Goal: Information Seeking & Learning: Learn about a topic

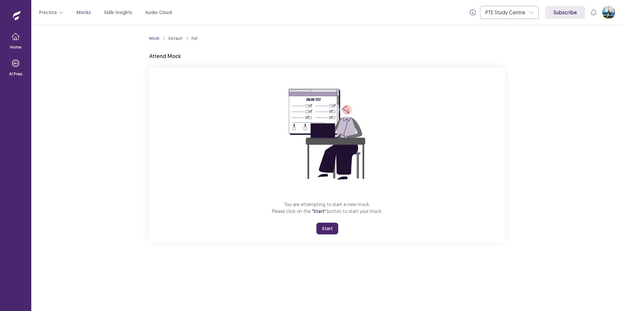
click at [323, 227] on button "Start" at bounding box center [327, 228] width 22 height 12
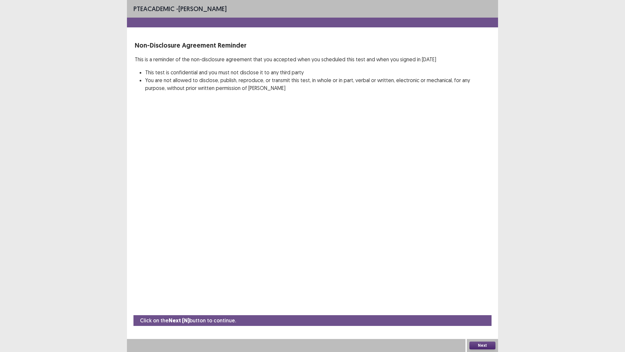
click at [487, 310] on button "Next" at bounding box center [483, 345] width 26 height 8
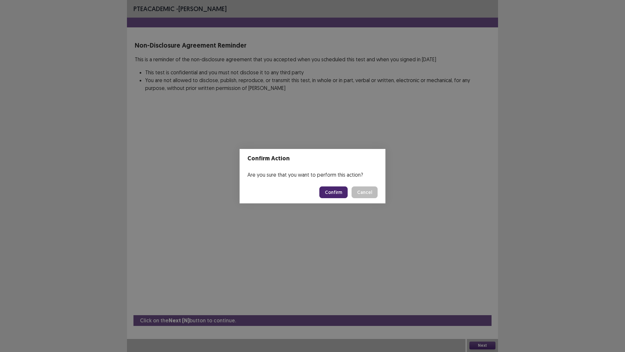
click at [340, 191] on button "Confirm" at bounding box center [334, 192] width 28 height 12
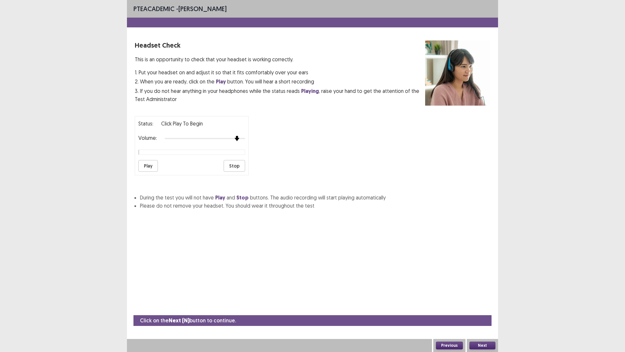
click at [234, 139] on div at bounding box center [205, 138] width 80 height 5
click at [146, 166] on button "Play" at bounding box center [148, 166] width 20 height 12
click at [242, 137] on div at bounding box center [205, 138] width 80 height 5
click at [147, 163] on button "Play" at bounding box center [148, 166] width 20 height 12
click at [476, 310] on button "Next" at bounding box center [483, 345] width 26 height 8
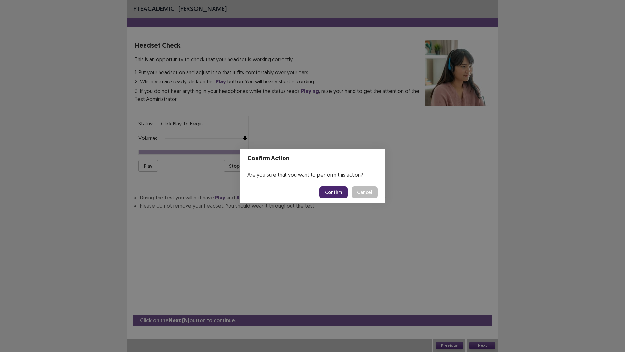
click at [334, 191] on button "Confirm" at bounding box center [334, 192] width 28 height 12
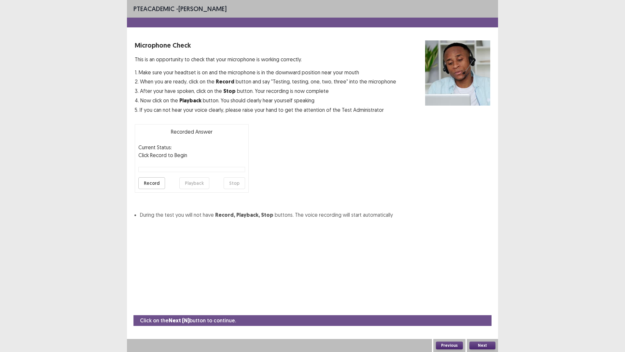
click at [142, 186] on button "Record" at bounding box center [151, 183] width 27 height 12
click at [235, 181] on button "Stop" at bounding box center [235, 183] width 22 height 12
click at [194, 185] on button "Playback" at bounding box center [194, 183] width 30 height 12
click at [488, 310] on button "Next" at bounding box center [483, 345] width 26 height 8
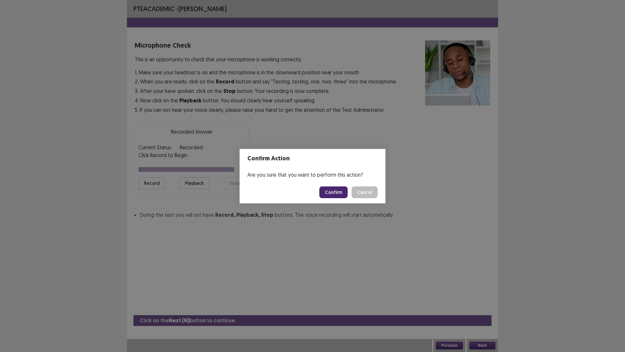
click at [365, 195] on button "Cancel" at bounding box center [365, 192] width 26 height 12
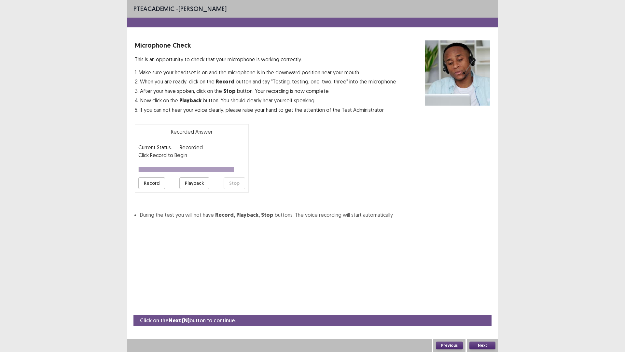
click at [149, 181] on button "Record" at bounding box center [151, 183] width 27 height 12
click at [239, 183] on button "Stop" at bounding box center [235, 183] width 22 height 12
click at [194, 183] on button "Playback" at bounding box center [194, 183] width 30 height 12
click at [481, 310] on button "Next" at bounding box center [483, 345] width 26 height 8
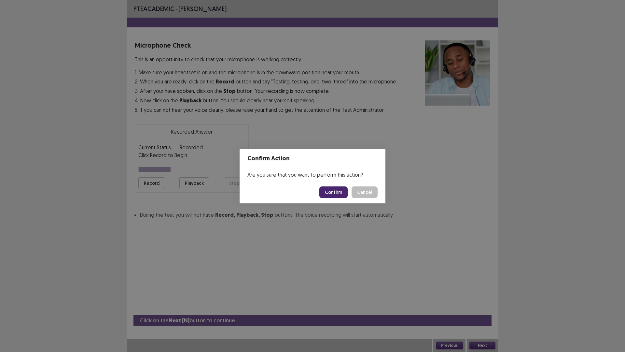
click at [334, 189] on button "Confirm" at bounding box center [334, 192] width 28 height 12
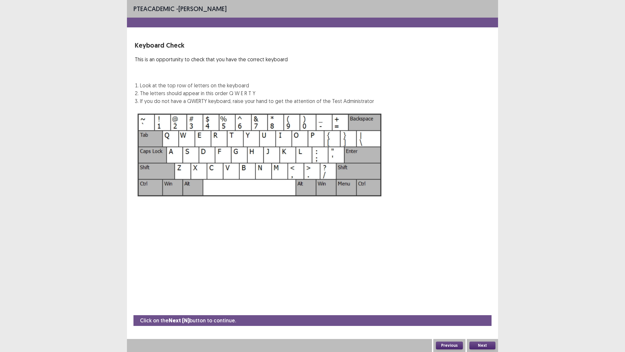
click at [482, 310] on button "Next" at bounding box center [483, 345] width 26 height 8
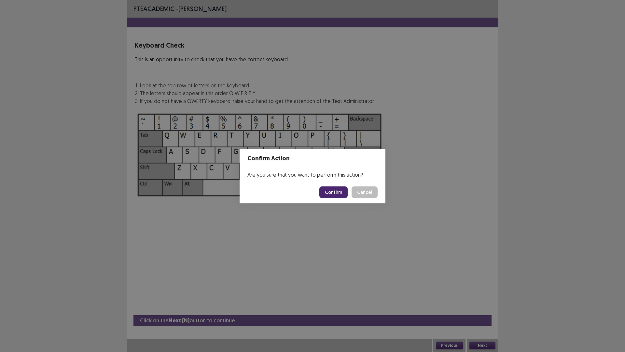
click at [327, 186] on button "Confirm" at bounding box center [334, 192] width 28 height 12
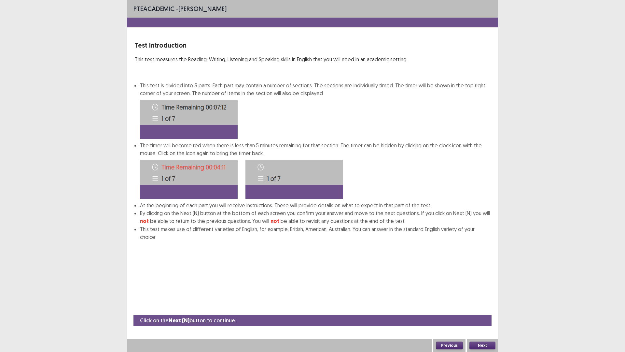
click at [485, 310] on button "Next" at bounding box center [483, 345] width 26 height 8
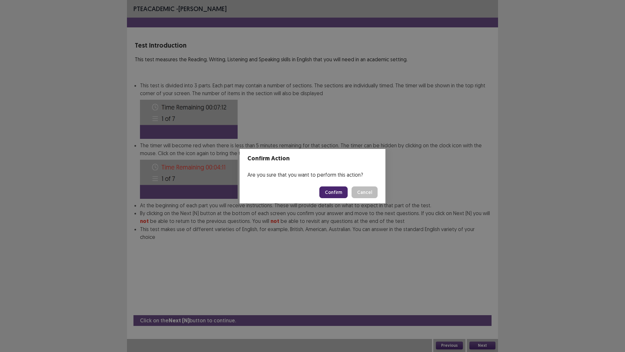
click at [340, 192] on button "Confirm" at bounding box center [334, 192] width 28 height 12
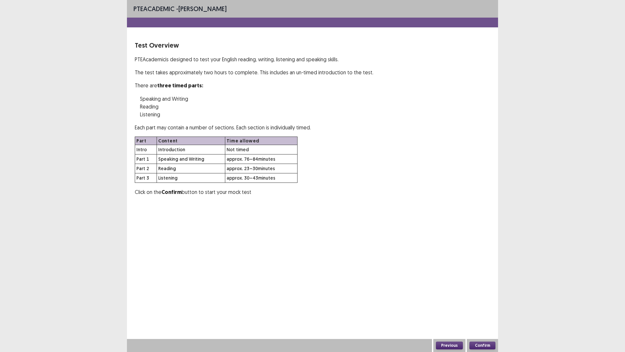
click at [485, 310] on button "Confirm" at bounding box center [483, 345] width 26 height 8
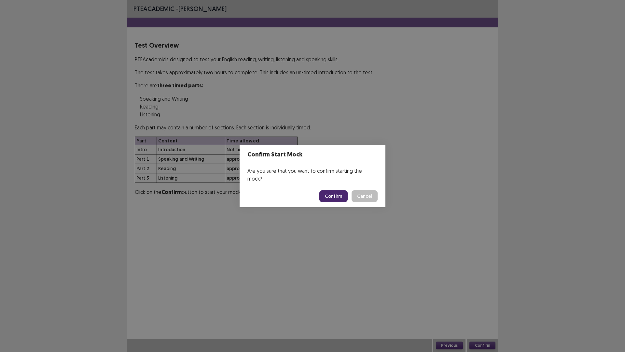
click at [332, 190] on button "Confirm" at bounding box center [334, 196] width 28 height 12
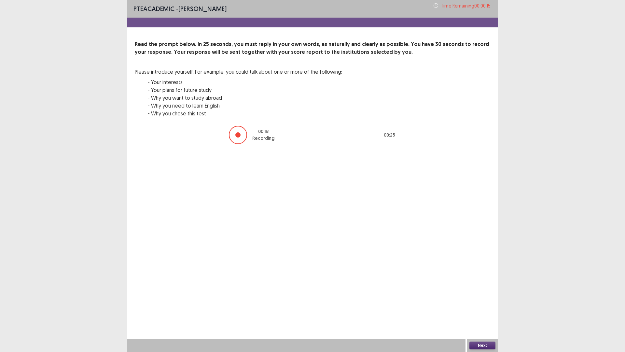
click at [234, 137] on div at bounding box center [238, 135] width 18 height 18
click at [479, 310] on button "Next" at bounding box center [483, 345] width 26 height 8
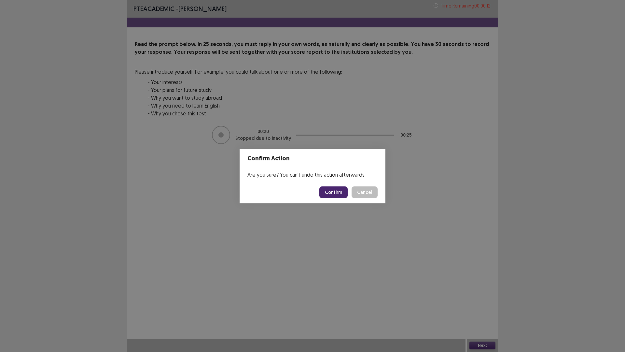
click at [324, 190] on button "Confirm" at bounding box center [334, 192] width 28 height 12
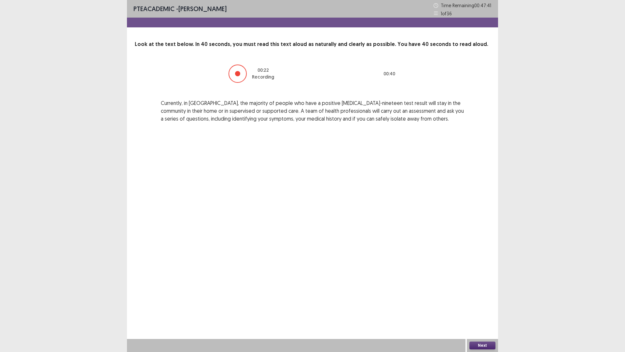
click at [490, 310] on div "Next" at bounding box center [482, 345] width 31 height 13
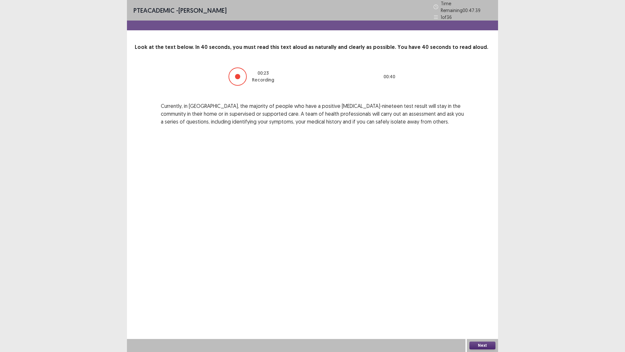
click at [488, 310] on button "Next" at bounding box center [483, 345] width 26 height 8
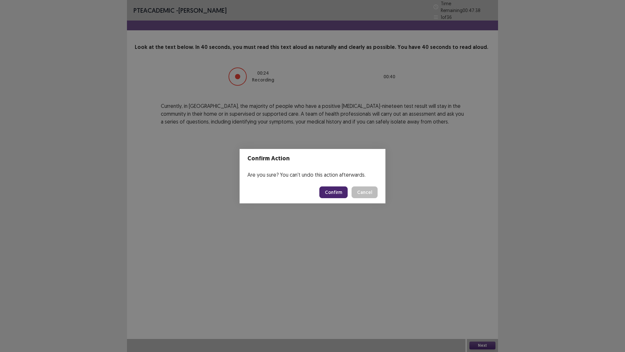
click at [331, 189] on button "Confirm" at bounding box center [334, 192] width 28 height 12
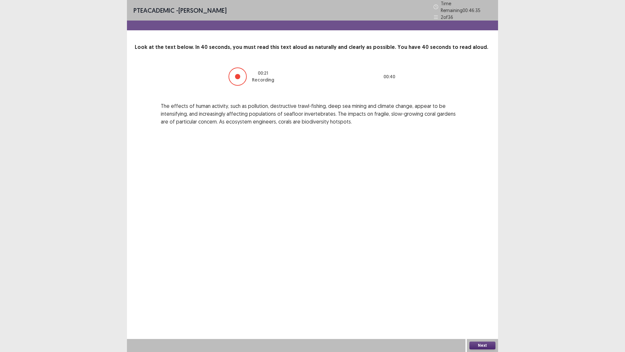
click at [479, 310] on button "Next" at bounding box center [483, 345] width 26 height 8
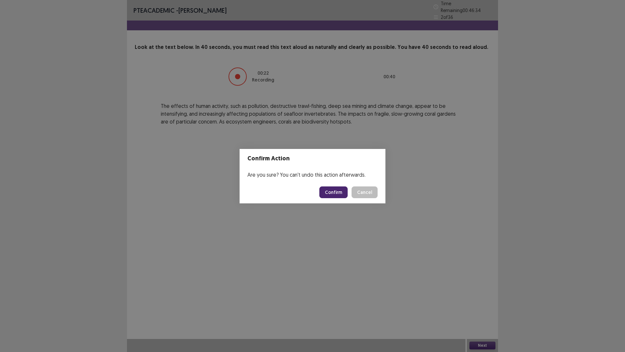
click at [336, 195] on button "Confirm" at bounding box center [334, 192] width 28 height 12
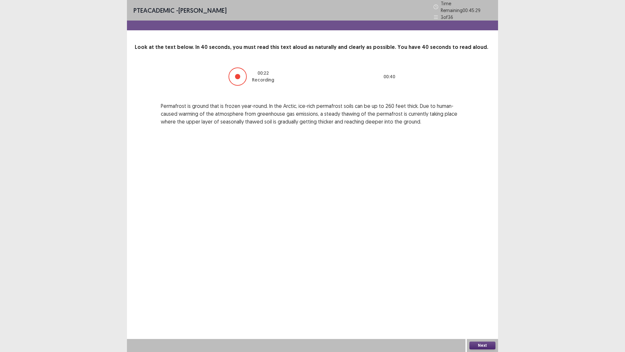
click at [479, 310] on div "Next" at bounding box center [482, 345] width 31 height 13
click at [480, 310] on button "Next" at bounding box center [483, 345] width 26 height 8
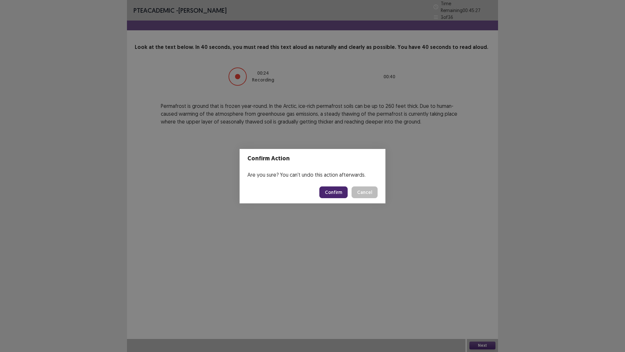
click at [323, 197] on button "Confirm" at bounding box center [334, 192] width 28 height 12
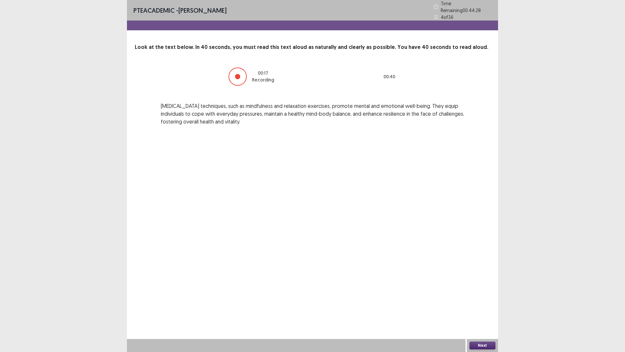
click at [475, 310] on button "Next" at bounding box center [483, 345] width 26 height 8
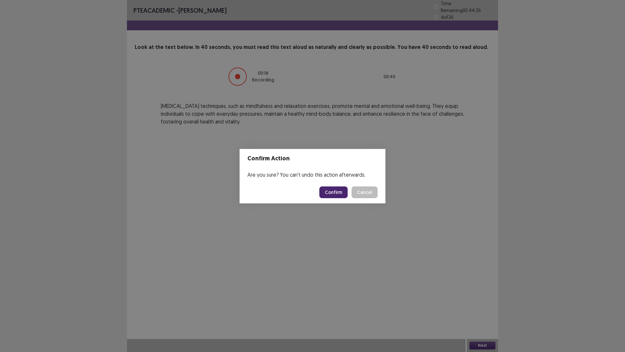
click at [335, 191] on button "Confirm" at bounding box center [334, 192] width 28 height 12
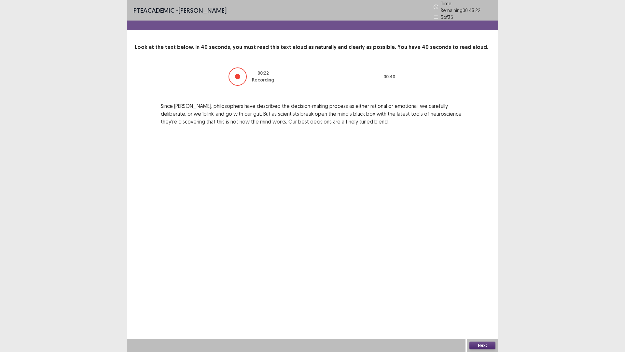
click at [480, 310] on button "Next" at bounding box center [483, 345] width 26 height 8
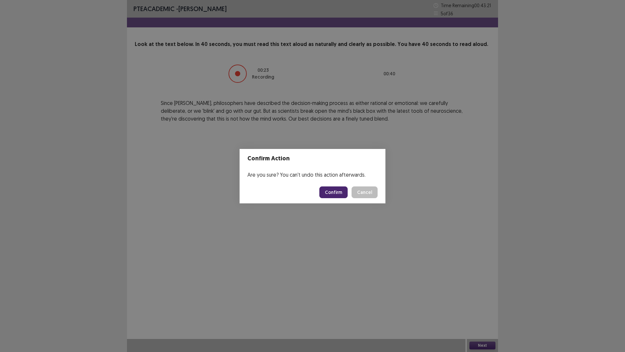
click at [327, 191] on button "Confirm" at bounding box center [334, 192] width 28 height 12
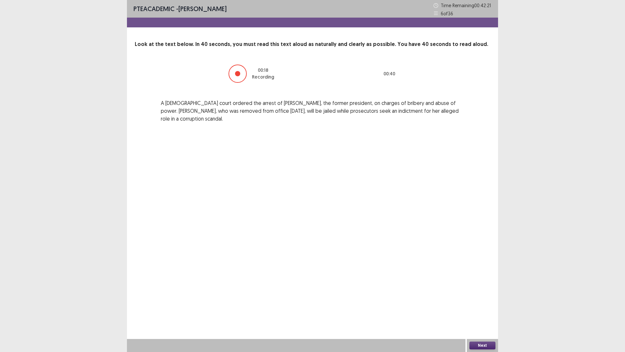
click at [477, 310] on button "Next" at bounding box center [483, 345] width 26 height 8
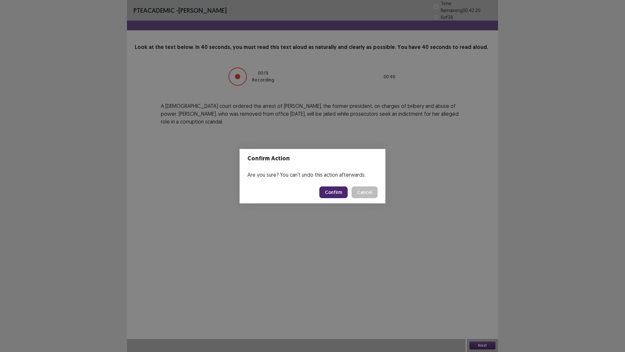
click at [333, 193] on button "Confirm" at bounding box center [334, 192] width 28 height 12
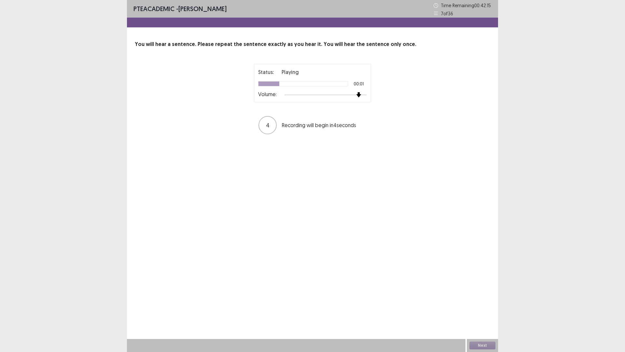
click at [359, 94] on div at bounding box center [326, 94] width 82 height 5
click at [362, 94] on div at bounding box center [326, 94] width 82 height 5
click at [364, 95] on div at bounding box center [326, 94] width 82 height 5
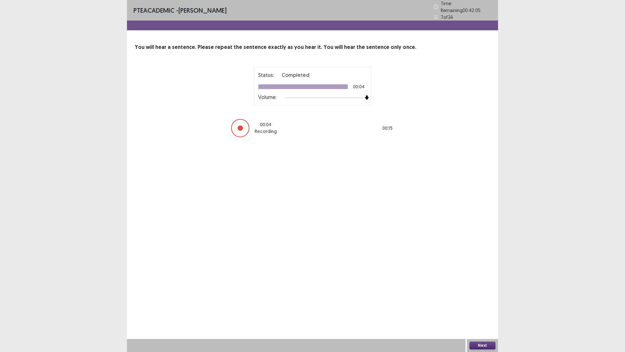
click at [485, 310] on button "Next" at bounding box center [483, 345] width 26 height 8
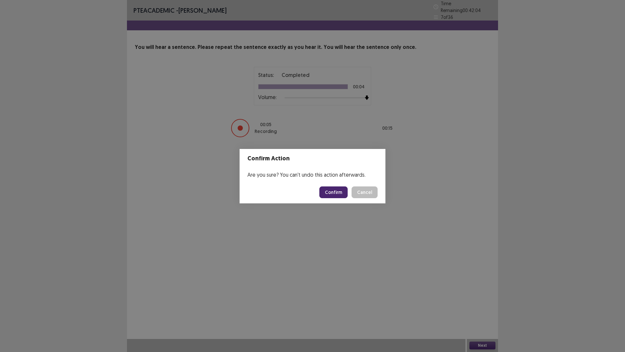
click at [329, 189] on button "Confirm" at bounding box center [334, 192] width 28 height 12
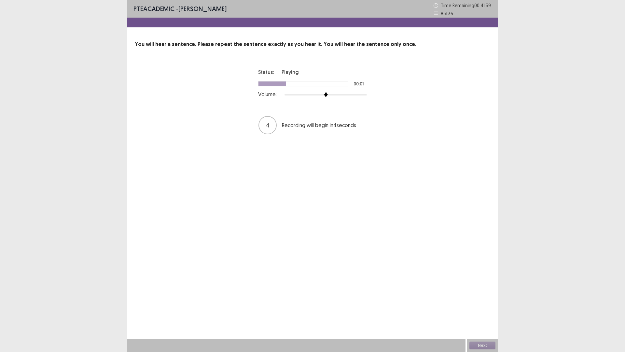
click at [363, 92] on div at bounding box center [326, 94] width 82 height 5
click at [364, 94] on div at bounding box center [326, 94] width 82 height 5
click at [479, 310] on button "Next" at bounding box center [483, 345] width 26 height 8
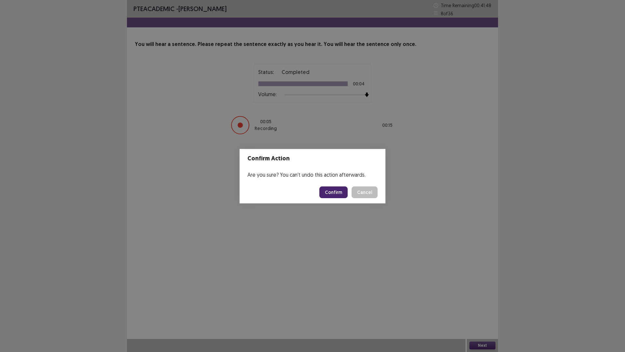
click at [328, 191] on button "Confirm" at bounding box center [334, 192] width 28 height 12
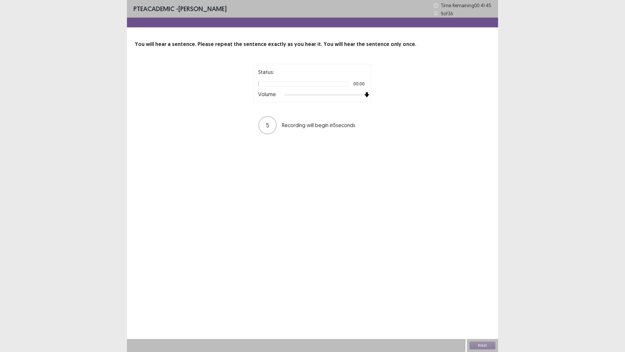
click at [364, 95] on div at bounding box center [326, 94] width 82 height 5
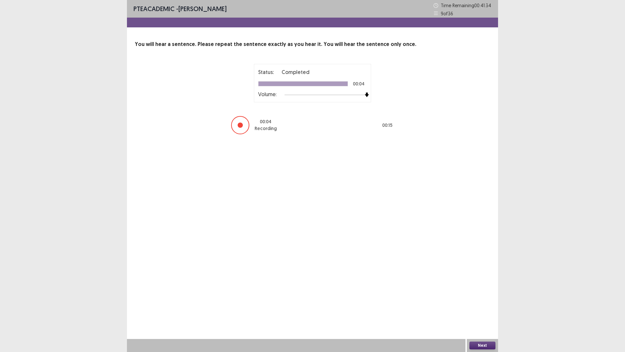
click at [473, 310] on button "Next" at bounding box center [483, 345] width 26 height 8
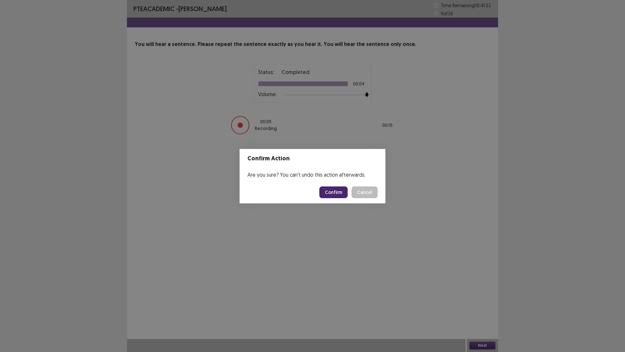
click at [333, 192] on button "Confirm" at bounding box center [334, 192] width 28 height 12
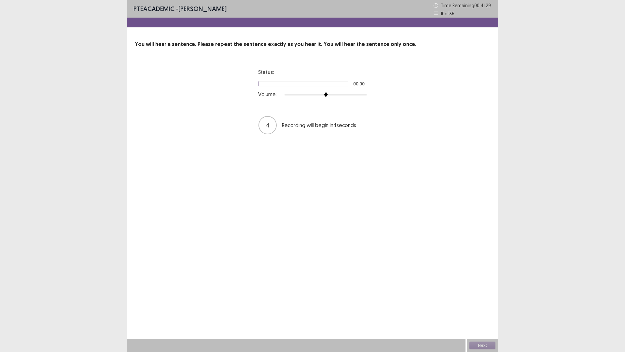
click at [364, 96] on div at bounding box center [326, 94] width 82 height 5
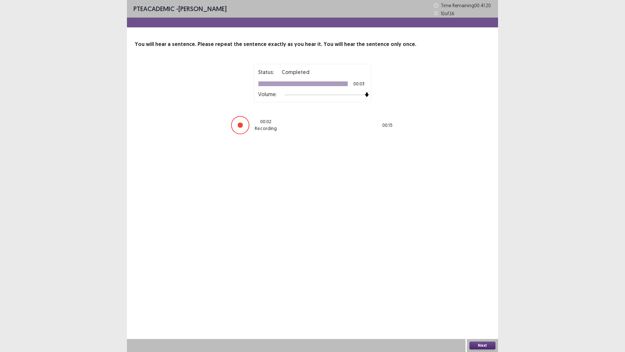
click at [478, 310] on button "Next" at bounding box center [483, 345] width 26 height 8
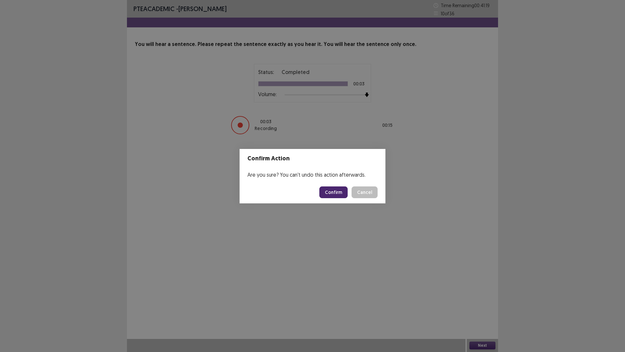
click at [337, 194] on button "Confirm" at bounding box center [334, 192] width 28 height 12
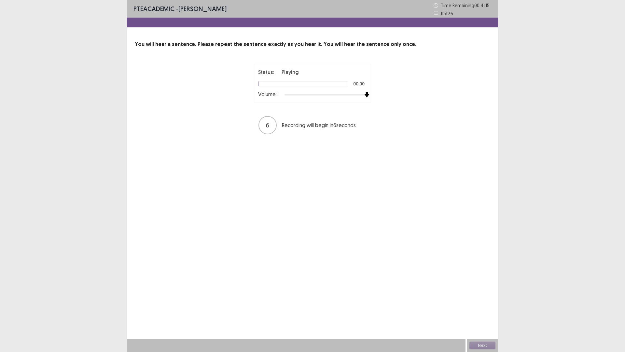
click at [364, 94] on div at bounding box center [326, 94] width 82 height 5
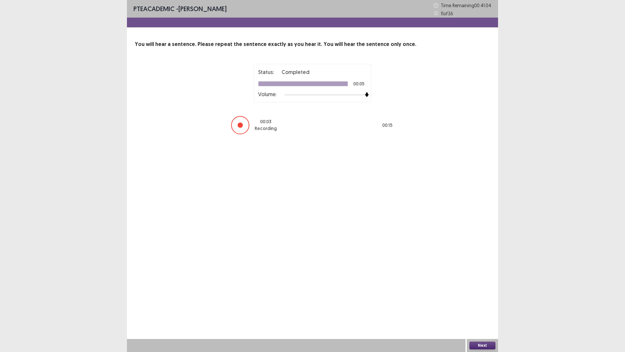
click at [481, 310] on button "Next" at bounding box center [483, 345] width 26 height 8
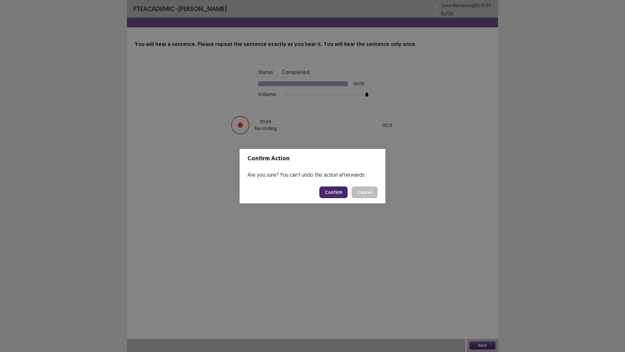
click at [333, 191] on button "Confirm" at bounding box center [334, 192] width 28 height 12
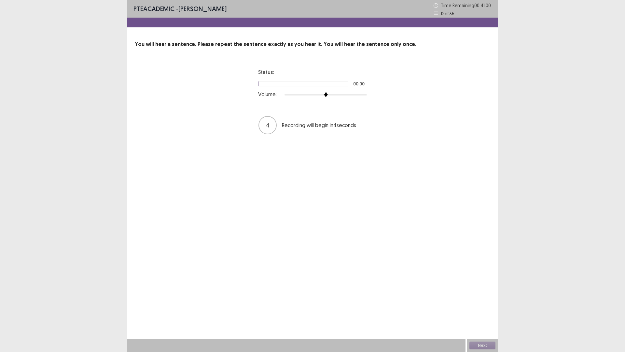
click at [364, 92] on div "Volume:" at bounding box center [312, 95] width 109 height 7
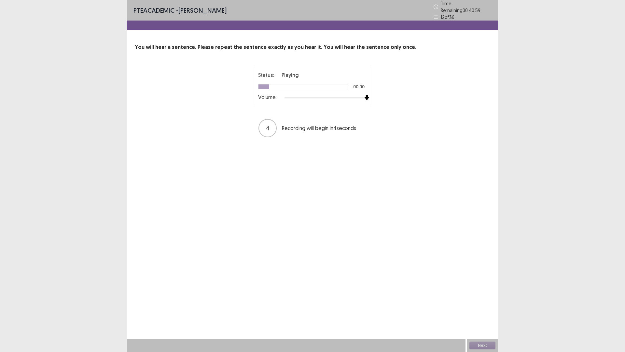
click at [364, 95] on div at bounding box center [326, 97] width 82 height 5
click at [476, 310] on button "Next" at bounding box center [483, 345] width 26 height 8
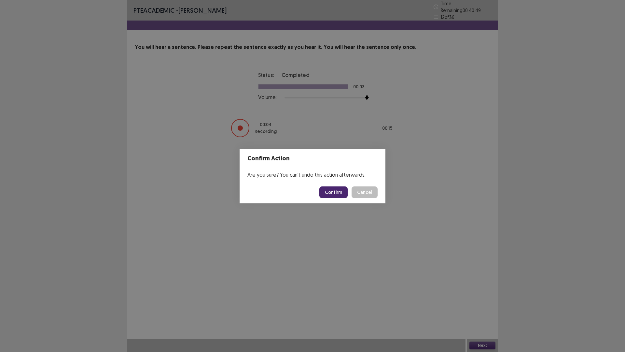
click at [329, 196] on button "Confirm" at bounding box center [334, 192] width 28 height 12
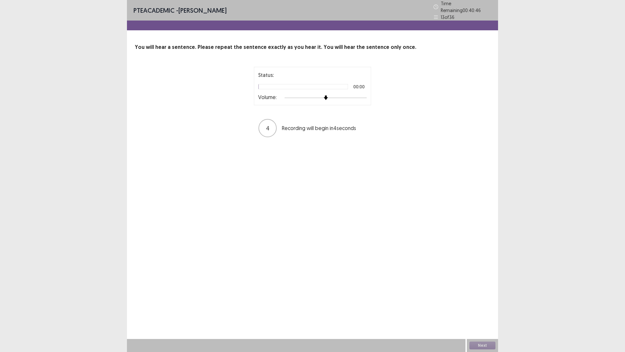
click at [363, 96] on div at bounding box center [326, 97] width 82 height 5
click at [364, 95] on div at bounding box center [326, 97] width 82 height 5
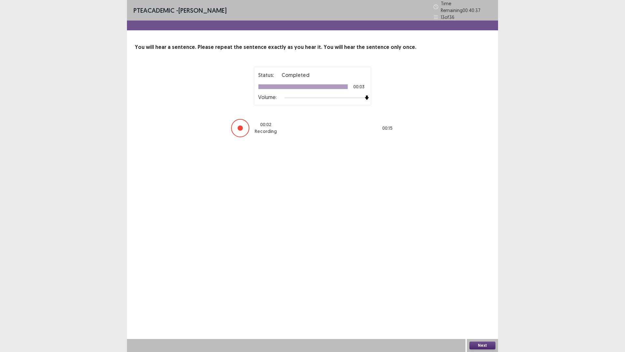
click at [472, 310] on button "Next" at bounding box center [483, 345] width 26 height 8
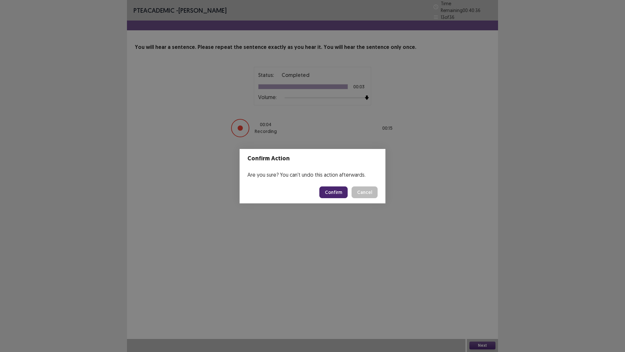
click at [335, 190] on button "Confirm" at bounding box center [334, 192] width 28 height 12
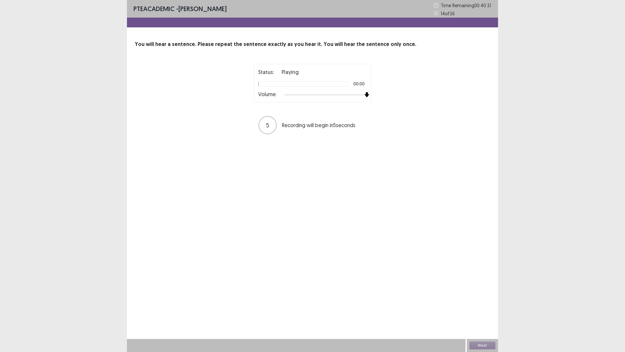
click at [364, 95] on div at bounding box center [326, 94] width 82 height 5
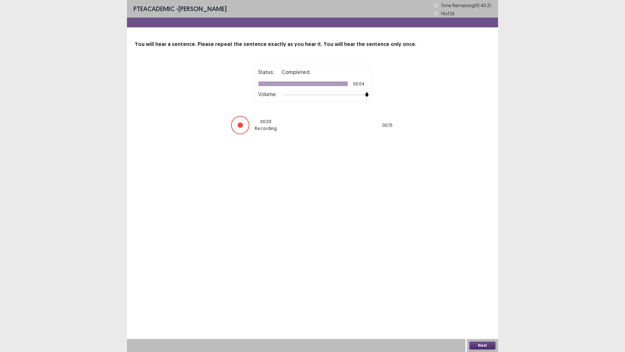
click at [477, 310] on button "Next" at bounding box center [483, 345] width 26 height 8
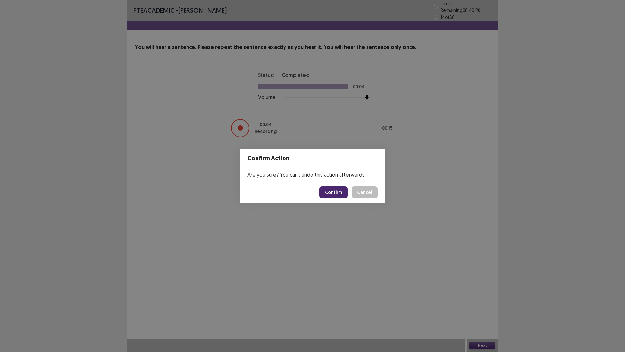
click at [334, 195] on button "Confirm" at bounding box center [334, 192] width 28 height 12
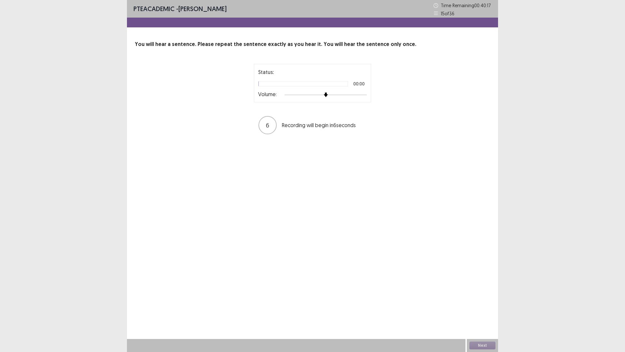
click at [363, 93] on div at bounding box center [326, 94] width 82 height 5
click at [364, 96] on div at bounding box center [326, 94] width 82 height 5
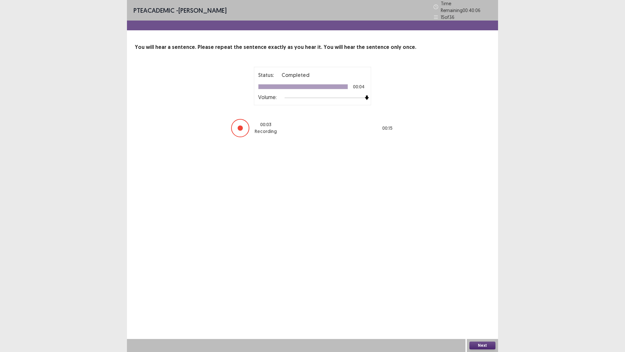
click at [477, 310] on button "Next" at bounding box center [483, 345] width 26 height 8
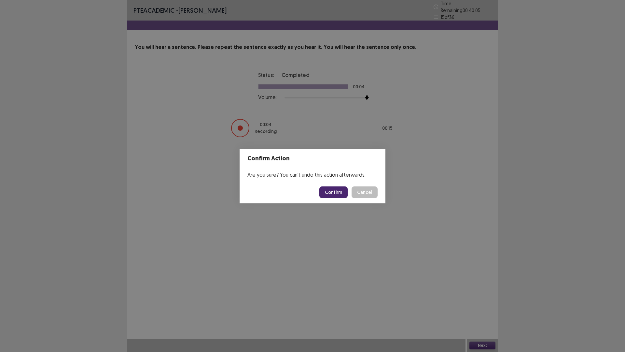
click at [344, 196] on button "Confirm" at bounding box center [334, 192] width 28 height 12
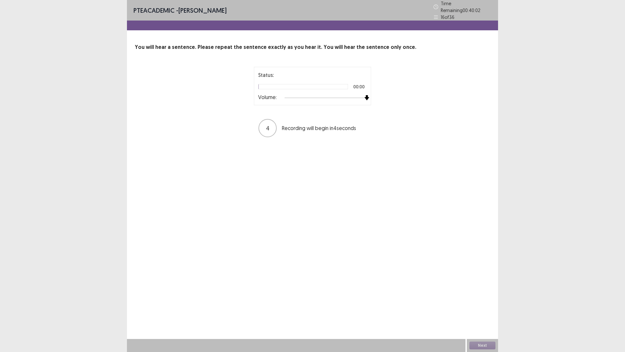
click at [365, 95] on div at bounding box center [326, 97] width 82 height 5
click at [480, 310] on button "Next" at bounding box center [483, 345] width 26 height 8
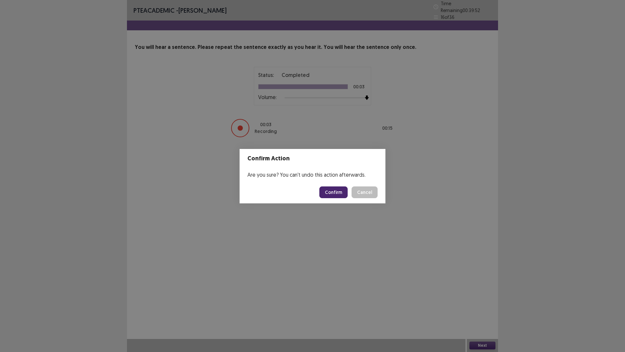
click at [335, 192] on button "Confirm" at bounding box center [334, 192] width 28 height 12
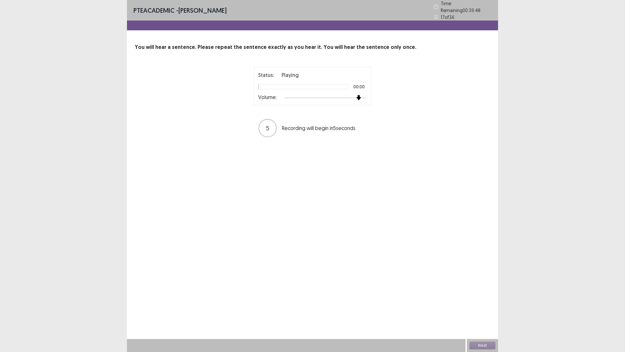
click at [363, 95] on div at bounding box center [326, 97] width 82 height 5
click at [364, 96] on div at bounding box center [326, 97] width 82 height 5
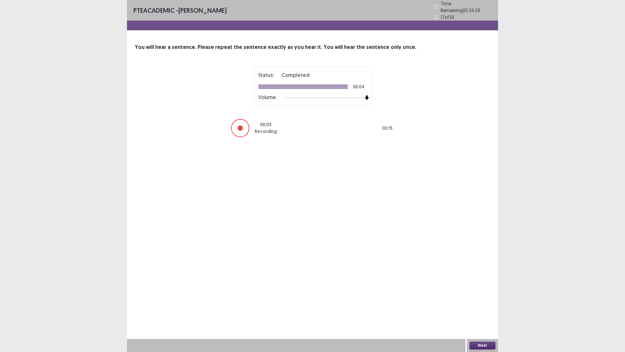
click at [481, 310] on button "Next" at bounding box center [483, 345] width 26 height 8
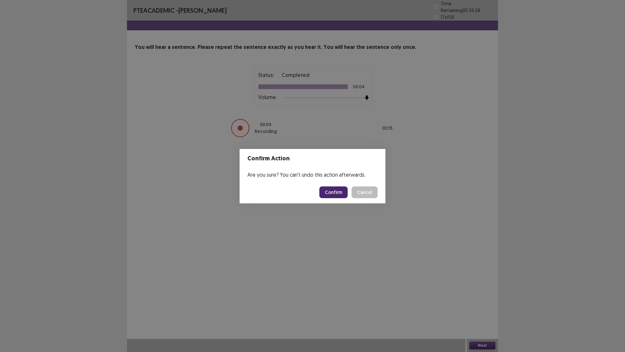
click at [334, 195] on button "Confirm" at bounding box center [334, 192] width 28 height 12
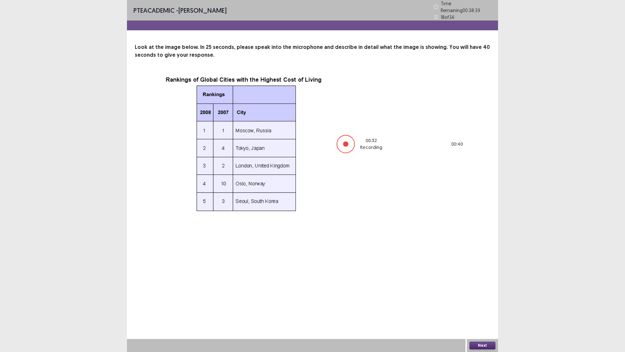
click at [477, 310] on button "Next" at bounding box center [483, 345] width 26 height 8
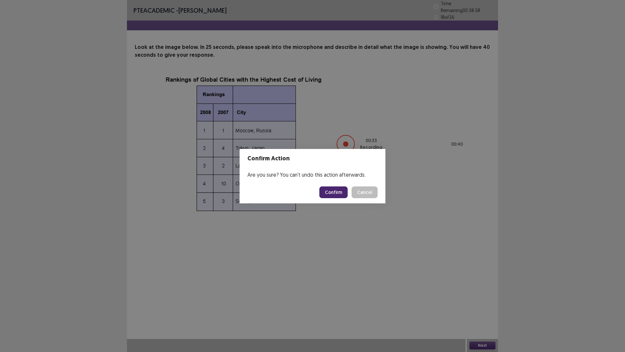
click at [334, 190] on button "Confirm" at bounding box center [334, 192] width 28 height 12
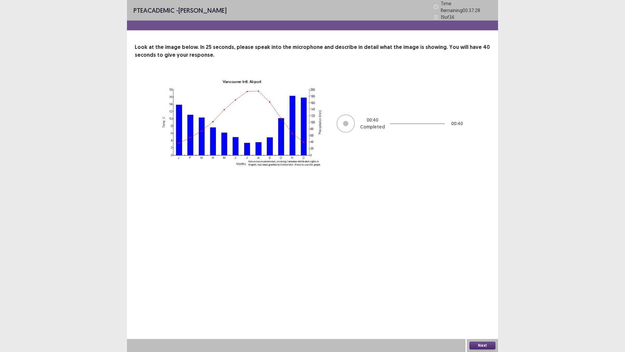
click at [477, 310] on button "Next" at bounding box center [483, 345] width 26 height 8
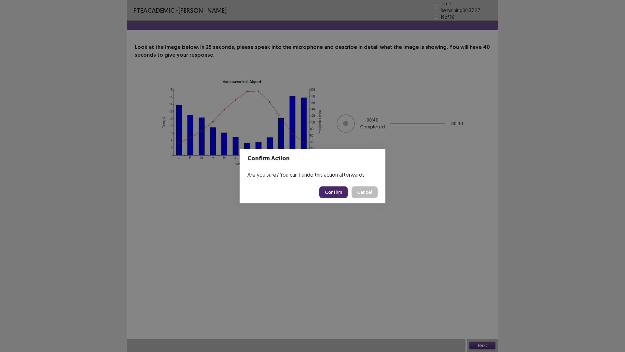
click at [338, 192] on button "Confirm" at bounding box center [334, 192] width 28 height 12
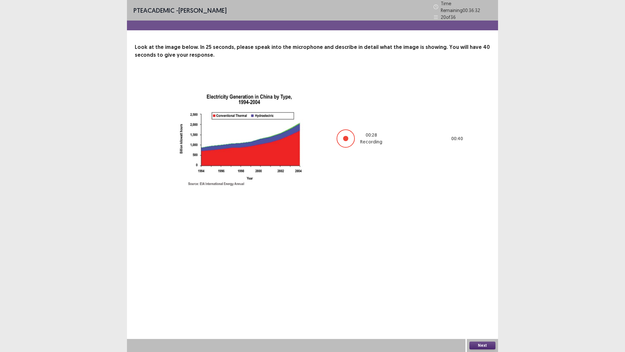
click at [484, 310] on button "Next" at bounding box center [483, 345] width 26 height 8
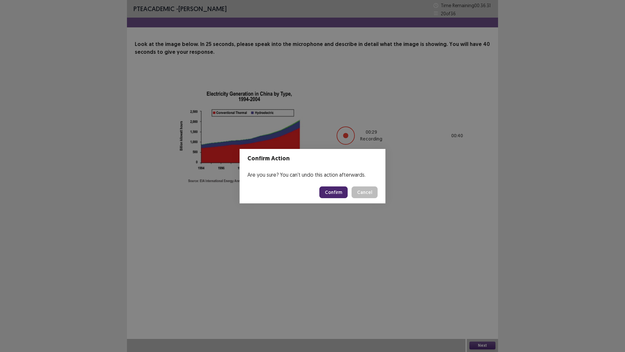
click at [341, 199] on footer "Confirm Cancel" at bounding box center [313, 192] width 146 height 22
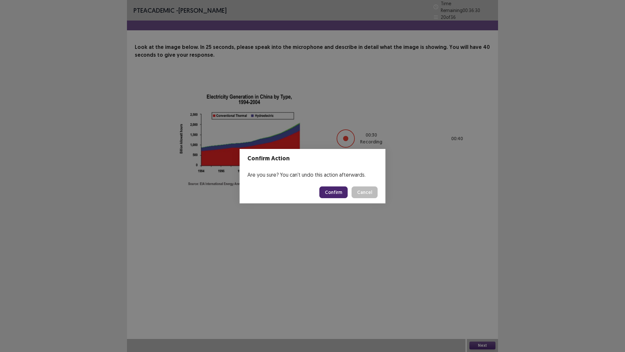
click at [337, 196] on button "Confirm" at bounding box center [334, 192] width 28 height 12
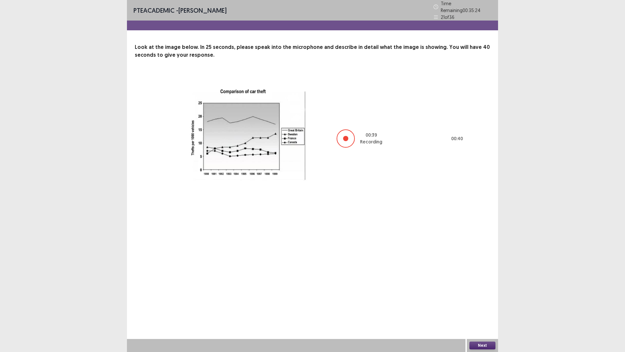
click at [487, 310] on button "Next" at bounding box center [483, 345] width 26 height 8
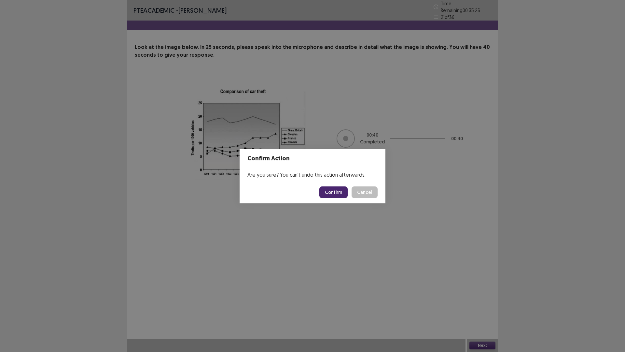
click at [331, 187] on button "Confirm" at bounding box center [334, 192] width 28 height 12
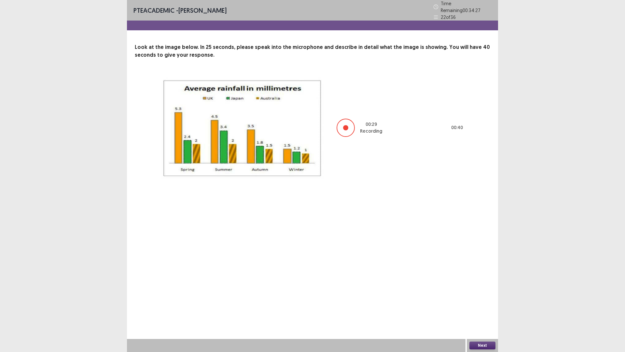
drag, startPoint x: 477, startPoint y: 339, endPoint x: 474, endPoint y: 346, distance: 7.2
click at [477, 310] on div "Next" at bounding box center [482, 345] width 31 height 13
click at [472, 310] on button "Next" at bounding box center [483, 345] width 26 height 8
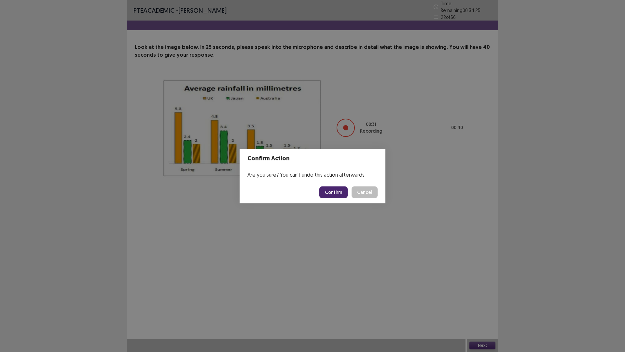
click at [333, 190] on button "Confirm" at bounding box center [334, 192] width 28 height 12
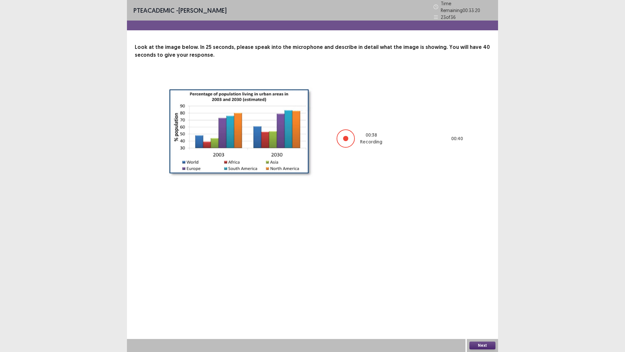
click at [485, 310] on button "Next" at bounding box center [483, 345] width 26 height 8
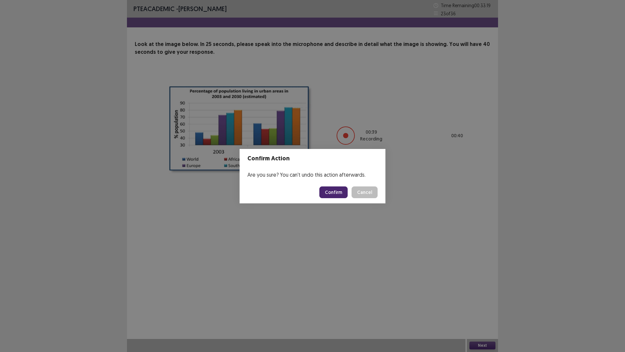
drag, startPoint x: 323, startPoint y: 185, endPoint x: 333, endPoint y: 190, distance: 10.8
click at [327, 187] on footer "Confirm Cancel" at bounding box center [313, 192] width 146 height 22
click at [333, 190] on button "Confirm" at bounding box center [334, 192] width 28 height 12
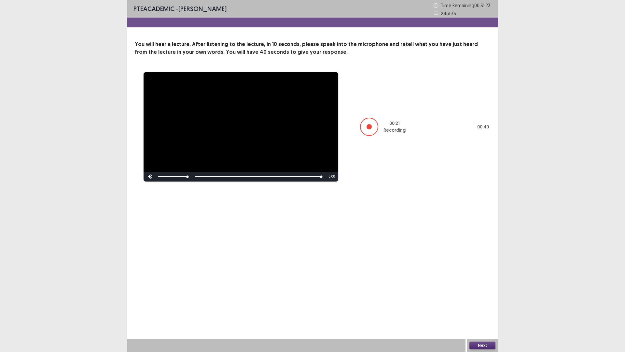
drag, startPoint x: 474, startPoint y: 338, endPoint x: 477, endPoint y: 343, distance: 6.1
click at [475, 310] on div "**********" at bounding box center [312, 176] width 371 height 352
click at [478, 310] on button "Next" at bounding box center [483, 345] width 26 height 8
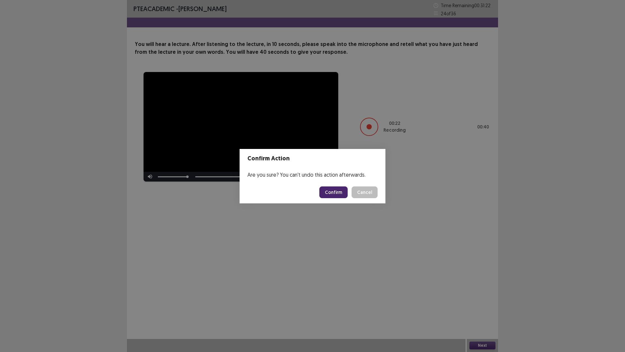
click at [336, 192] on button "Confirm" at bounding box center [334, 192] width 28 height 12
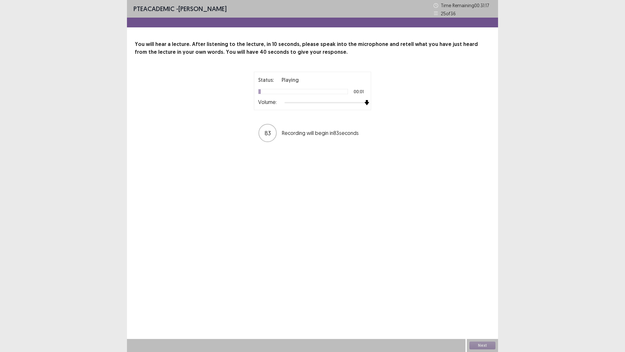
click at [365, 104] on div at bounding box center [326, 102] width 82 height 5
click at [239, 134] on div at bounding box center [240, 132] width 5 height 5
click at [480, 310] on button "Next" at bounding box center [483, 345] width 26 height 8
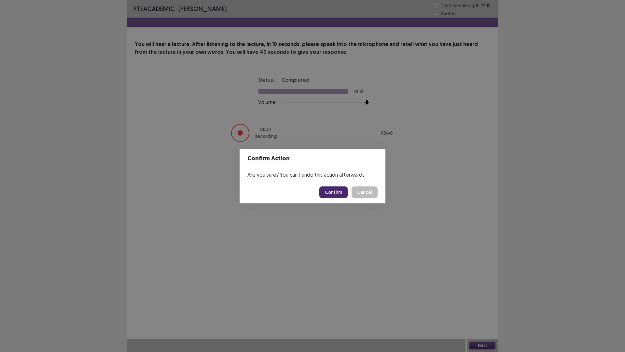
click at [334, 189] on button "Confirm" at bounding box center [334, 192] width 28 height 12
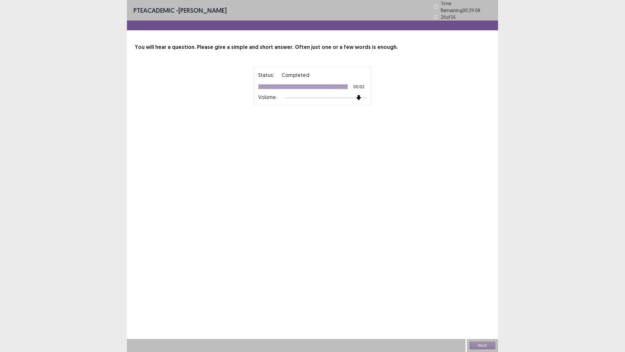
click at [362, 95] on div at bounding box center [326, 97] width 82 height 5
click at [476, 310] on button "Next" at bounding box center [483, 345] width 26 height 8
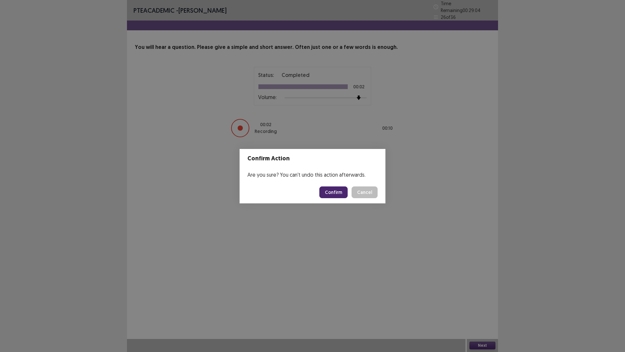
click at [335, 193] on button "Confirm" at bounding box center [334, 192] width 28 height 12
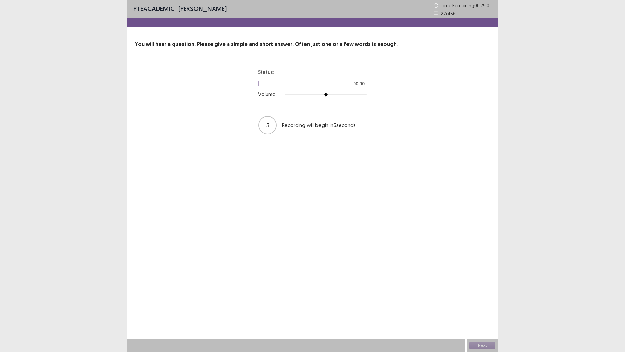
click at [365, 95] on div at bounding box center [326, 94] width 82 height 5
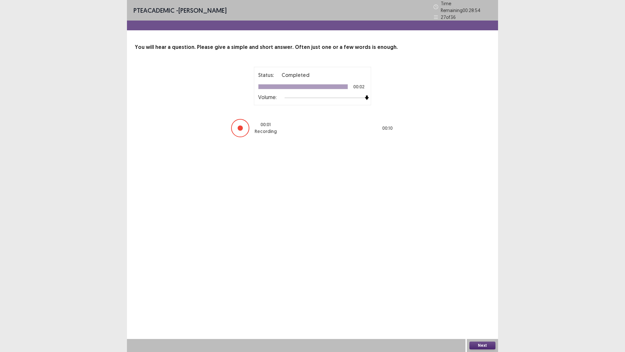
click at [479, 310] on div "Next" at bounding box center [482, 345] width 31 height 13
drag, startPoint x: 476, startPoint y: 337, endPoint x: 477, endPoint y: 343, distance: 5.9
click at [476, 310] on div "PTE academic - [PERSON_NAME] Time Remaining 00 : 28 : 54 27 of 36 You will hear…" at bounding box center [312, 176] width 371 height 352
click at [477, 310] on button "Next" at bounding box center [483, 345] width 26 height 8
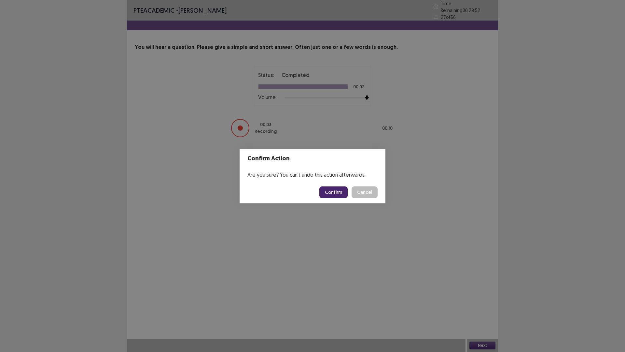
click at [335, 192] on button "Confirm" at bounding box center [334, 192] width 28 height 12
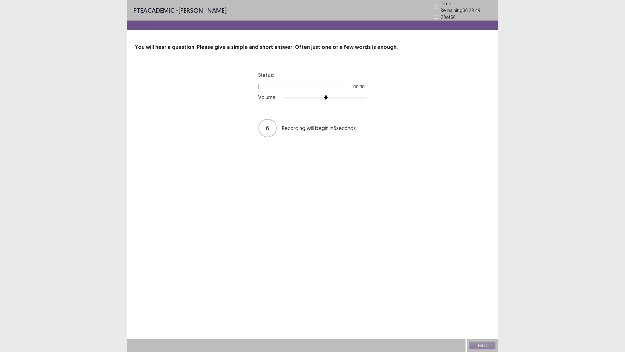
click at [363, 95] on div at bounding box center [326, 97] width 82 height 5
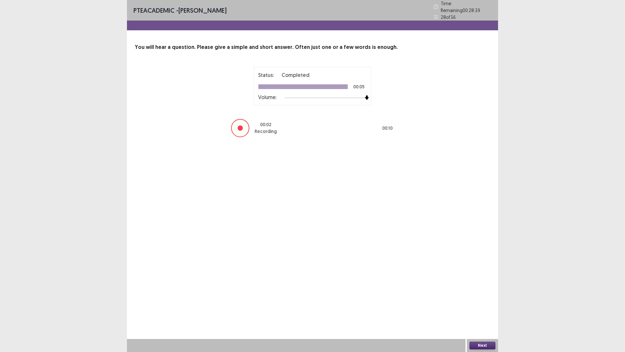
click at [479, 310] on button "Next" at bounding box center [483, 345] width 26 height 8
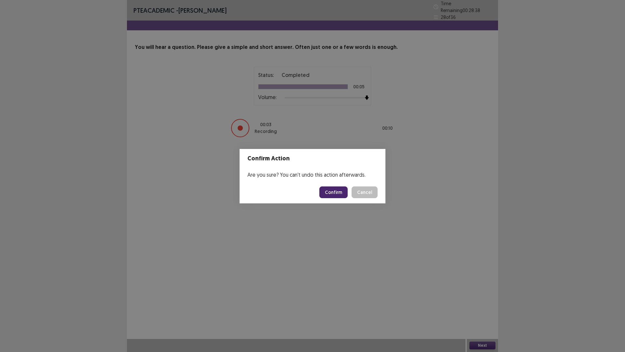
click at [332, 191] on button "Confirm" at bounding box center [334, 192] width 28 height 12
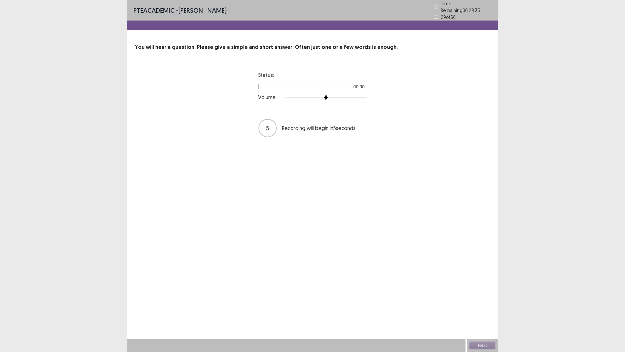
click at [365, 95] on div at bounding box center [326, 97] width 82 height 5
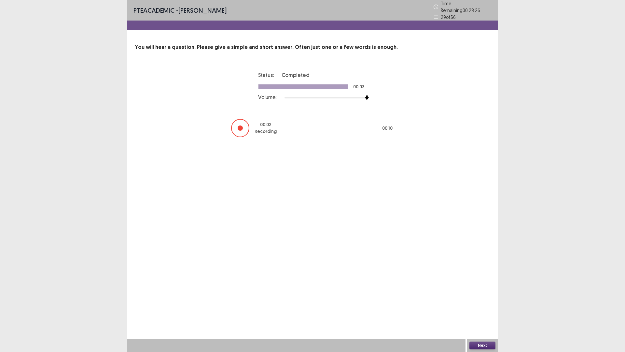
click at [482, 310] on button "Next" at bounding box center [483, 345] width 26 height 8
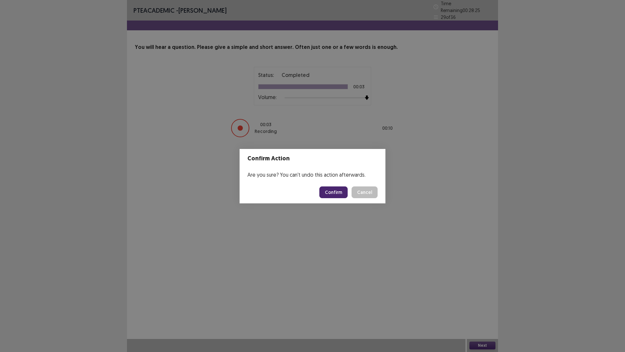
click at [329, 190] on button "Confirm" at bounding box center [334, 192] width 28 height 12
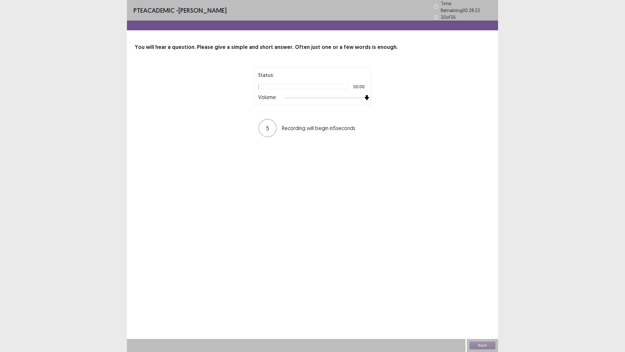
click at [366, 95] on div at bounding box center [326, 97] width 82 height 5
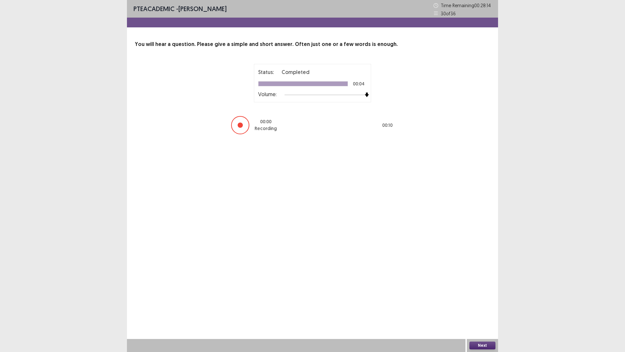
click at [474, 310] on button "Next" at bounding box center [483, 345] width 26 height 8
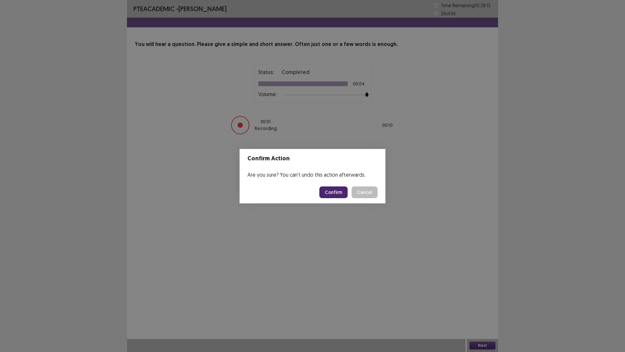
click at [334, 194] on button "Confirm" at bounding box center [334, 192] width 28 height 12
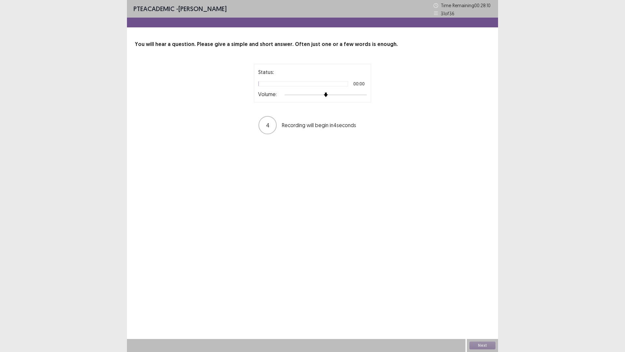
click at [366, 94] on div at bounding box center [326, 94] width 82 height 5
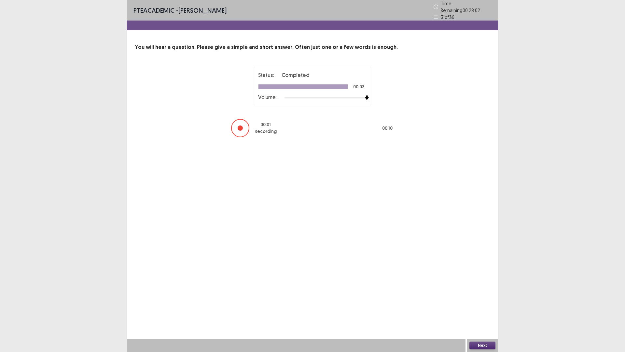
click at [475, 310] on button "Next" at bounding box center [483, 345] width 26 height 8
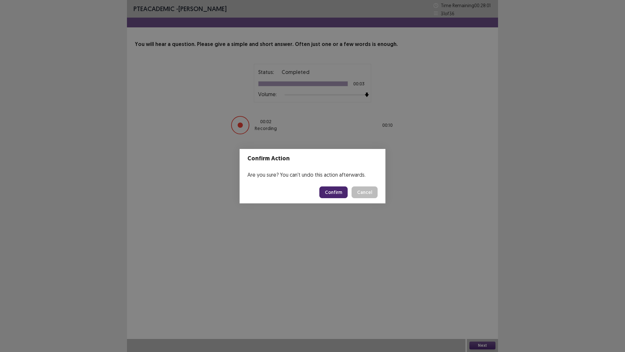
click at [328, 194] on button "Confirm" at bounding box center [334, 192] width 28 height 12
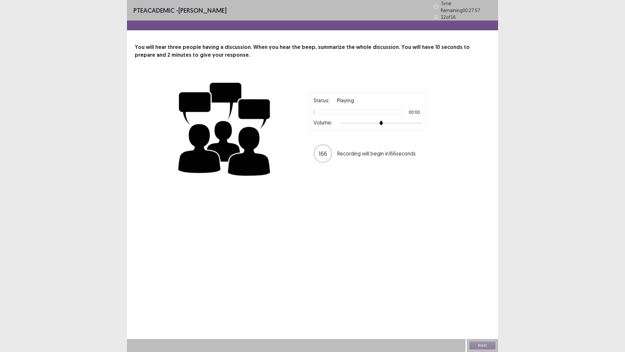
click at [422, 121] on div at bounding box center [381, 123] width 82 height 5
click at [480, 310] on button "Next" at bounding box center [483, 345] width 26 height 8
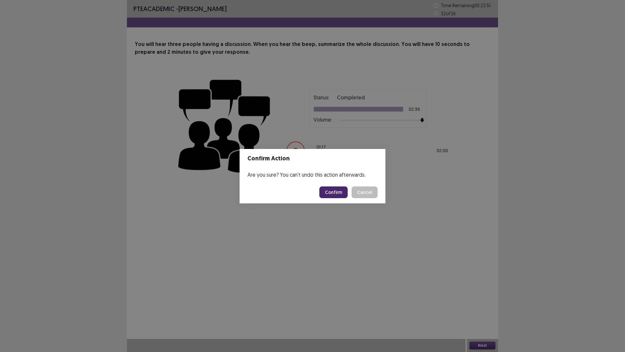
click at [333, 190] on button "Confirm" at bounding box center [334, 192] width 28 height 12
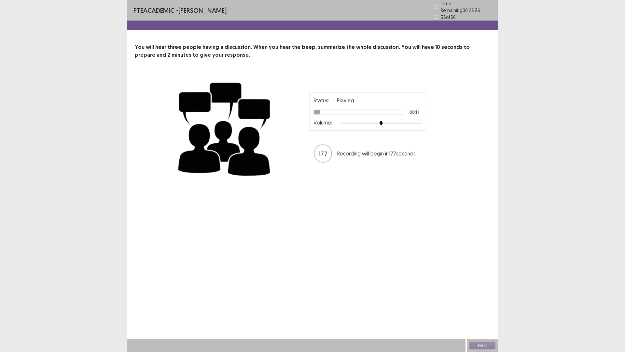
click at [423, 120] on div "Status: Playing 00:11 Volume:" at bounding box center [367, 111] width 117 height 38
click at [421, 121] on div at bounding box center [381, 123] width 82 height 5
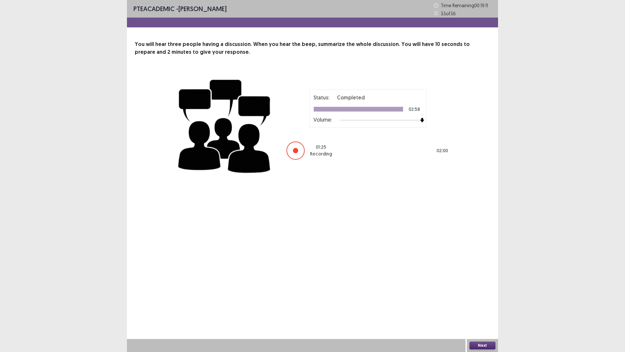
click at [475, 310] on button "Next" at bounding box center [483, 345] width 26 height 8
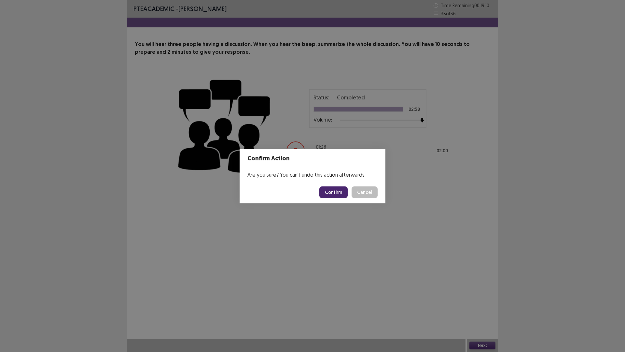
click at [330, 190] on button "Confirm" at bounding box center [334, 192] width 28 height 12
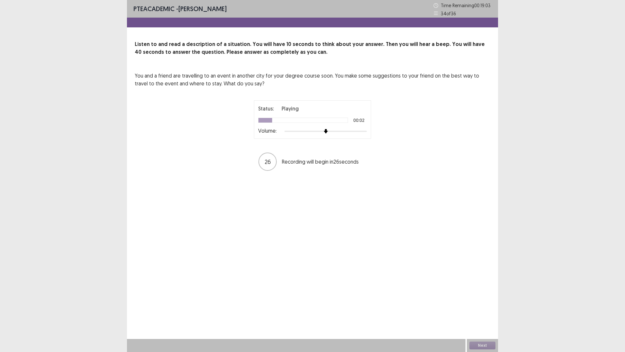
click at [368, 133] on div "Status: Playing 00:02 Volume:" at bounding box center [312, 119] width 117 height 38
click at [366, 131] on div at bounding box center [326, 131] width 82 height 5
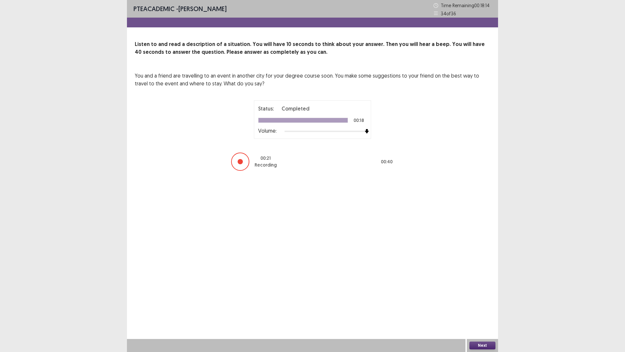
click at [239, 163] on div at bounding box center [240, 161] width 5 height 5
click at [482, 310] on button "Next" at bounding box center [483, 345] width 26 height 8
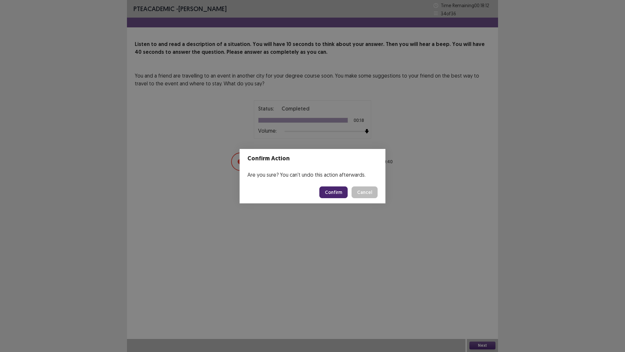
click at [343, 191] on button "Confirm" at bounding box center [334, 192] width 28 height 12
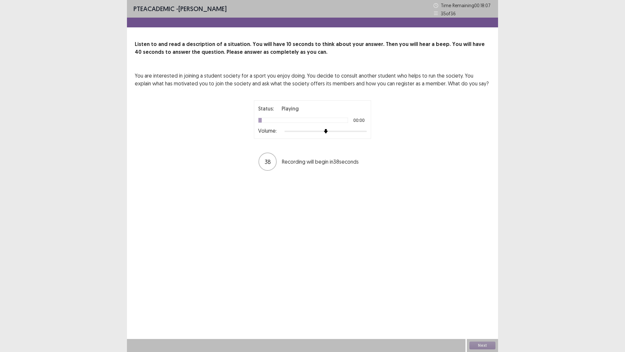
click at [362, 132] on div at bounding box center [326, 131] width 82 height 5
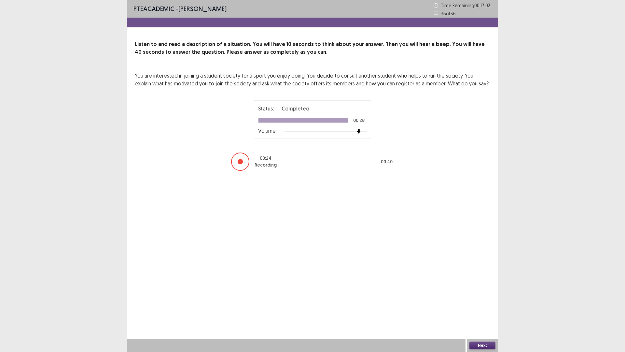
click at [476, 310] on button "Next" at bounding box center [483, 345] width 26 height 8
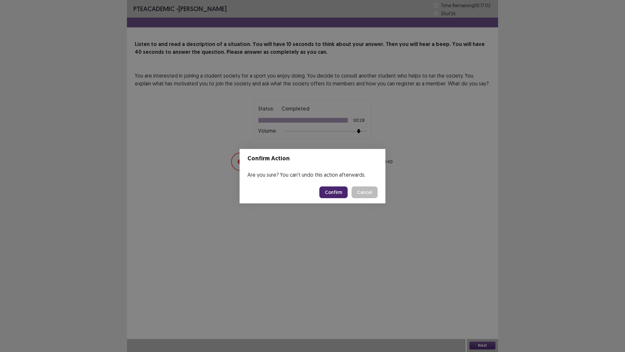
click at [330, 192] on button "Confirm" at bounding box center [334, 192] width 28 height 12
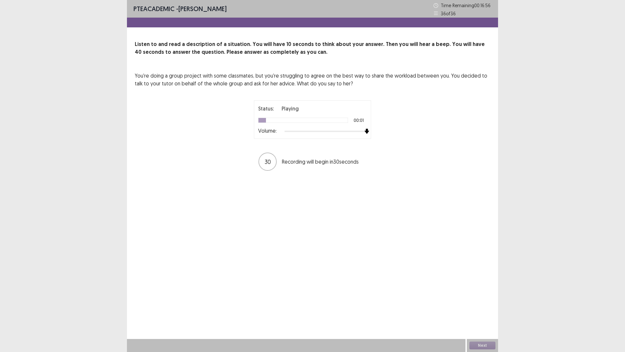
click at [365, 131] on div at bounding box center [326, 131] width 82 height 5
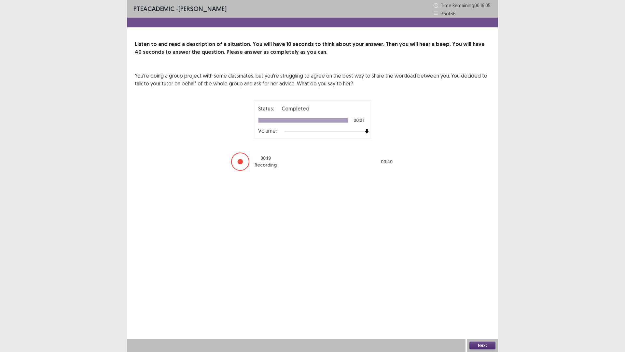
click at [483, 310] on button "Next" at bounding box center [483, 345] width 26 height 8
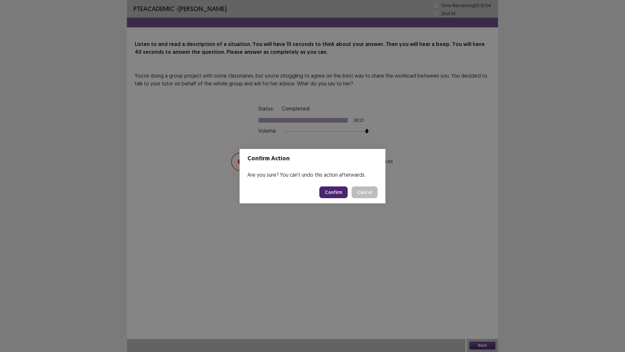
click at [330, 190] on button "Confirm" at bounding box center [334, 192] width 28 height 12
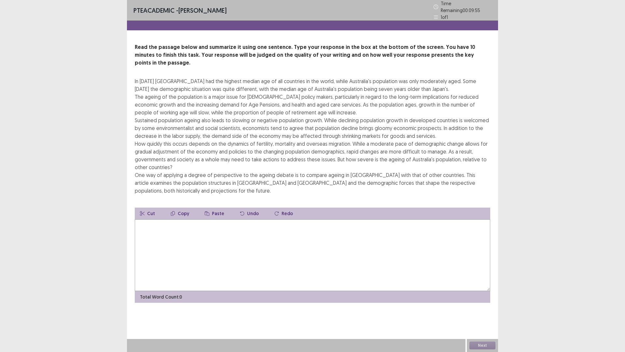
click at [161, 250] on textarea at bounding box center [313, 255] width 356 height 72
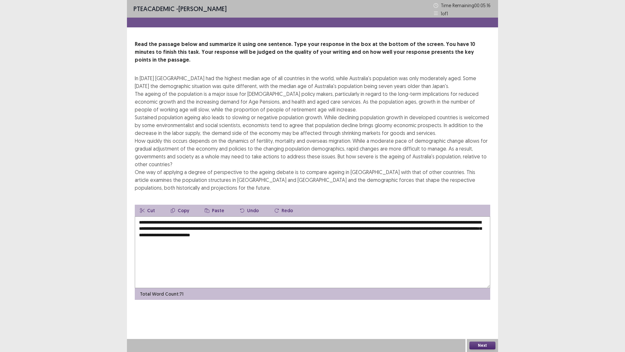
drag, startPoint x: 388, startPoint y: 215, endPoint x: 475, endPoint y: 215, distance: 87.0
click at [475, 216] on textarea "**********" at bounding box center [313, 252] width 356 height 72
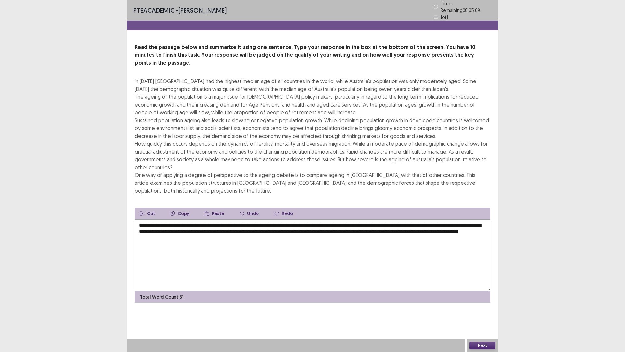
drag, startPoint x: 389, startPoint y: 215, endPoint x: 461, endPoint y: 212, distance: 72.4
click at [461, 219] on textarea "**********" at bounding box center [313, 255] width 356 height 72
click at [471, 224] on textarea "**********" at bounding box center [313, 255] width 356 height 72
click at [206, 229] on textarea "**********" at bounding box center [313, 255] width 356 height 72
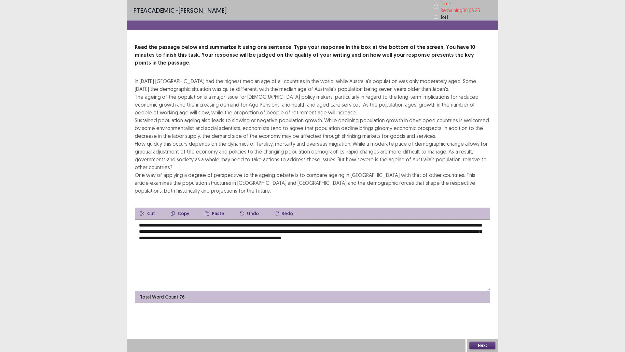
drag, startPoint x: 141, startPoint y: 227, endPoint x: 159, endPoint y: 227, distance: 17.3
click at [159, 227] on textarea "**********" at bounding box center [313, 255] width 356 height 72
drag, startPoint x: 139, startPoint y: 227, endPoint x: 176, endPoint y: 226, distance: 36.5
click at [176, 226] on textarea "**********" at bounding box center [313, 255] width 356 height 72
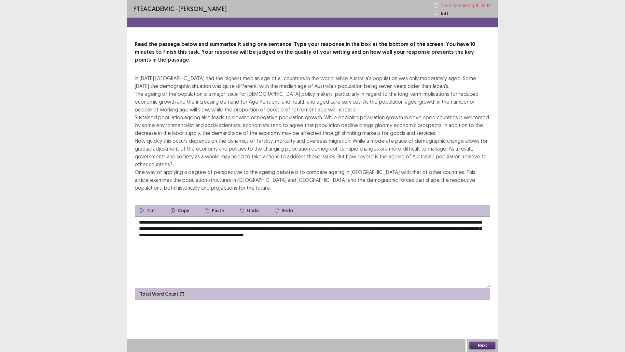
click at [194, 228] on textarea "**********" at bounding box center [313, 252] width 356 height 72
click at [290, 221] on textarea "**********" at bounding box center [313, 252] width 356 height 72
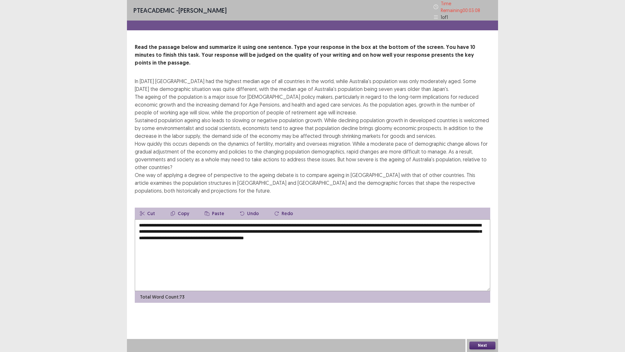
drag, startPoint x: 291, startPoint y: 221, endPoint x: 352, endPoint y: 222, distance: 60.6
click at [352, 222] on textarea "**********" at bounding box center [313, 255] width 356 height 72
click at [347, 265] on textarea "**********" at bounding box center [313, 255] width 356 height 72
click at [412, 250] on textarea "**********" at bounding box center [313, 255] width 356 height 72
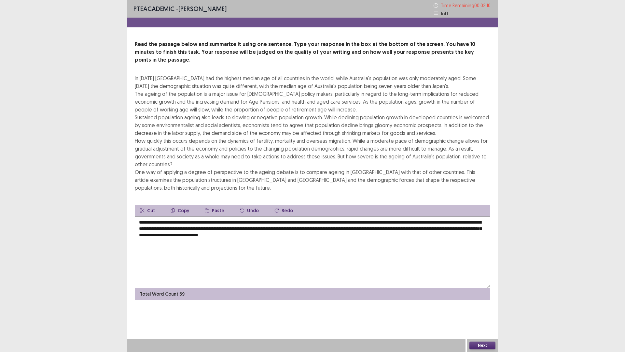
click at [420, 221] on textarea "**********" at bounding box center [313, 252] width 356 height 72
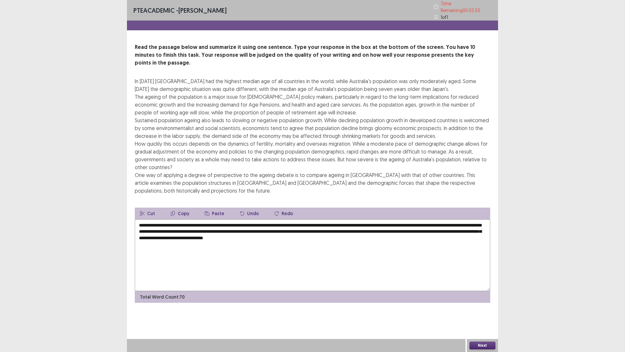
type textarea "**********"
click at [482, 310] on button "Next" at bounding box center [483, 345] width 26 height 8
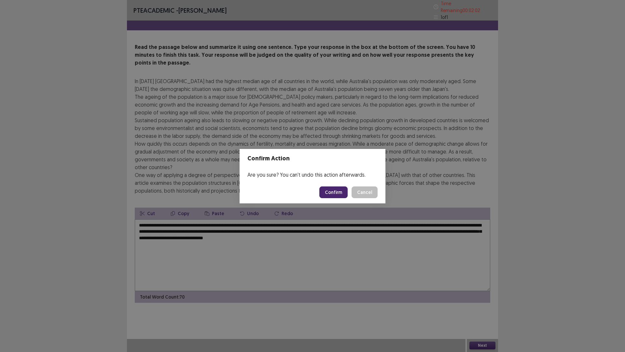
click at [334, 194] on button "Confirm" at bounding box center [334, 192] width 28 height 12
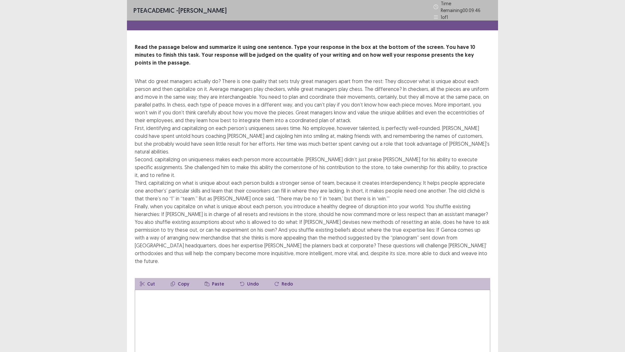
click at [147, 290] on textarea at bounding box center [313, 326] width 356 height 72
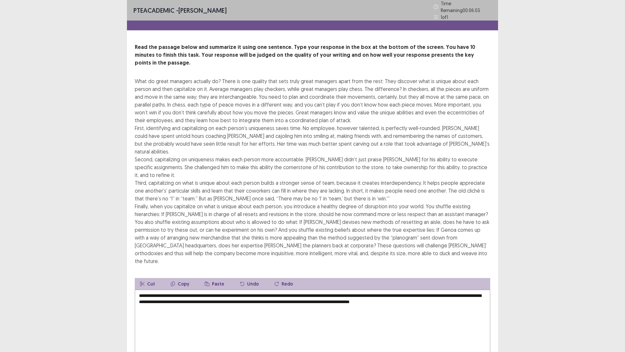
click at [393, 290] on textarea "**********" at bounding box center [313, 326] width 356 height 72
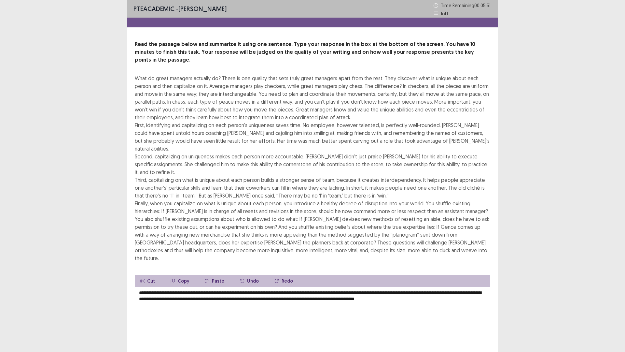
click at [171, 287] on textarea "**********" at bounding box center [313, 323] width 356 height 72
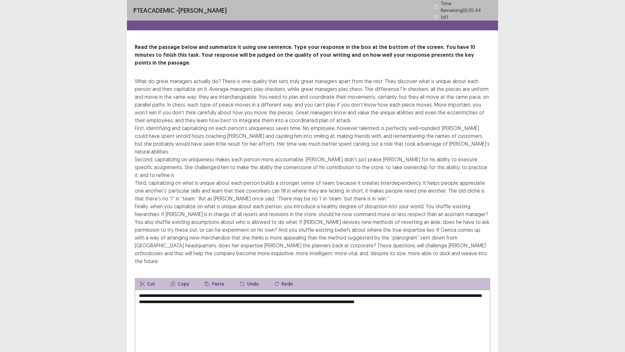
click at [176, 290] on textarea "**********" at bounding box center [313, 326] width 356 height 72
click at [178, 290] on textarea "**********" at bounding box center [313, 326] width 356 height 72
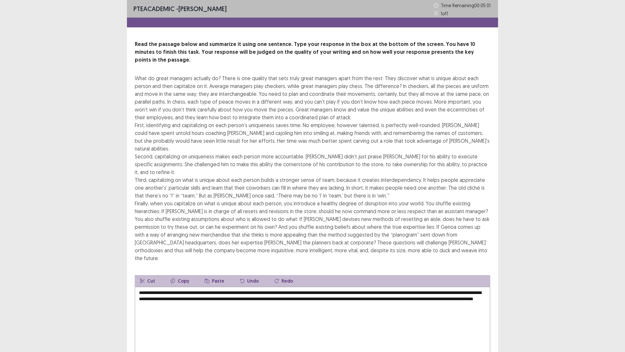
click at [190, 287] on textarea "**********" at bounding box center [313, 323] width 356 height 72
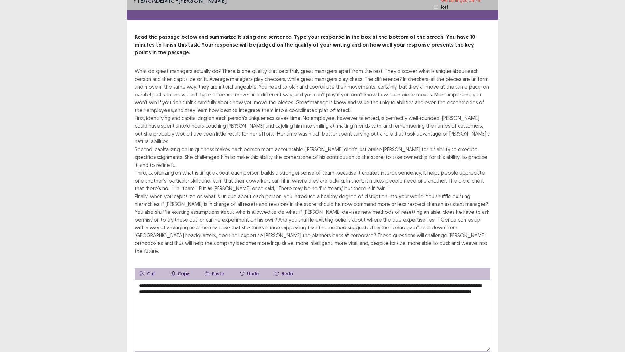
scroll to position [16, 0]
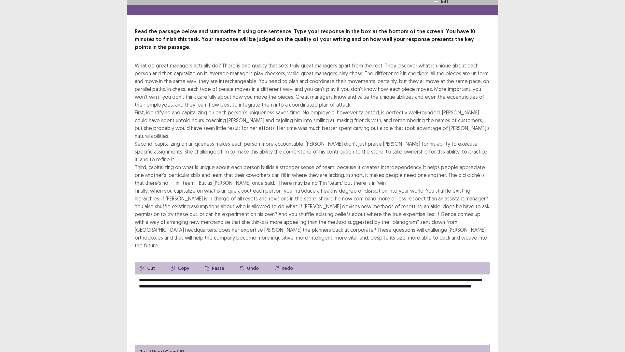
type textarea "**********"
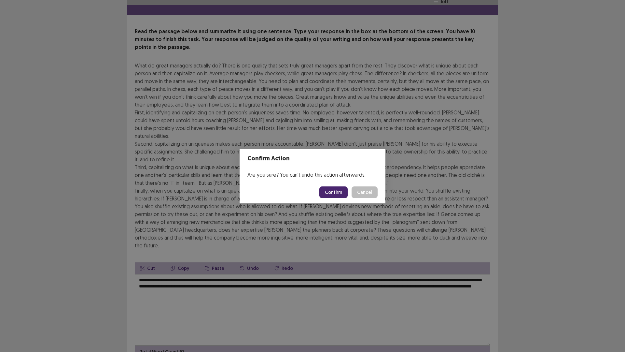
click at [334, 194] on button "Confirm" at bounding box center [334, 192] width 28 height 12
click at [302, 179] on div "Are you sure? You can't undo this action afterwards." at bounding box center [313, 174] width 146 height 13
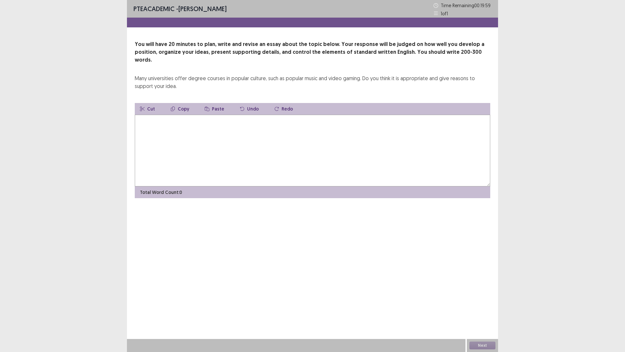
click at [167, 115] on textarea at bounding box center [313, 151] width 356 height 72
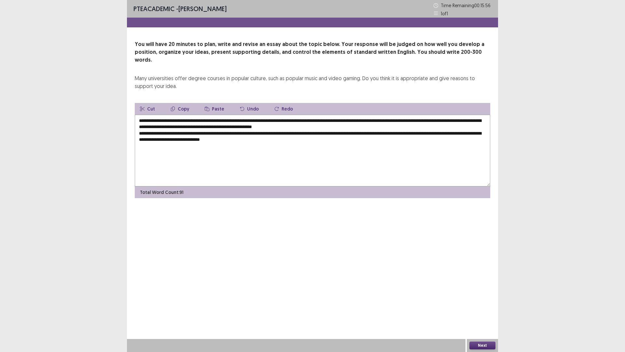
click at [253, 133] on textarea "**********" at bounding box center [313, 151] width 356 height 72
drag, startPoint x: 304, startPoint y: 130, endPoint x: 301, endPoint y: 133, distance: 4.0
click at [301, 133] on textarea "**********" at bounding box center [313, 151] width 356 height 72
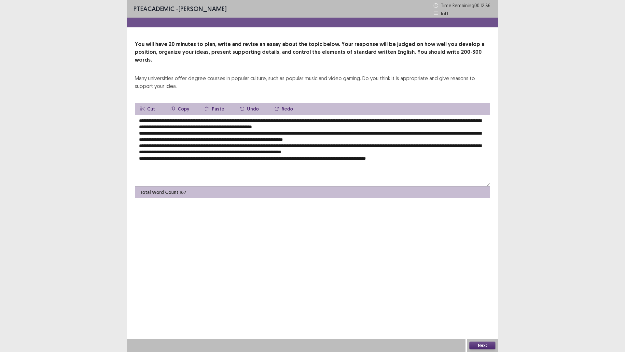
click at [178, 115] on textarea "**********" at bounding box center [313, 151] width 356 height 72
click at [178, 115] on textarea at bounding box center [313, 151] width 356 height 72
click at [261, 115] on textarea at bounding box center [313, 151] width 356 height 72
drag, startPoint x: 224, startPoint y: 115, endPoint x: 229, endPoint y: 114, distance: 4.7
click at [226, 115] on textarea at bounding box center [313, 151] width 356 height 72
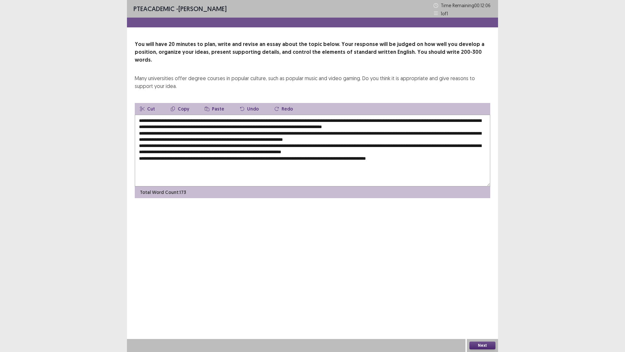
click at [226, 115] on textarea at bounding box center [313, 151] width 356 height 72
drag, startPoint x: 178, startPoint y: 112, endPoint x: 290, endPoint y: 112, distance: 112.4
click at [290, 115] on textarea at bounding box center [313, 151] width 356 height 72
click at [182, 103] on button "Copy" at bounding box center [179, 109] width 29 height 12
click at [231, 125] on textarea at bounding box center [313, 151] width 356 height 72
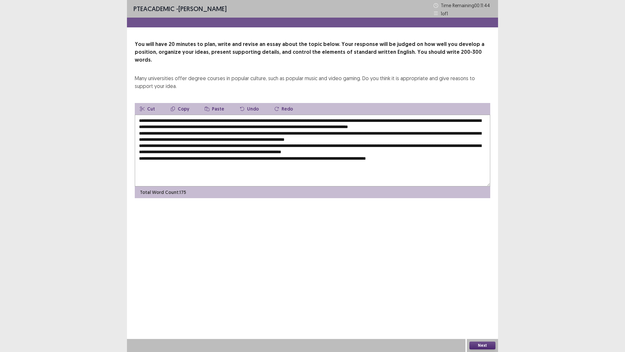
click at [205, 107] on icon "button" at bounding box center [207, 109] width 5 height 5
click at [235, 145] on textarea at bounding box center [313, 151] width 356 height 72
click at [205, 107] on icon "button" at bounding box center [207, 109] width 5 height 5
click at [442, 152] on textarea at bounding box center [313, 151] width 356 height 72
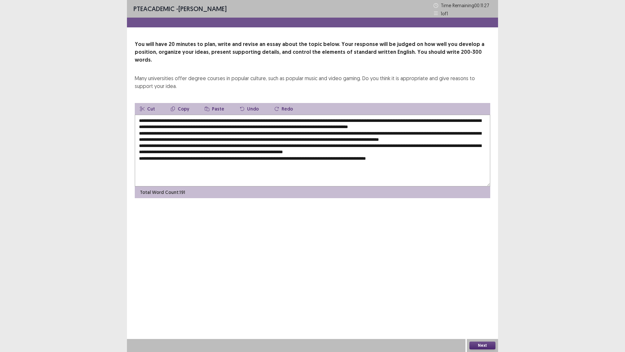
click at [443, 152] on textarea at bounding box center [313, 151] width 356 height 72
click at [469, 152] on textarea at bounding box center [313, 151] width 356 height 72
click at [207, 107] on icon "button" at bounding box center [207, 109] width 5 height 5
click at [286, 164] on textarea at bounding box center [313, 151] width 356 height 72
click at [209, 103] on button "Paste" at bounding box center [215, 109] width 30 height 12
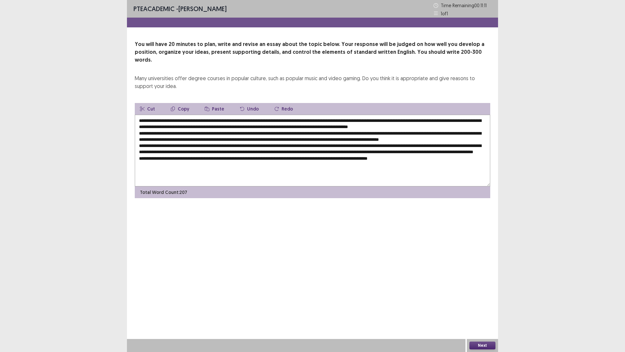
click at [289, 163] on textarea at bounding box center [313, 151] width 356 height 72
click at [390, 120] on textarea at bounding box center [313, 151] width 356 height 72
drag, startPoint x: 388, startPoint y: 122, endPoint x: 493, endPoint y: 121, distance: 104.6
click at [493, 121] on div "You will have 20 minutes to plan, write and revise an essay about the topic bel…" at bounding box center [312, 119] width 371 height 158
click at [178, 103] on button "Copy" at bounding box center [179, 109] width 29 height 12
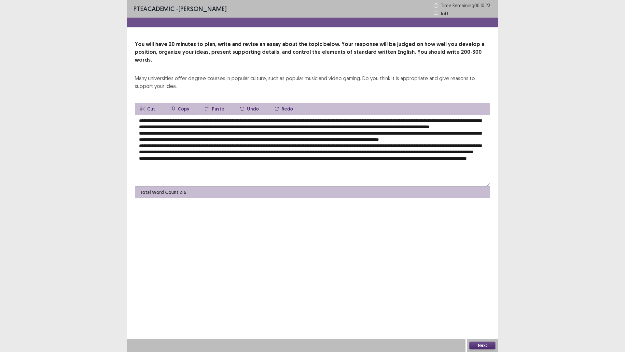
click at [224, 156] on textarea at bounding box center [313, 151] width 356 height 72
click at [228, 159] on textarea at bounding box center [313, 151] width 356 height 72
click at [224, 157] on textarea at bounding box center [313, 151] width 356 height 72
click at [224, 158] on textarea at bounding box center [313, 151] width 356 height 72
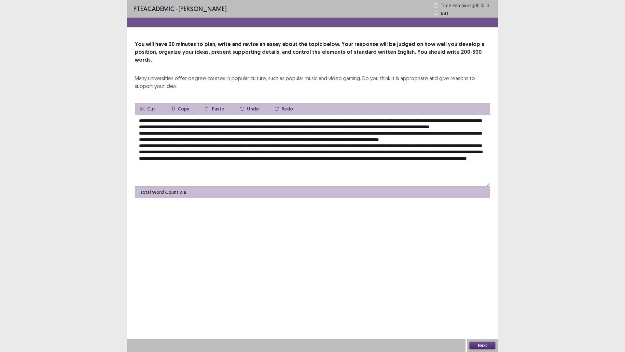
click at [215, 103] on button "Paste" at bounding box center [215, 109] width 30 height 12
click at [476, 156] on textarea at bounding box center [313, 151] width 356 height 72
click at [479, 156] on textarea at bounding box center [313, 151] width 356 height 72
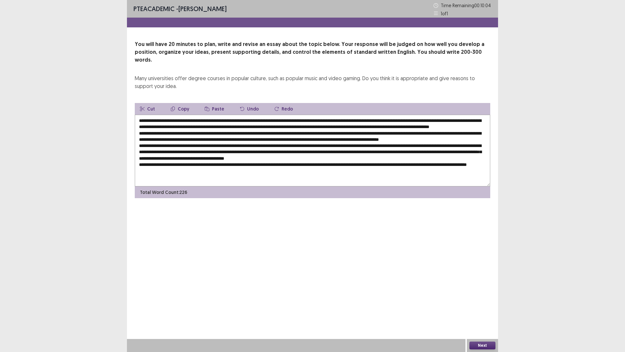
click at [173, 165] on textarea at bounding box center [313, 151] width 356 height 72
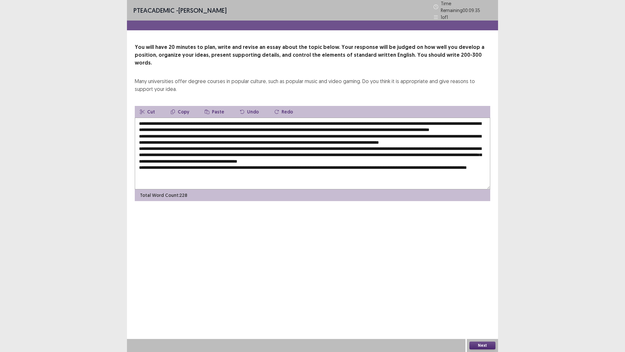
click at [240, 138] on textarea at bounding box center [313, 154] width 356 height 72
click at [369, 120] on textarea at bounding box center [313, 154] width 356 height 72
click at [162, 139] on textarea at bounding box center [313, 154] width 356 height 72
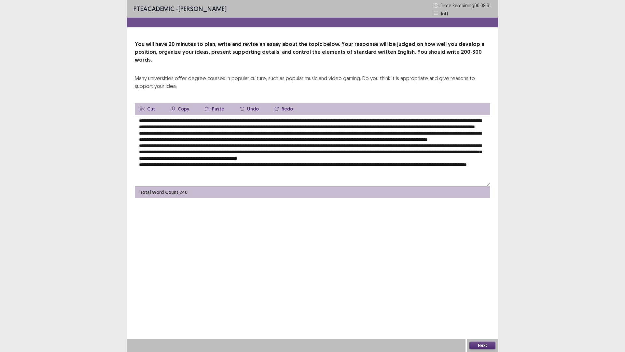
click at [300, 141] on textarea at bounding box center [313, 151] width 356 height 72
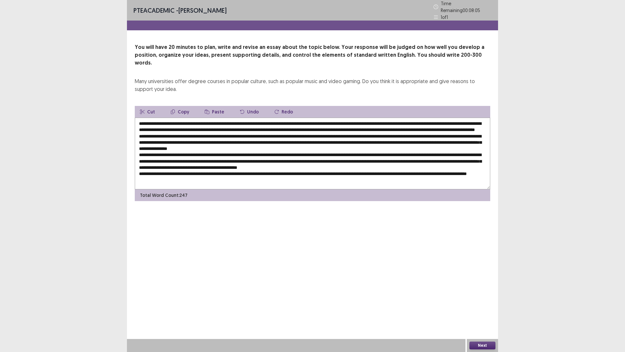
click at [427, 141] on textarea at bounding box center [313, 154] width 356 height 72
click at [181, 144] on textarea at bounding box center [313, 154] width 356 height 72
click at [181, 145] on textarea at bounding box center [313, 154] width 356 height 72
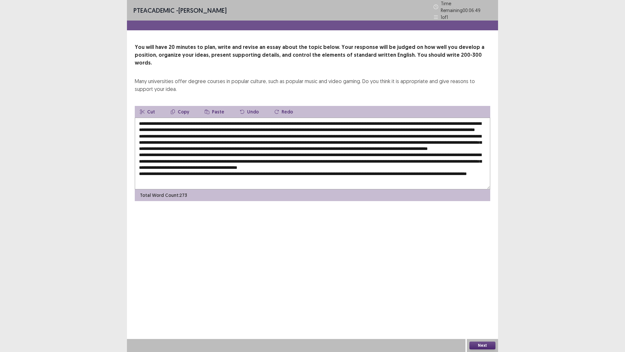
click at [203, 152] on textarea at bounding box center [313, 154] width 356 height 72
click at [218, 163] on textarea at bounding box center [313, 154] width 356 height 72
click at [231, 149] on textarea at bounding box center [313, 154] width 356 height 72
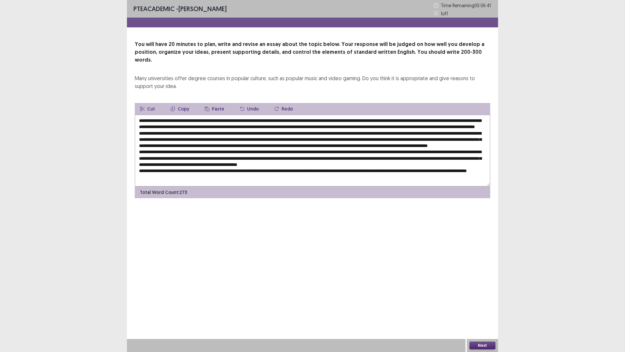
drag, startPoint x: 178, startPoint y: 111, endPoint x: 290, endPoint y: 112, distance: 111.4
click at [290, 115] on textarea at bounding box center [313, 151] width 356 height 72
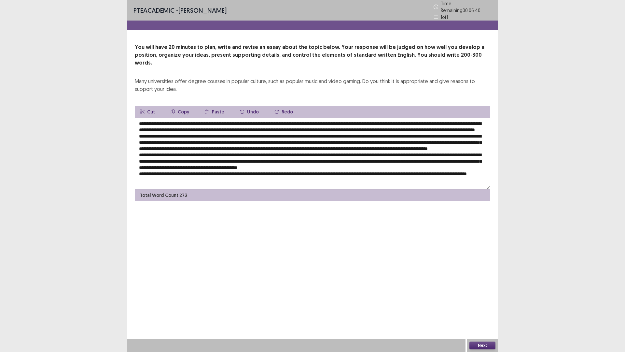
click at [182, 106] on button "Copy" at bounding box center [179, 112] width 29 height 12
click at [193, 151] on textarea at bounding box center [313, 154] width 356 height 72
click at [194, 151] on textarea at bounding box center [313, 154] width 356 height 72
click at [205, 109] on icon "button" at bounding box center [207, 111] width 5 height 5
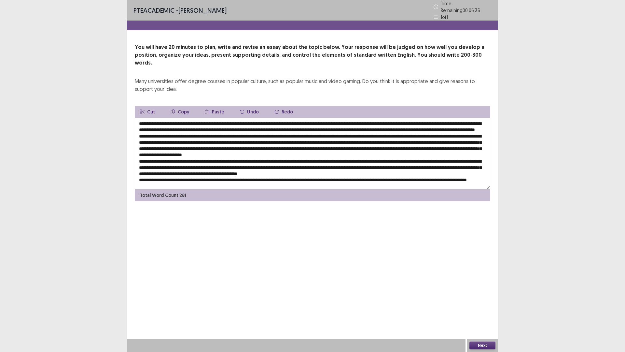
click at [236, 215] on div "PTE academic - [PERSON_NAME] Time Remaining 00 : 06 : 33 1 of 1 You will have 2…" at bounding box center [312, 176] width 371 height 352
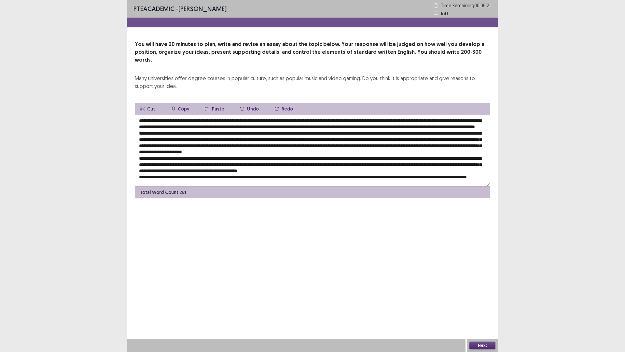
click at [294, 118] on textarea at bounding box center [313, 151] width 356 height 72
click at [333, 126] on textarea at bounding box center [313, 151] width 356 height 72
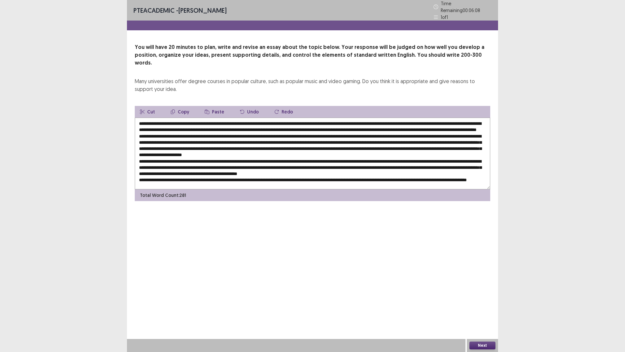
click at [427, 120] on textarea at bounding box center [313, 154] width 356 height 72
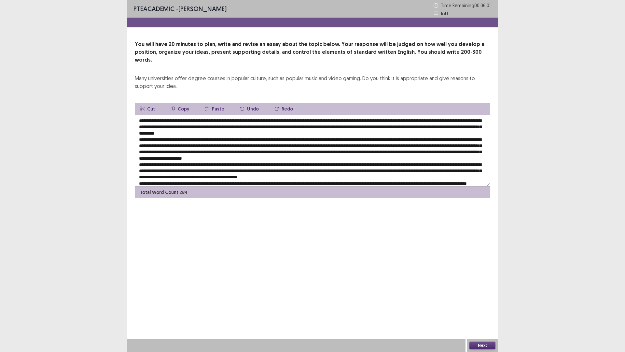
click at [225, 126] on textarea at bounding box center [313, 151] width 356 height 72
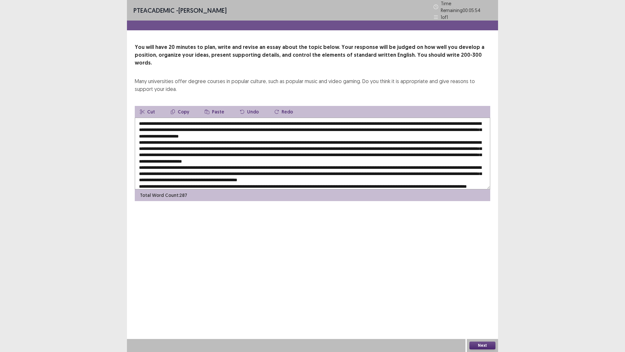
click at [319, 120] on textarea at bounding box center [313, 154] width 356 height 72
click at [355, 122] on textarea at bounding box center [313, 154] width 356 height 72
drag, startPoint x: 308, startPoint y: 153, endPoint x: 343, endPoint y: 148, distance: 35.6
click at [343, 148] on textarea at bounding box center [313, 154] width 356 height 72
click at [179, 106] on button "Copy" at bounding box center [179, 112] width 29 height 12
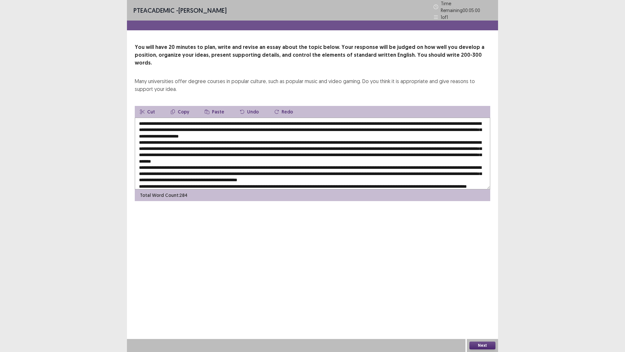
click at [194, 151] on textarea at bounding box center [313, 154] width 356 height 72
click at [208, 106] on button "Paste" at bounding box center [215, 112] width 30 height 12
click at [331, 165] on textarea at bounding box center [313, 154] width 356 height 72
click at [369, 158] on textarea at bounding box center [313, 154] width 356 height 72
click at [401, 163] on textarea at bounding box center [313, 154] width 356 height 72
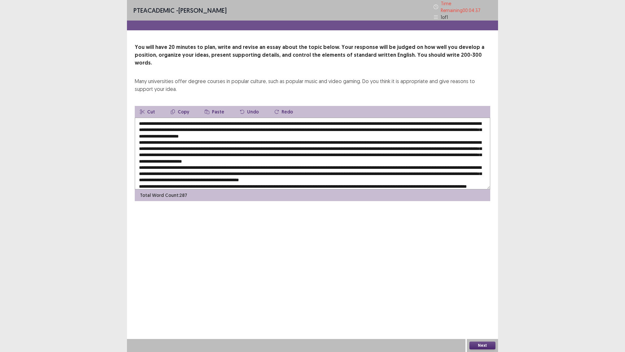
click at [186, 167] on textarea at bounding box center [313, 154] width 356 height 72
click at [287, 170] on textarea at bounding box center [313, 154] width 356 height 72
click at [337, 222] on div "PTE academic - [PERSON_NAME] Time Remaining 00 : 04 : 07 1 of 1 You will have 2…" at bounding box center [312, 176] width 371 height 352
click at [342, 168] on textarea at bounding box center [313, 154] width 356 height 72
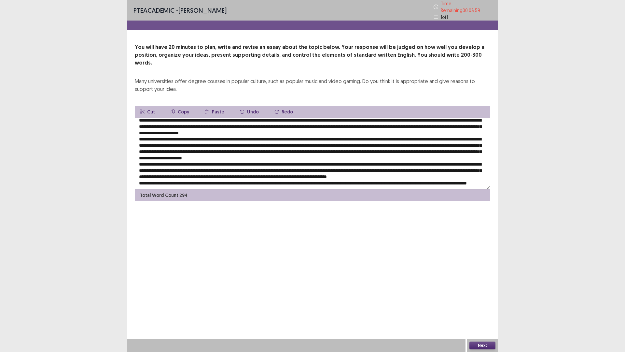
scroll to position [16, 0]
click at [442, 167] on textarea at bounding box center [313, 154] width 356 height 72
click at [466, 219] on div "PTE academic - [PERSON_NAME] Time Remaining 00 : 03 : 35 1 of 1 You will have 2…" at bounding box center [312, 176] width 371 height 352
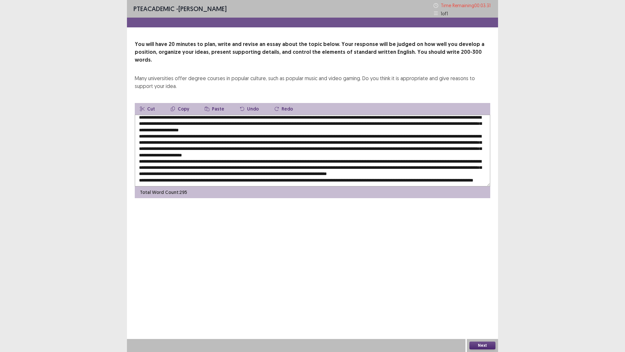
scroll to position [0, 0]
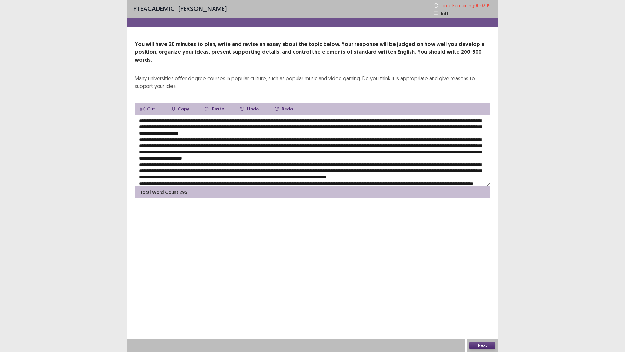
click at [475, 115] on textarea at bounding box center [313, 151] width 356 height 72
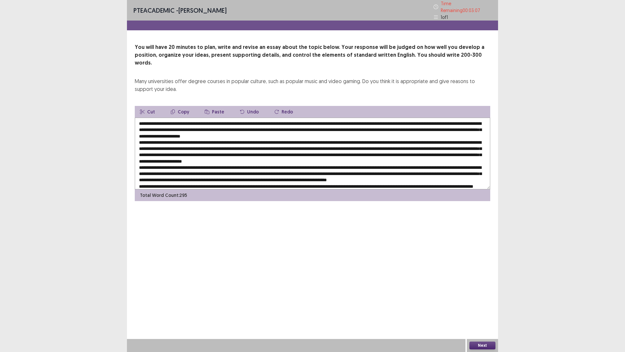
click at [486, 118] on textarea at bounding box center [313, 154] width 356 height 72
click at [354, 278] on div "PTE academic - [PERSON_NAME] Time Remaining 00 : 02 : 59 1 of 1 You will have 2…" at bounding box center [312, 176] width 371 height 352
click at [236, 163] on textarea at bounding box center [313, 154] width 356 height 72
click at [238, 164] on textarea at bounding box center [313, 154] width 356 height 72
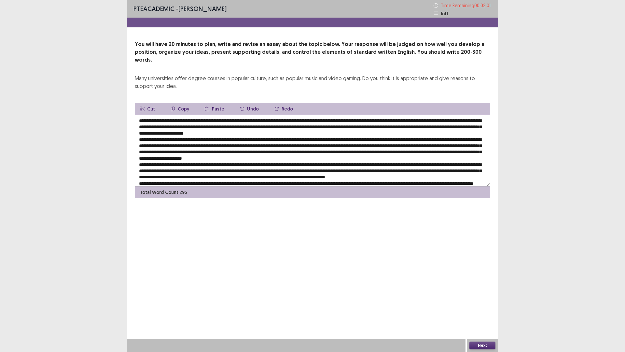
click at [332, 162] on textarea at bounding box center [313, 151] width 356 height 72
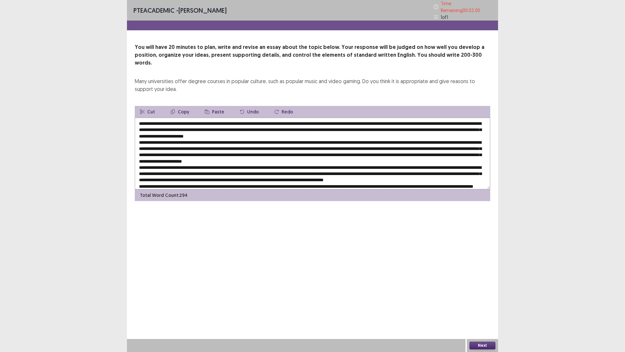
type textarea "**********"
click at [341, 193] on div "PTE academic - [PERSON_NAME] Time Remaining 00 : 02 : 00 1 of 1 You will have 2…" at bounding box center [312, 107] width 371 height 214
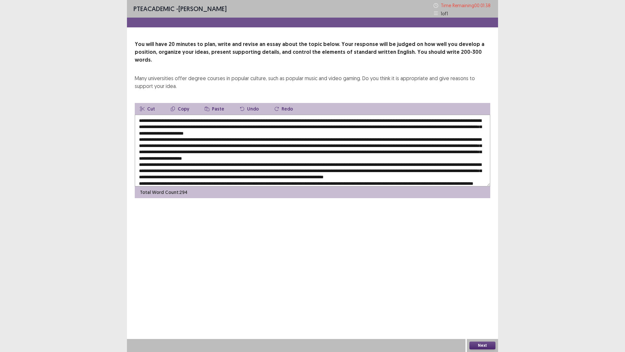
click at [475, 310] on button "Next" at bounding box center [483, 345] width 26 height 8
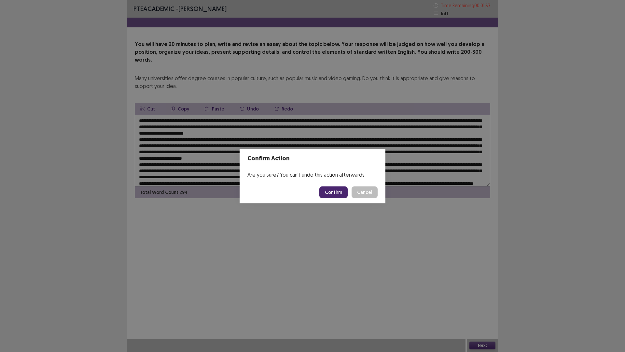
click at [331, 194] on button "Confirm" at bounding box center [334, 192] width 28 height 12
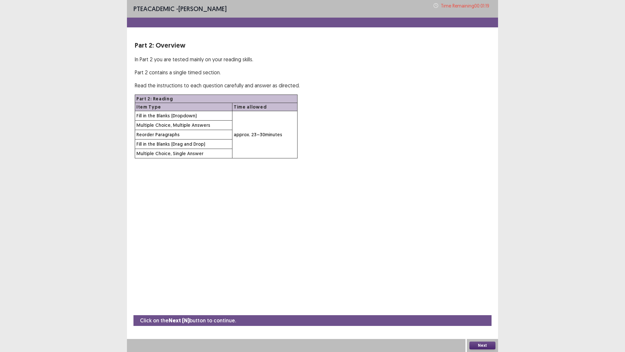
click at [479, 310] on button "Next" at bounding box center [483, 345] width 26 height 8
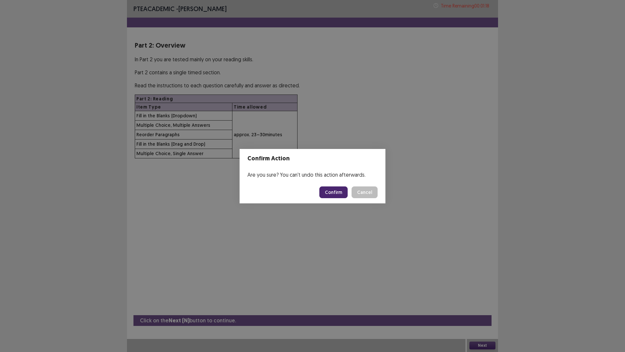
click at [325, 187] on button "Confirm" at bounding box center [334, 192] width 28 height 12
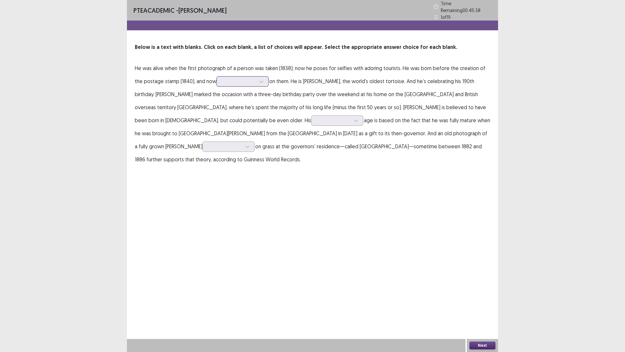
click at [233, 80] on div at bounding box center [239, 81] width 34 height 6
click at [250, 130] on div "appears" at bounding box center [243, 136] width 52 height 18
click at [317, 117] on div at bounding box center [334, 120] width 34 height 6
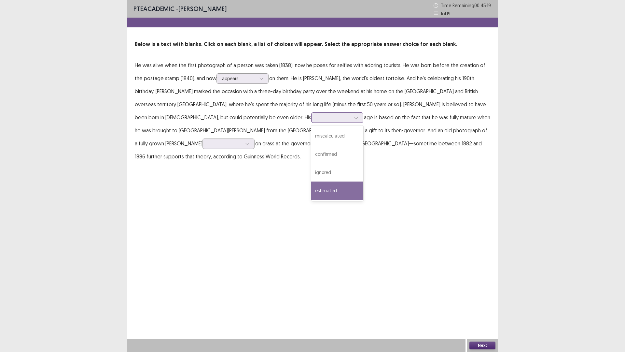
click at [311, 186] on div "estimated" at bounding box center [337, 190] width 52 height 18
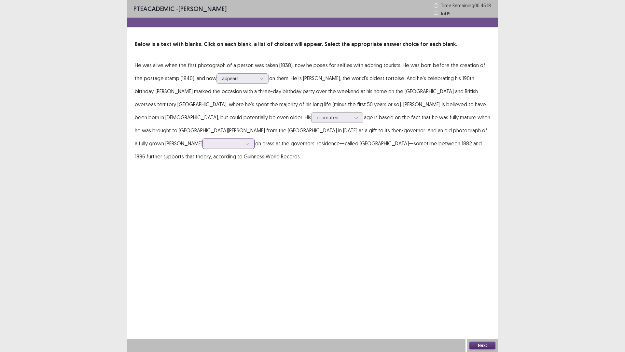
click at [242, 140] on div at bounding box center [225, 143] width 34 height 6
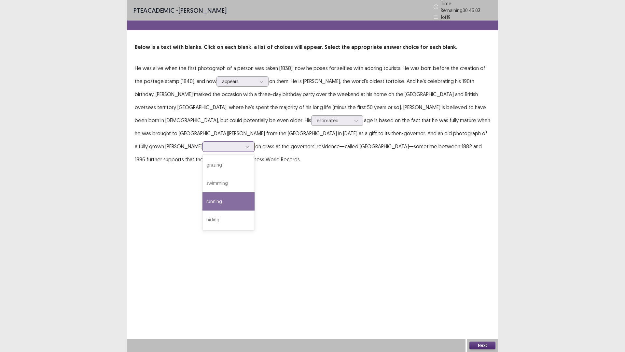
click at [255, 192] on div "running" at bounding box center [229, 201] width 52 height 18
click at [476, 310] on button "Next" at bounding box center [483, 345] width 26 height 8
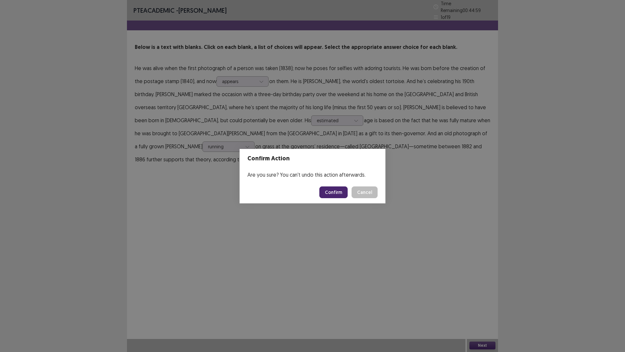
click at [334, 192] on button "Confirm" at bounding box center [334, 192] width 28 height 12
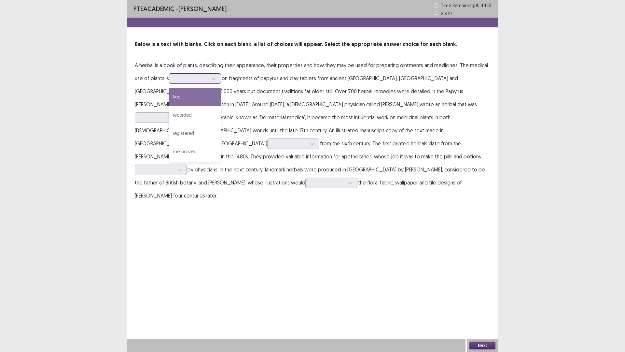
click at [195, 78] on div at bounding box center [192, 78] width 34 height 6
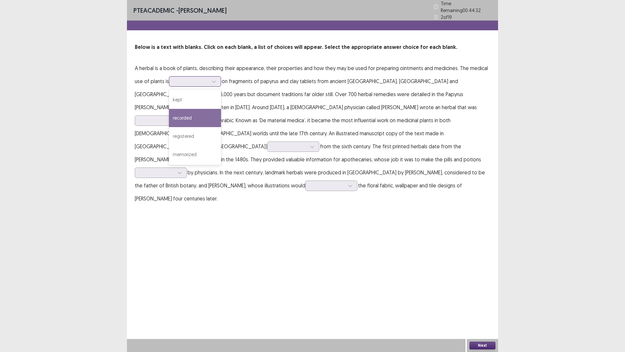
click at [200, 115] on div "recorded" at bounding box center [195, 118] width 52 height 18
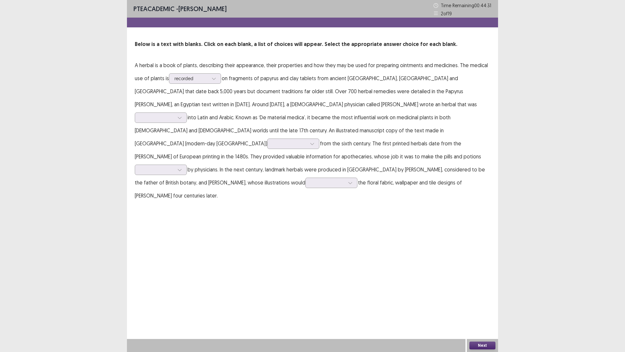
click at [277, 98] on p "A herbal is a book of plants, describing their appearance, their properties and…" at bounding box center [313, 130] width 356 height 143
click at [174, 114] on div at bounding box center [157, 117] width 34 height 6
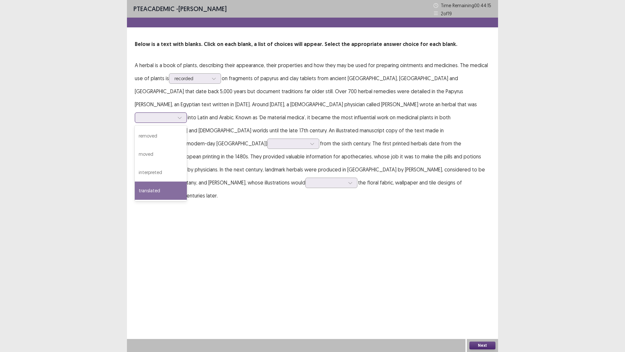
click at [187, 181] on div "translated" at bounding box center [161, 190] width 52 height 18
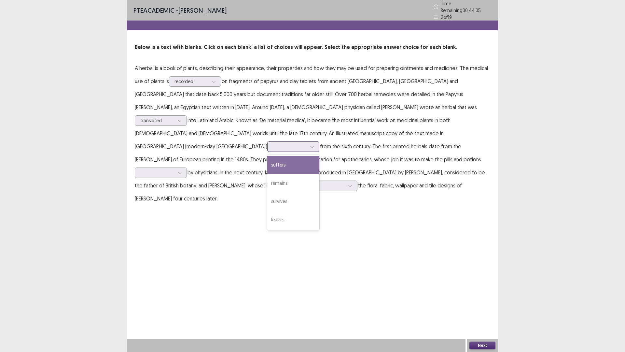
click at [273, 143] on div at bounding box center [290, 146] width 34 height 6
click at [267, 174] on div "remains" at bounding box center [293, 183] width 52 height 18
click at [174, 169] on div at bounding box center [157, 172] width 34 height 6
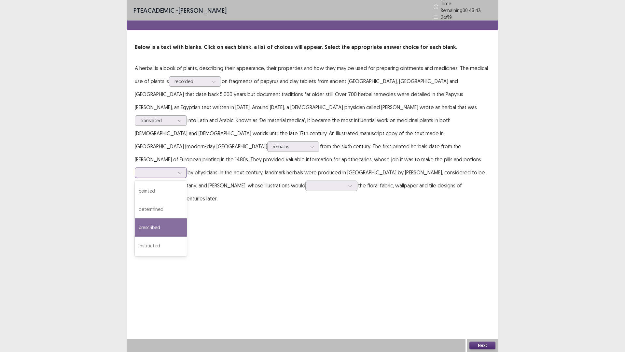
click at [187, 218] on div "prescribed" at bounding box center [161, 227] width 52 height 18
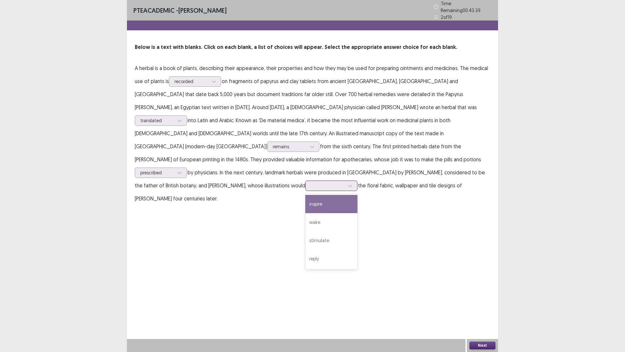
click at [311, 182] on div at bounding box center [328, 185] width 34 height 6
click at [306, 195] on div "inspire" at bounding box center [332, 204] width 52 height 18
click at [488, 310] on button "Next" at bounding box center [483, 345] width 26 height 8
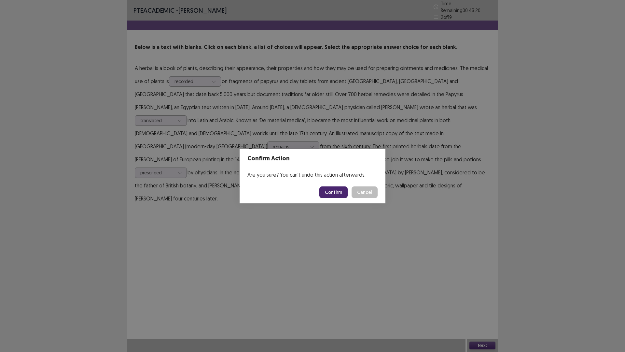
click at [327, 192] on button "Confirm" at bounding box center [334, 192] width 28 height 12
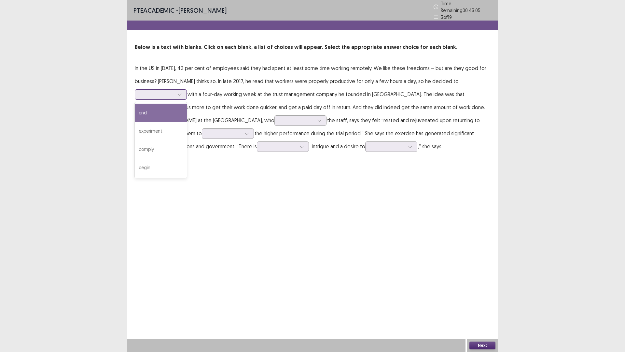
click at [172, 89] on div at bounding box center [161, 94] width 52 height 10
click at [174, 126] on div "experiment" at bounding box center [161, 131] width 52 height 18
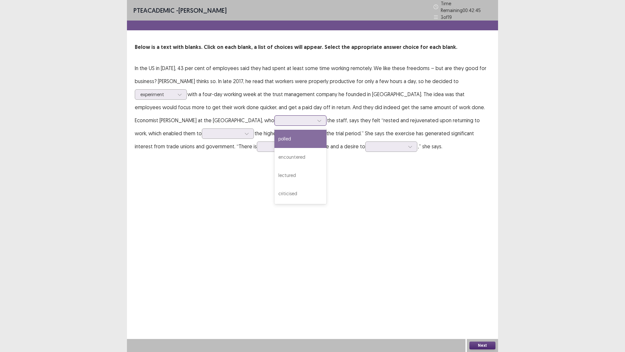
click at [280, 118] on div at bounding box center [297, 120] width 34 height 6
click at [275, 136] on div "polled" at bounding box center [301, 139] width 52 height 18
click at [280, 120] on div at bounding box center [297, 120] width 34 height 6
click at [141, 145] on p "In the US in [DATE], 43 per cent of employees said they had spent at least some…" at bounding box center [313, 107] width 356 height 91
click at [208, 130] on div at bounding box center [225, 133] width 34 height 6
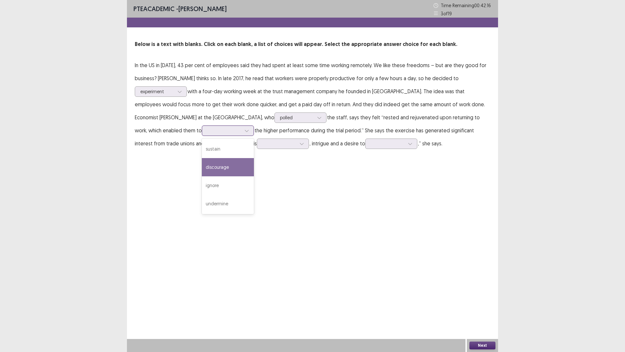
click at [202, 167] on div "discourage" at bounding box center [228, 167] width 52 height 18
click at [263, 142] on div at bounding box center [280, 143] width 34 height 6
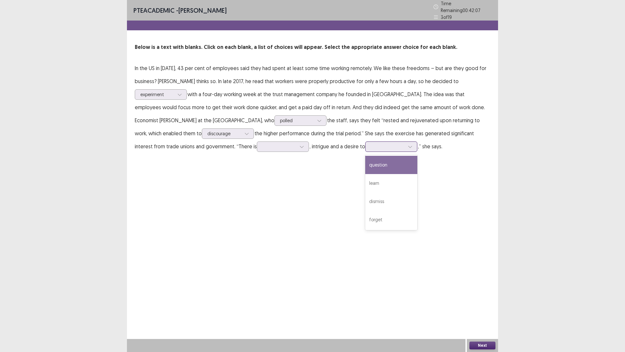
click at [371, 147] on div at bounding box center [388, 146] width 34 height 6
click at [366, 162] on div "question" at bounding box center [392, 165] width 52 height 18
drag, startPoint x: 317, startPoint y: 136, endPoint x: 317, endPoint y: 140, distance: 3.6
click at [317, 140] on p "In the US in [DATE], 43 per cent of employees said they had spent at least some…" at bounding box center [313, 107] width 356 height 91
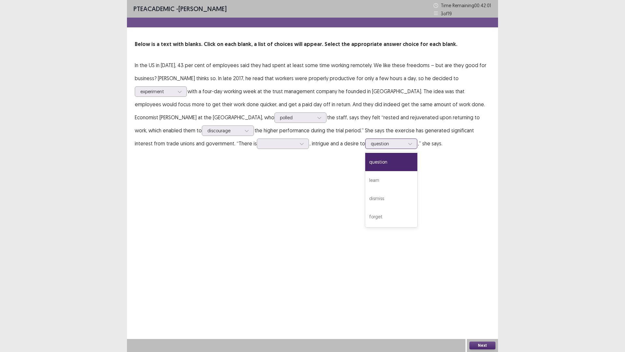
click at [371, 143] on div at bounding box center [388, 143] width 34 height 6
click at [366, 198] on div "dismiss" at bounding box center [392, 198] width 52 height 18
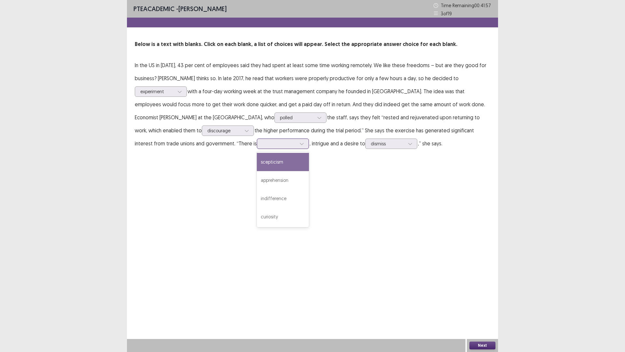
click at [297, 140] on div at bounding box center [302, 144] width 10 height 10
click at [257, 167] on div "scepticism" at bounding box center [283, 162] width 52 height 18
click at [492, 310] on button "Next" at bounding box center [483, 345] width 26 height 8
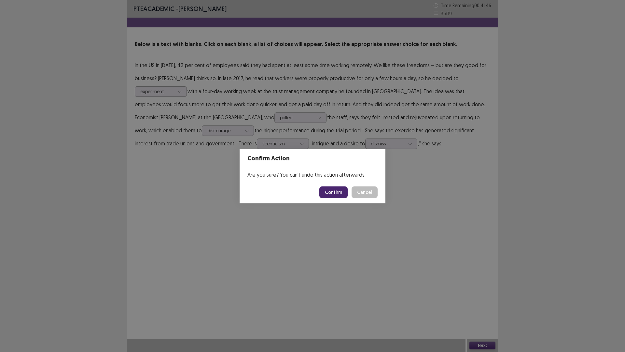
click at [326, 194] on button "Confirm" at bounding box center [334, 192] width 28 height 12
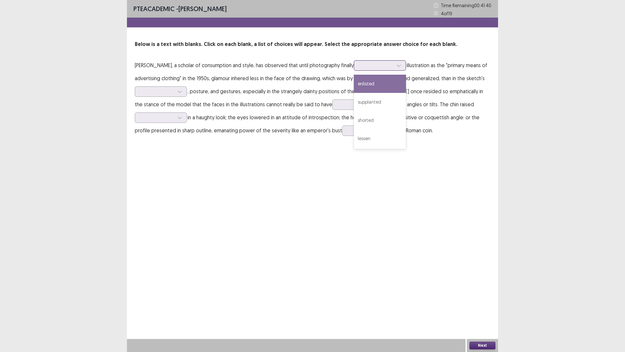
click at [362, 64] on div at bounding box center [377, 65] width 34 height 6
click at [363, 86] on div "enlisted" at bounding box center [380, 84] width 52 height 18
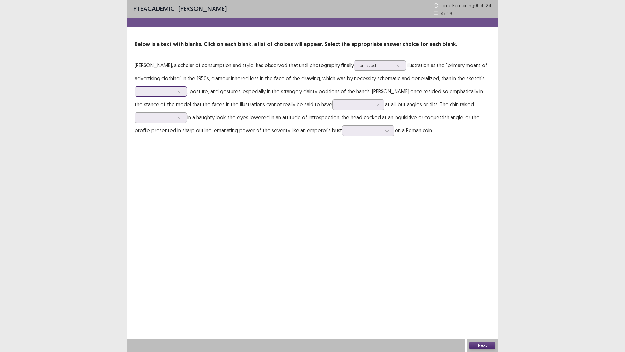
click at [174, 94] on div at bounding box center [157, 91] width 34 height 6
click at [164, 129] on div "formality" at bounding box center [161, 128] width 52 height 18
click at [170, 93] on div at bounding box center [157, 91] width 34 height 6
click at [224, 90] on p "[PERSON_NAME], a scholar of consumption and style, has observed that until phot…" at bounding box center [313, 98] width 356 height 78
click at [177, 92] on div at bounding box center [180, 92] width 10 height 10
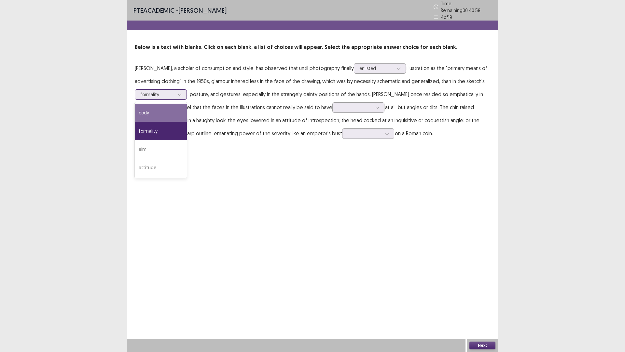
click at [166, 108] on div "body" at bounding box center [161, 113] width 52 height 18
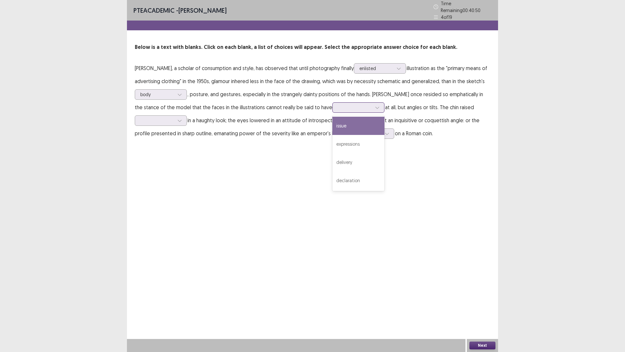
click at [338, 106] on div at bounding box center [355, 107] width 34 height 6
click at [333, 142] on div "expressions" at bounding box center [359, 144] width 52 height 18
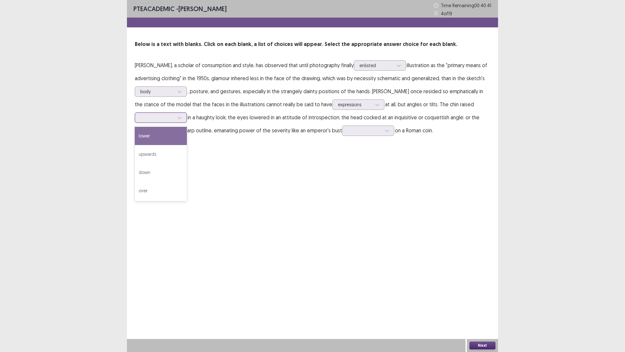
click at [163, 117] on div at bounding box center [157, 117] width 34 height 6
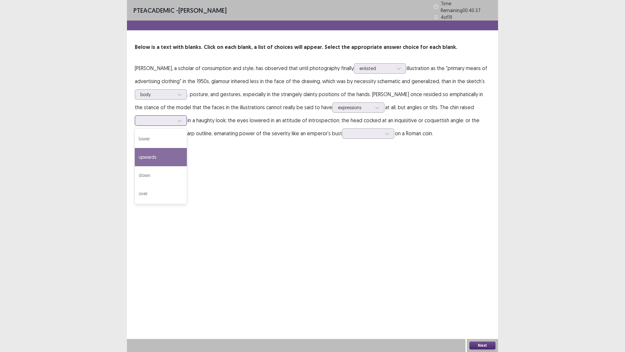
click at [170, 150] on div "upwards" at bounding box center [161, 157] width 52 height 18
click at [357, 131] on div at bounding box center [365, 133] width 34 height 6
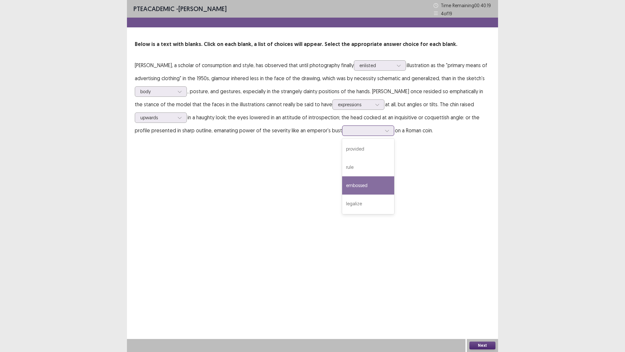
click at [370, 181] on div "embossed" at bounding box center [368, 185] width 52 height 18
click at [486, 310] on div "Next" at bounding box center [482, 345] width 31 height 13
click at [471, 310] on button "Next" at bounding box center [483, 345] width 26 height 8
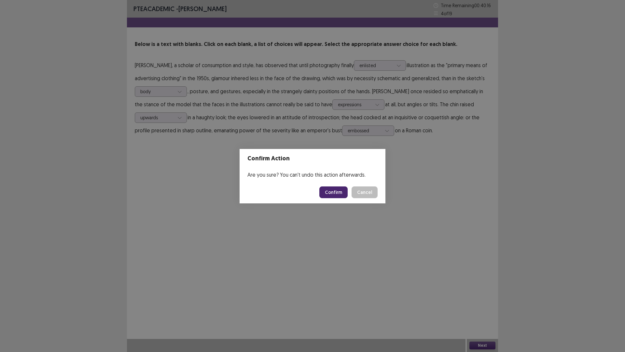
click at [334, 194] on button "Confirm" at bounding box center [334, 192] width 28 height 12
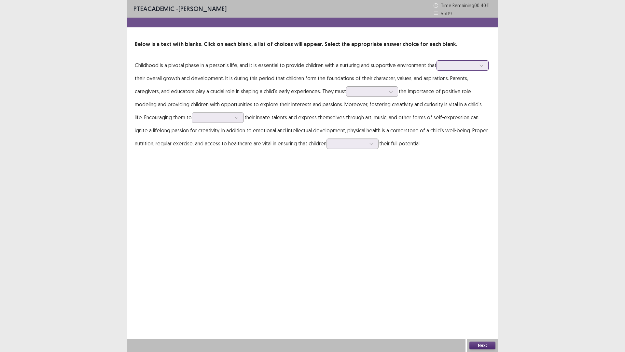
click at [444, 63] on div at bounding box center [459, 65] width 34 height 6
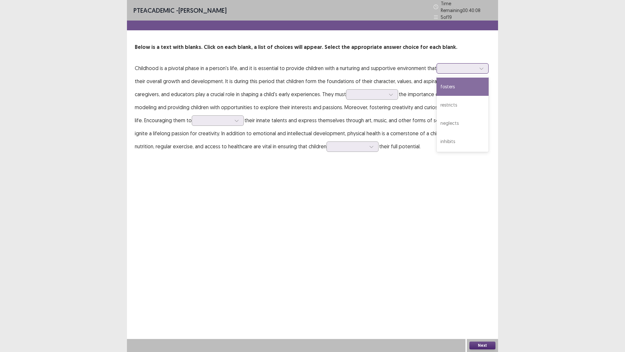
click at [453, 84] on div "fosters" at bounding box center [463, 87] width 52 height 18
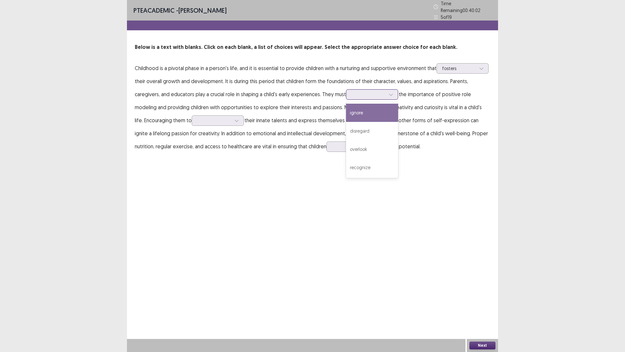
click at [361, 94] on div at bounding box center [369, 94] width 34 height 6
click at [363, 161] on div "recognize" at bounding box center [372, 167] width 52 height 18
click at [192, 118] on div at bounding box center [218, 120] width 52 height 10
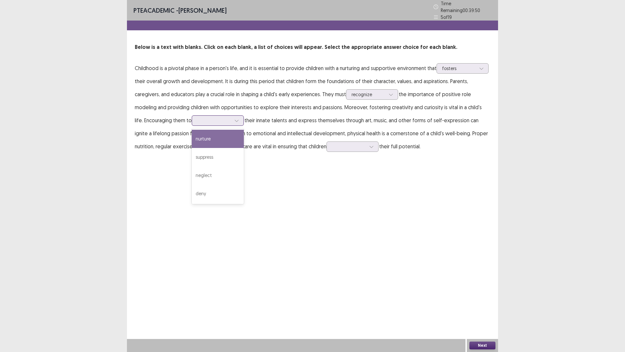
click at [217, 139] on div "nurture" at bounding box center [218, 139] width 52 height 18
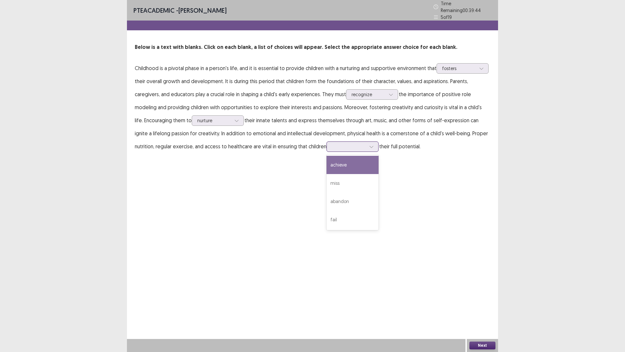
click at [332, 146] on div at bounding box center [349, 146] width 34 height 6
click at [328, 166] on div "achieve" at bounding box center [353, 165] width 52 height 18
click at [475, 310] on button "Next" at bounding box center [483, 345] width 26 height 8
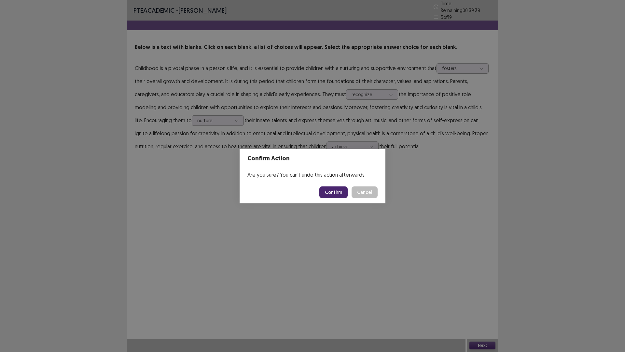
click at [335, 192] on button "Confirm" at bounding box center [334, 192] width 28 height 12
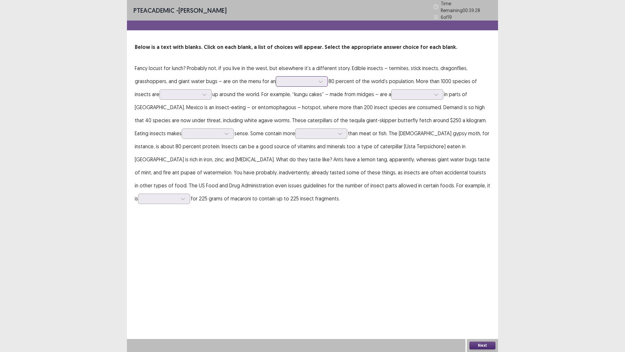
click at [284, 82] on div at bounding box center [298, 81] width 34 height 6
click at [297, 132] on div "estimated" at bounding box center [302, 136] width 52 height 18
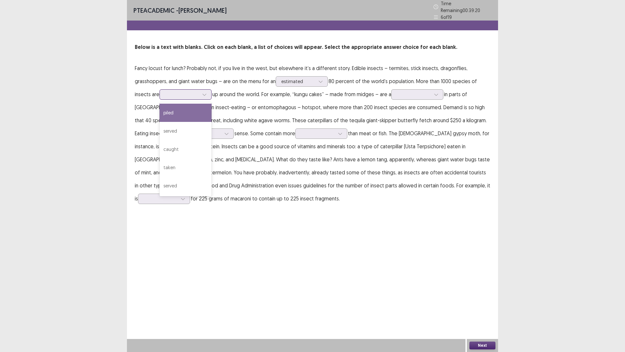
click at [174, 92] on div at bounding box center [182, 94] width 34 height 6
click at [189, 133] on div "served" at bounding box center [186, 131] width 52 height 18
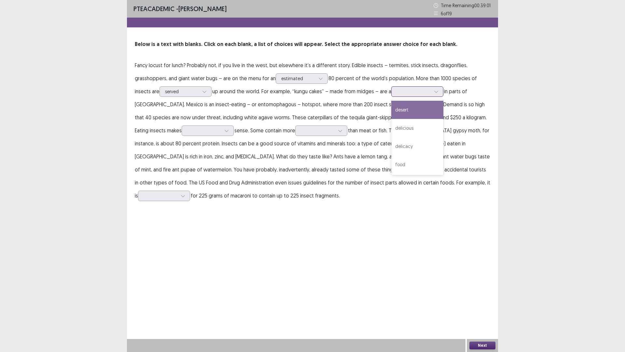
click at [409, 92] on div at bounding box center [414, 91] width 34 height 6
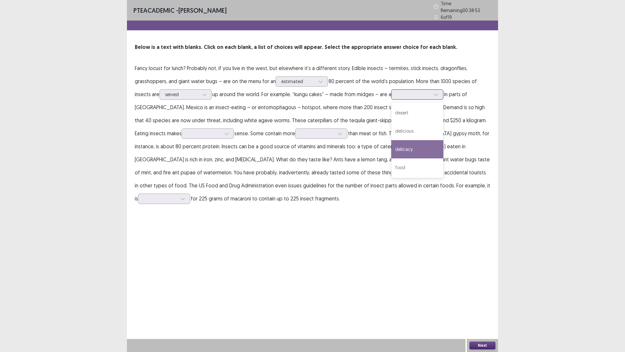
click at [417, 143] on div "delicacy" at bounding box center [418, 149] width 52 height 18
click at [187, 130] on div at bounding box center [204, 133] width 34 height 6
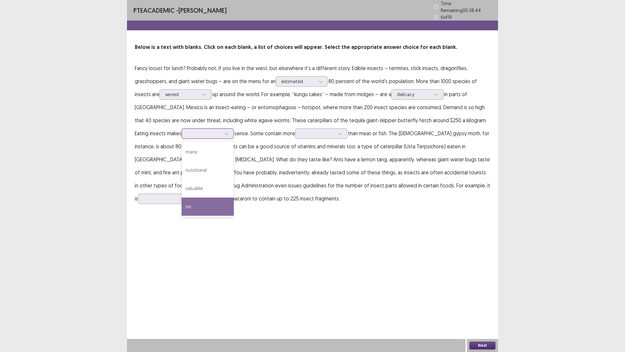
click at [182, 206] on div "no" at bounding box center [208, 206] width 52 height 18
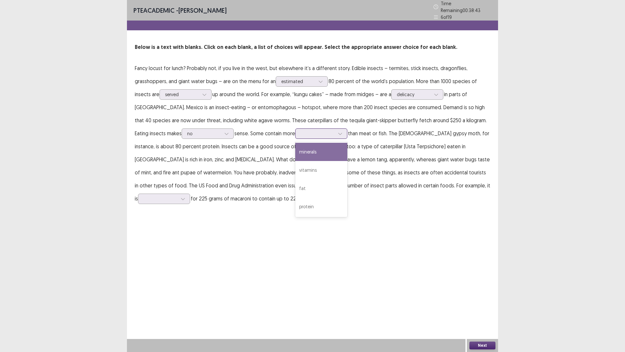
click at [301, 130] on div at bounding box center [318, 133] width 34 height 6
click at [295, 197] on div "protein" at bounding box center [321, 206] width 52 height 18
click at [178, 195] on div at bounding box center [161, 198] width 34 height 6
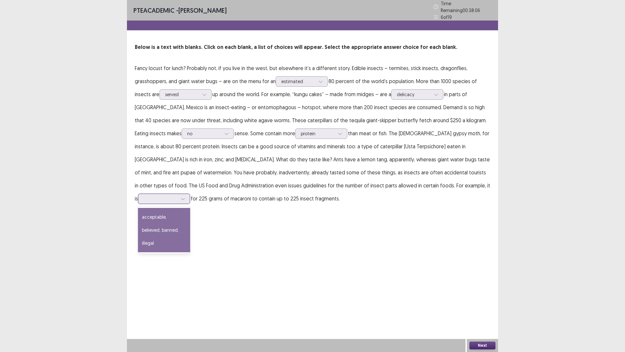
click at [190, 208] on div "acceptable, believed, banned, illegal" at bounding box center [164, 230] width 52 height 44
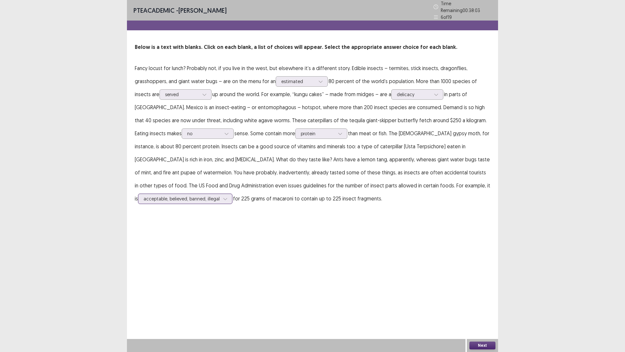
click at [220, 195] on div at bounding box center [182, 198] width 76 height 6
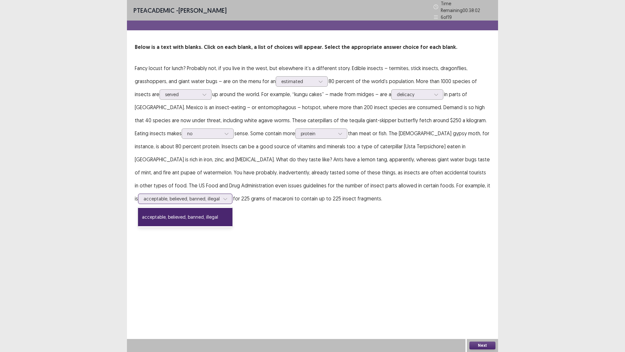
click at [233, 208] on div "acceptable, believed, banned, illegal" at bounding box center [185, 217] width 94 height 18
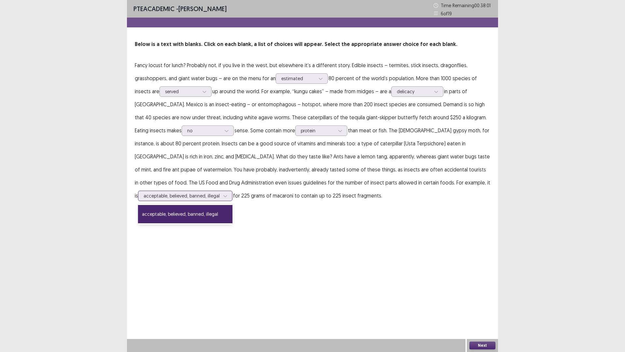
drag, startPoint x: 391, startPoint y: 188, endPoint x: 386, endPoint y: 182, distance: 7.8
click at [233, 191] on div "acceptable, believed, banned, illegal" at bounding box center [185, 196] width 94 height 10
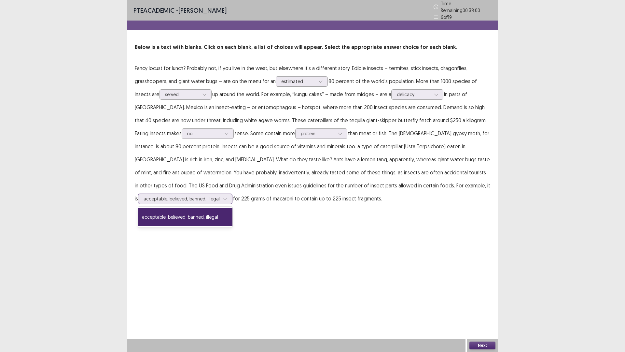
click at [233, 208] on div "acceptable, believed, banned, illegal" at bounding box center [185, 217] width 94 height 18
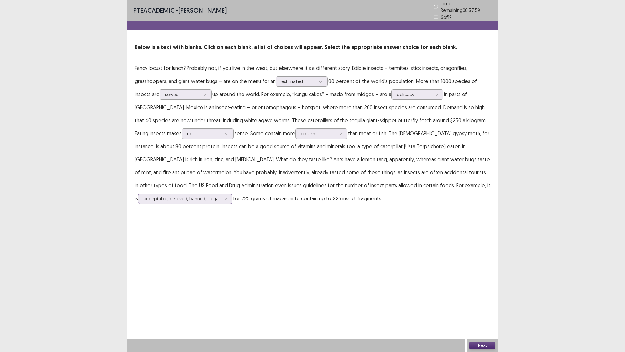
click at [220, 195] on div at bounding box center [182, 198] width 76 height 6
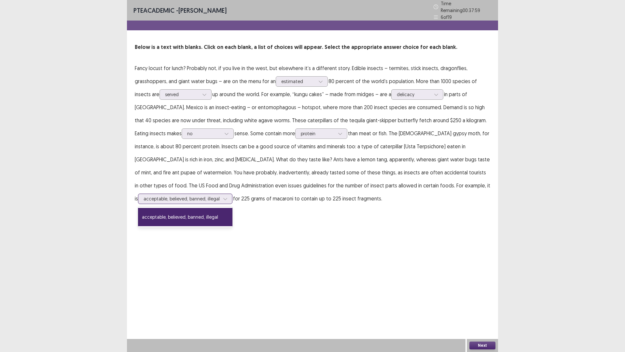
click at [220, 195] on div at bounding box center [182, 198] width 76 height 6
click at [233, 208] on div "acceptable, believed, banned, illegal" at bounding box center [185, 217] width 94 height 18
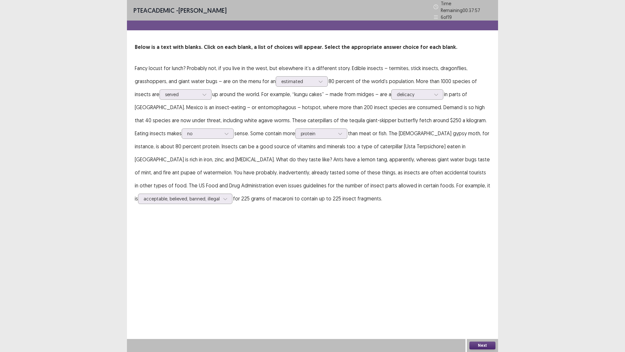
click at [406, 202] on p "Fancy locust for lunch? Probably not, if you live in the west, but elsewhere it…" at bounding box center [313, 133] width 356 height 143
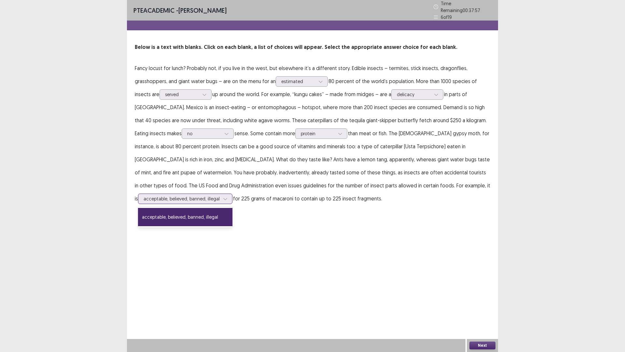
click at [227, 198] on icon at bounding box center [225, 199] width 4 height 2
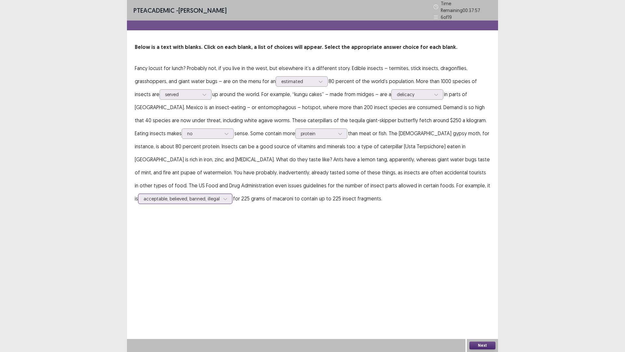
click at [227, 198] on icon at bounding box center [225, 199] width 4 height 2
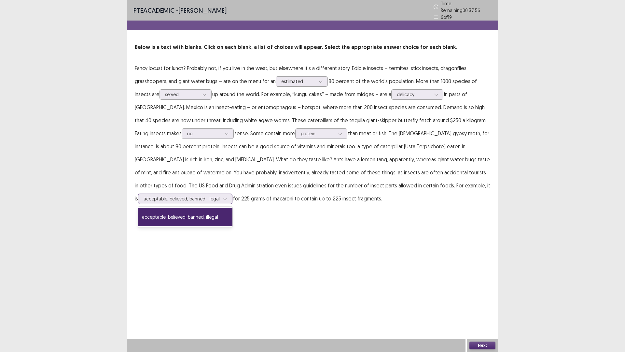
click at [227, 198] on icon at bounding box center [225, 199] width 4 height 2
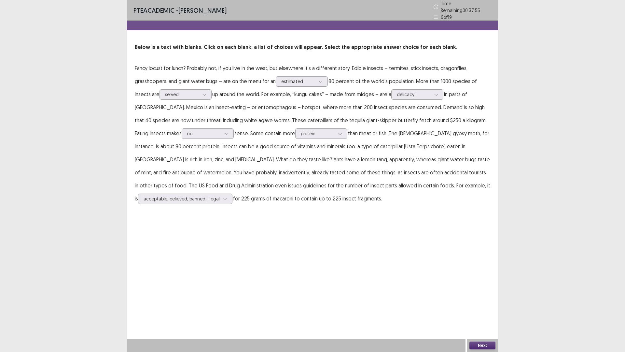
drag, startPoint x: 426, startPoint y: 183, endPoint x: 405, endPoint y: 189, distance: 21.3
click at [405, 189] on p "Fancy locust for lunch? Probably not, if you live in the west, but elsewhere it…" at bounding box center [313, 133] width 356 height 143
click at [486, 310] on button "Next" at bounding box center [483, 345] width 26 height 8
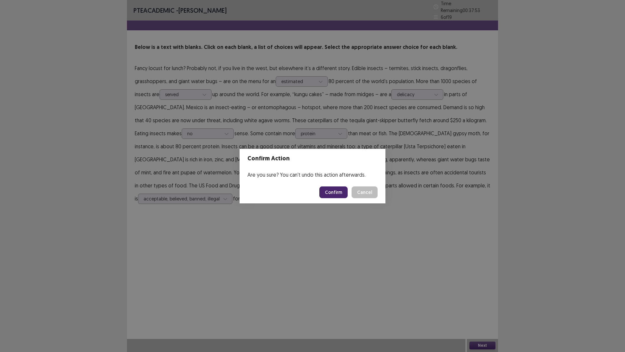
click at [332, 190] on button "Confirm" at bounding box center [334, 192] width 28 height 12
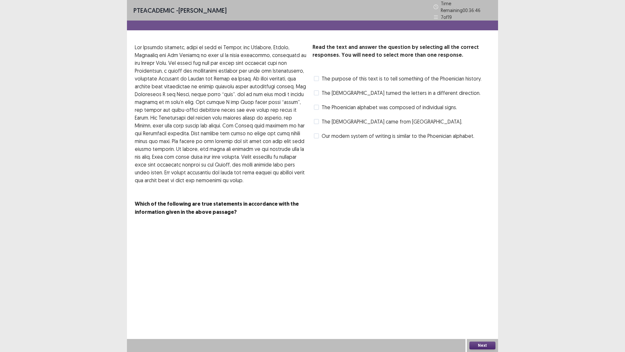
click at [320, 75] on label "The purpose of this text is to tell something of the Phoenician history." at bounding box center [398, 79] width 168 height 8
drag, startPoint x: 420, startPoint y: 91, endPoint x: 428, endPoint y: 108, distance: 17.9
click at [428, 108] on div "Read the text and answer the question by selecting all the correct responses. Y…" at bounding box center [402, 92] width 178 height 98
click at [315, 90] on span at bounding box center [316, 92] width 5 height 5
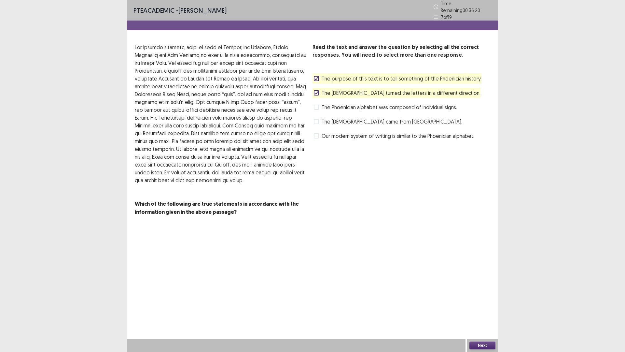
click at [319, 134] on span at bounding box center [316, 135] width 5 height 5
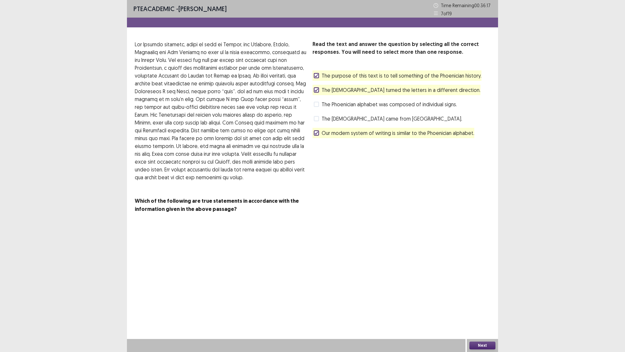
click at [485, 310] on button "Next" at bounding box center [483, 345] width 26 height 8
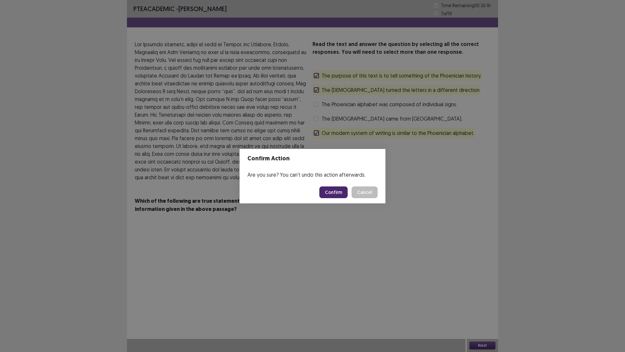
click at [337, 191] on button "Confirm" at bounding box center [334, 192] width 28 height 12
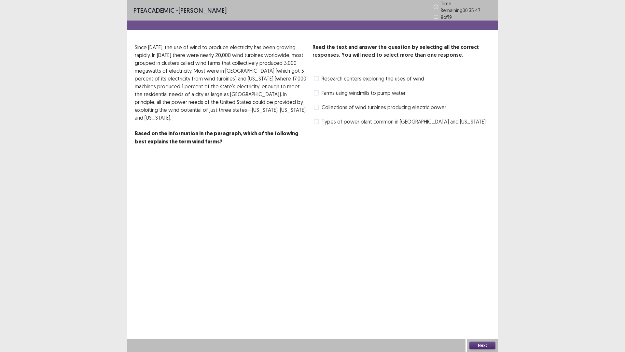
click at [317, 106] on span at bounding box center [316, 107] width 5 height 5
click at [481, 310] on button "Next" at bounding box center [483, 345] width 26 height 8
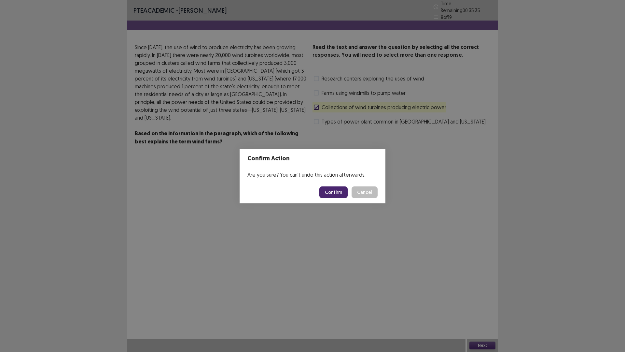
click at [333, 193] on button "Confirm" at bounding box center [334, 192] width 28 height 12
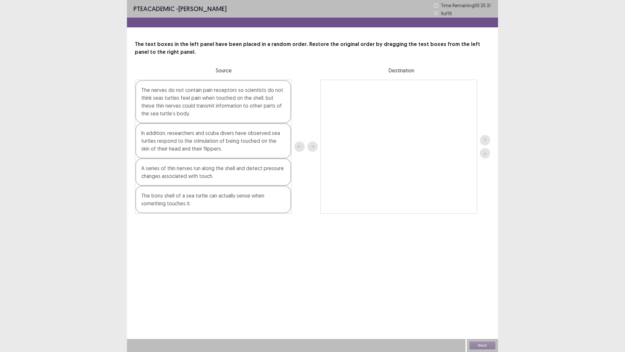
click at [165, 210] on div "The bony shell of a sea turtle can actually sense when something touches it." at bounding box center [214, 199] width 156 height 27
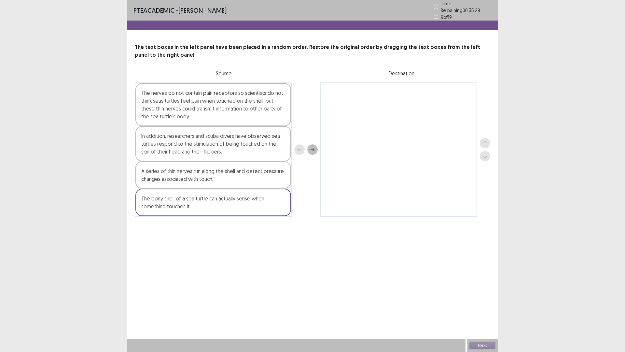
click at [184, 167] on div "A series of thin nerves run along the shell and detect pressure changes associa…" at bounding box center [214, 174] width 156 height 27
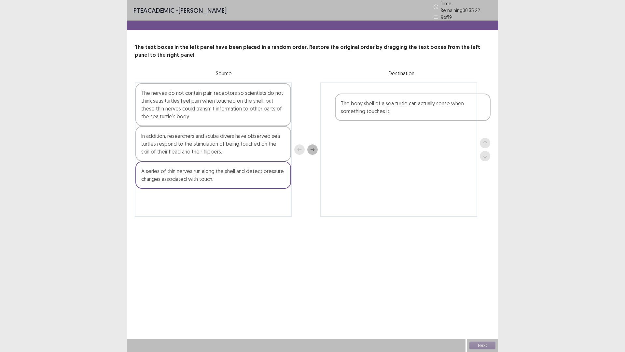
drag, startPoint x: 180, startPoint y: 208, endPoint x: 381, endPoint y: 115, distance: 221.4
click at [381, 115] on div "The nerves do not contain pain receptors so scientists do not think seas turtle…" at bounding box center [313, 149] width 356 height 134
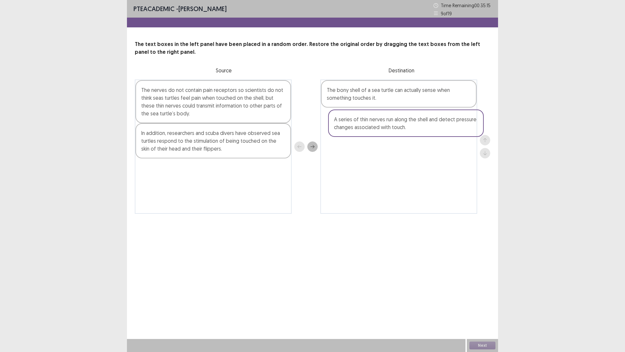
drag, startPoint x: 179, startPoint y: 180, endPoint x: 374, endPoint y: 132, distance: 200.8
click at [374, 132] on div "The nerves do not contain pain receptors so scientists do not think seas turtle…" at bounding box center [313, 146] width 356 height 134
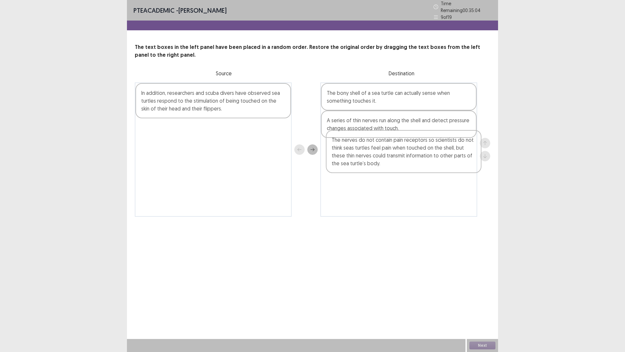
drag, startPoint x: 213, startPoint y: 111, endPoint x: 406, endPoint y: 162, distance: 198.8
click at [406, 162] on div "The nerves do not contain pain receptors so scientists do not think seas turtle…" at bounding box center [313, 149] width 356 height 134
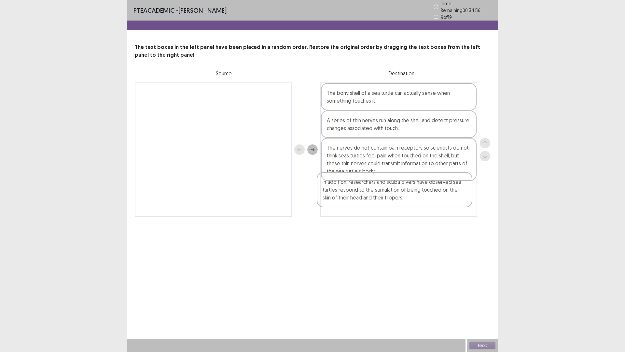
drag, startPoint x: 165, startPoint y: 107, endPoint x: 348, endPoint y: 201, distance: 205.1
click at [348, 201] on div "In addition, researchers and scuba divers have observed sea turtles respond to …" at bounding box center [313, 149] width 356 height 134
click at [473, 310] on button "Next" at bounding box center [483, 345] width 26 height 8
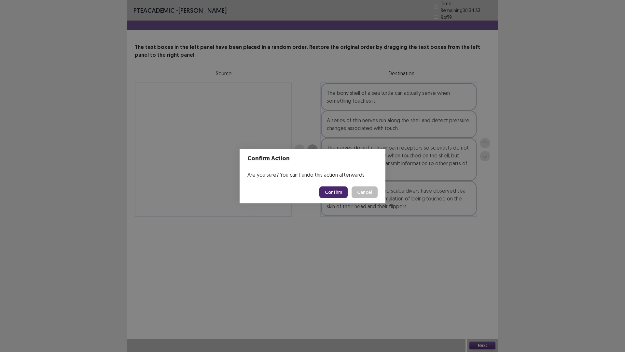
click at [330, 189] on button "Confirm" at bounding box center [334, 192] width 28 height 12
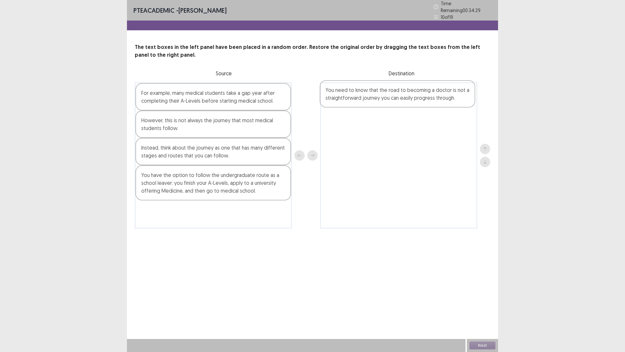
drag, startPoint x: 175, startPoint y: 218, endPoint x: 362, endPoint y: 100, distance: 220.5
click at [362, 100] on div "For example, many medical students take a gap year after completing their A-Lev…" at bounding box center [313, 155] width 356 height 146
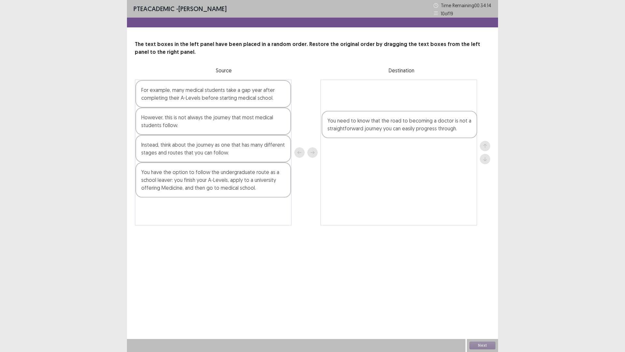
drag, startPoint x: 373, startPoint y: 98, endPoint x: 375, endPoint y: 139, distance: 40.4
click at [375, 139] on div "You need to know that the road to becoming a doctor is not a straightforward jo…" at bounding box center [399, 152] width 157 height 146
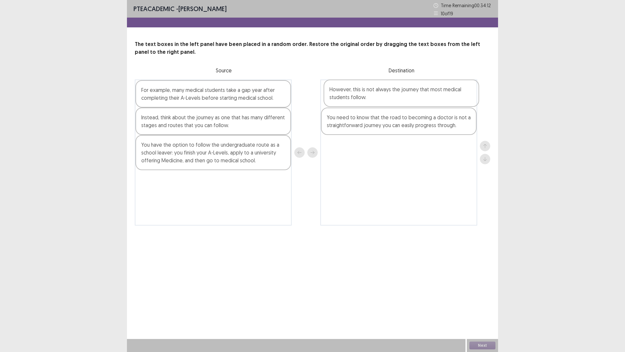
drag, startPoint x: 171, startPoint y: 129, endPoint x: 355, endPoint y: 101, distance: 185.8
click at [355, 101] on div "For example, many medical students take a gap year after completing their A-Lev…" at bounding box center [313, 152] width 356 height 146
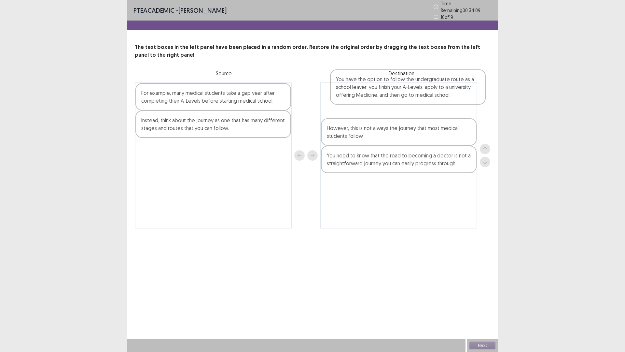
drag, startPoint x: 207, startPoint y: 164, endPoint x: 400, endPoint y: 97, distance: 204.2
click at [400, 97] on div "For example, many medical students take a gap year after completing their A-Lev…" at bounding box center [313, 155] width 356 height 146
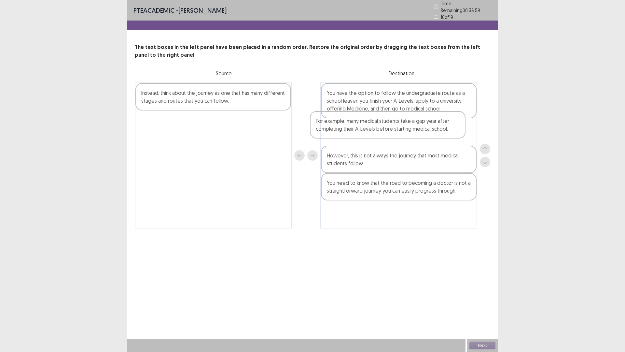
drag, startPoint x: 163, startPoint y: 102, endPoint x: 341, endPoint y: 134, distance: 180.3
click at [341, 134] on div "For example, many medical students take a gap year after completing their A-Lev…" at bounding box center [313, 155] width 356 height 146
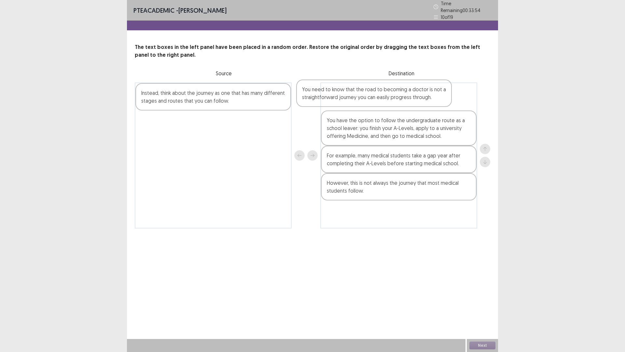
drag, startPoint x: 404, startPoint y: 193, endPoint x: 379, endPoint y: 100, distance: 96.3
click at [379, 100] on div "You have the option to follow the undergraduate route as a school leaver: you f…" at bounding box center [399, 155] width 157 height 146
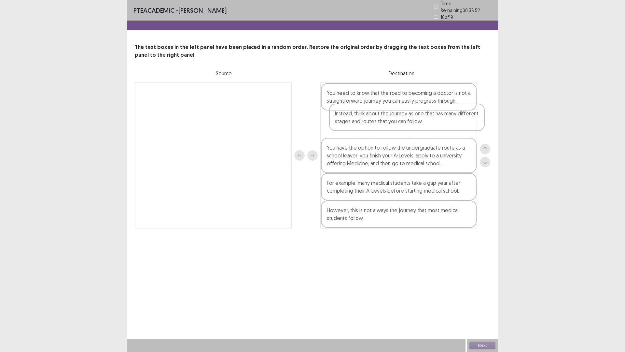
drag, startPoint x: 211, startPoint y: 97, endPoint x: 407, endPoint y: 122, distance: 197.3
click at [407, 122] on div "Instead, think about the journey as one that has many different stages and rout…" at bounding box center [313, 155] width 356 height 146
click at [482, 310] on div "Next" at bounding box center [482, 345] width 31 height 13
click at [481, 310] on button "Next" at bounding box center [483, 345] width 26 height 8
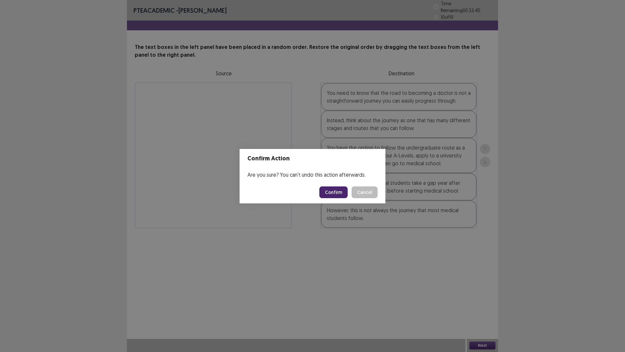
click at [325, 191] on button "Confirm" at bounding box center [334, 192] width 28 height 12
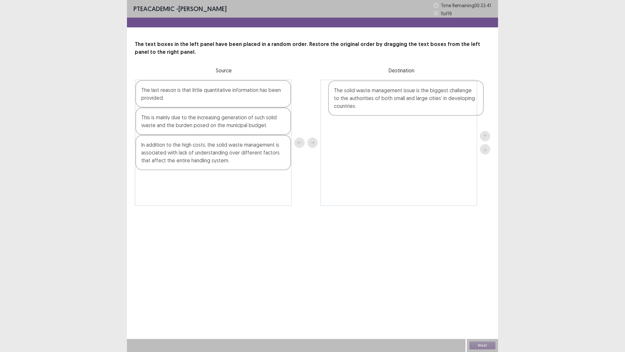
drag, startPoint x: 172, startPoint y: 127, endPoint x: 365, endPoint y: 100, distance: 195.0
click at [365, 100] on div "The last reason is that little quantitative information has been provided. The …" at bounding box center [313, 142] width 356 height 126
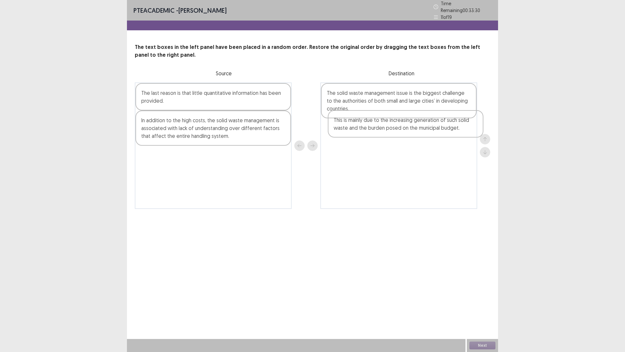
drag, startPoint x: 169, startPoint y: 123, endPoint x: 362, endPoint y: 126, distance: 192.6
click at [362, 126] on div "The last reason is that little quantitative information has been provided. This…" at bounding box center [313, 145] width 356 height 126
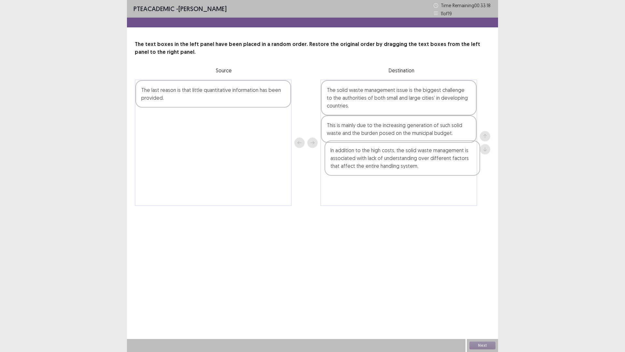
drag, startPoint x: 193, startPoint y: 133, endPoint x: 382, endPoint y: 167, distance: 191.8
click at [382, 167] on div "The last reason is that little quantitative information has been provided. In a…" at bounding box center [313, 142] width 356 height 126
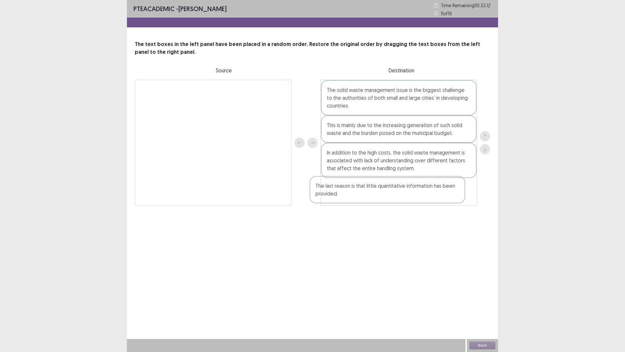
drag, startPoint x: 211, startPoint y: 99, endPoint x: 387, endPoint y: 195, distance: 200.7
click at [388, 195] on div "The last reason is that little quantitative information has been provided. The …" at bounding box center [313, 142] width 356 height 126
click at [483, 310] on button "Next" at bounding box center [483, 345] width 26 height 8
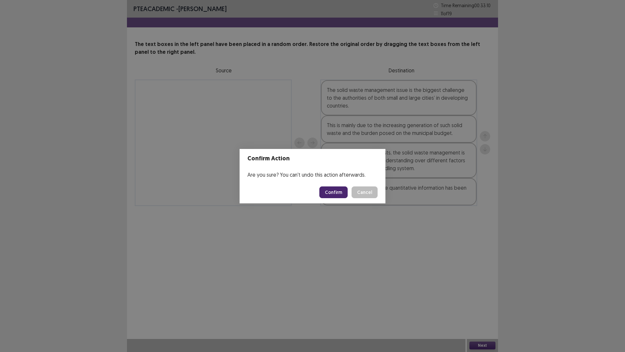
click at [332, 188] on button "Confirm" at bounding box center [334, 192] width 28 height 12
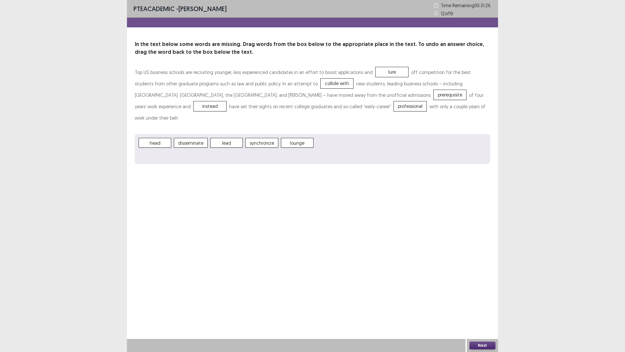
click at [480, 310] on button "Next" at bounding box center [483, 345] width 26 height 8
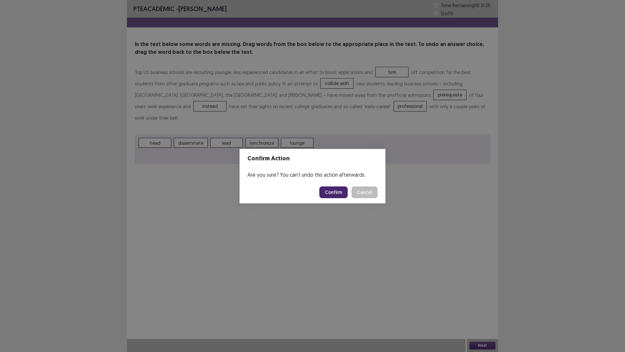
click at [332, 189] on button "Confirm" at bounding box center [334, 192] width 28 height 12
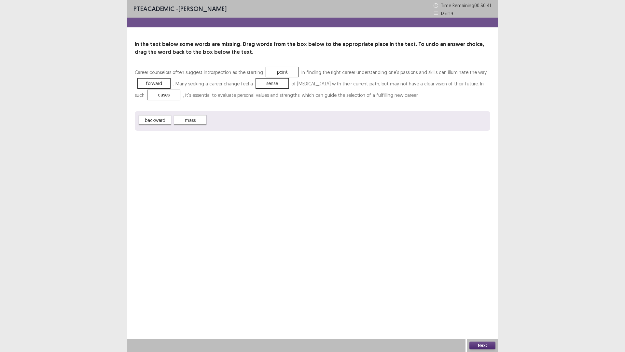
click at [475, 310] on button "Next" at bounding box center [483, 345] width 26 height 8
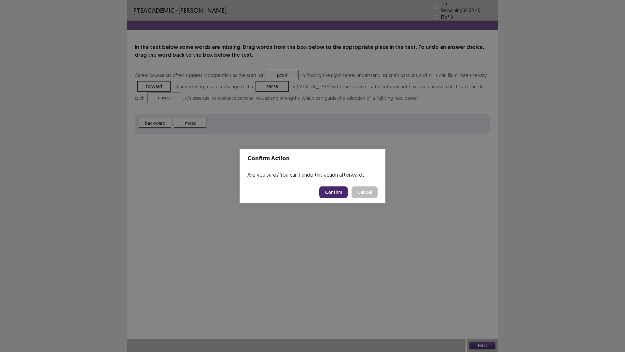
click at [336, 191] on button "Confirm" at bounding box center [334, 192] width 28 height 12
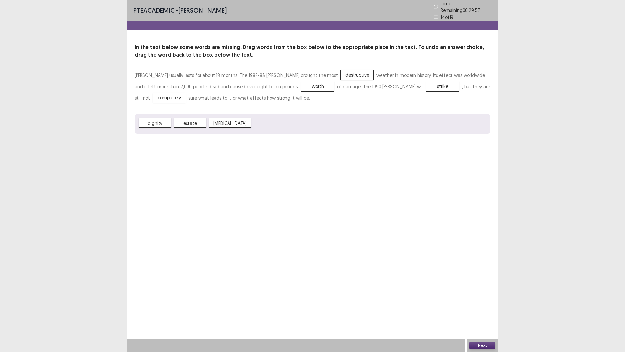
click at [490, 310] on button "Next" at bounding box center [483, 345] width 26 height 8
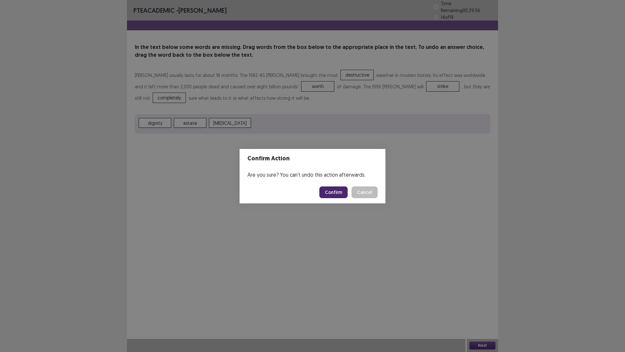
click at [337, 192] on button "Confirm" at bounding box center [334, 192] width 28 height 12
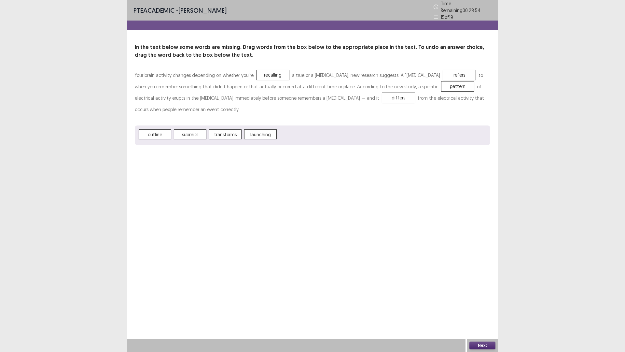
click at [484, 310] on button "Next" at bounding box center [483, 345] width 26 height 8
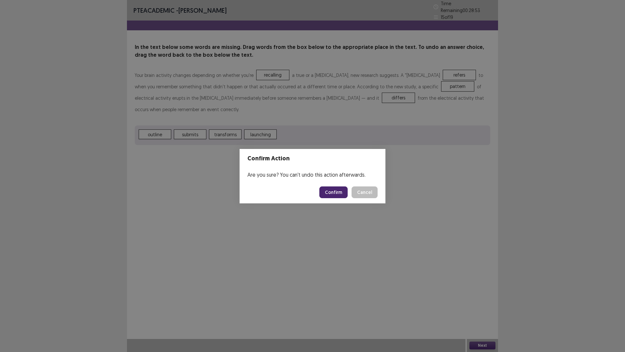
click at [332, 186] on footer "Confirm Cancel" at bounding box center [313, 192] width 146 height 22
click at [338, 195] on button "Confirm" at bounding box center [334, 192] width 28 height 12
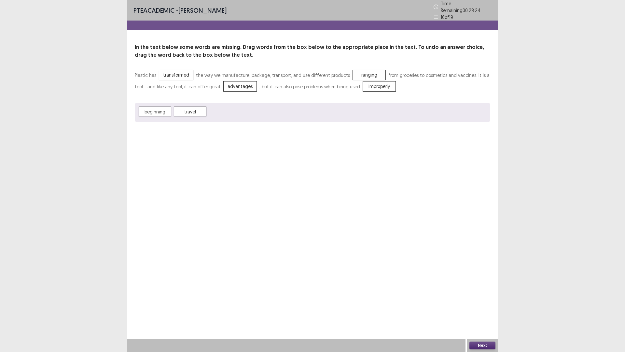
click at [481, 310] on button "Next" at bounding box center [483, 345] width 26 height 8
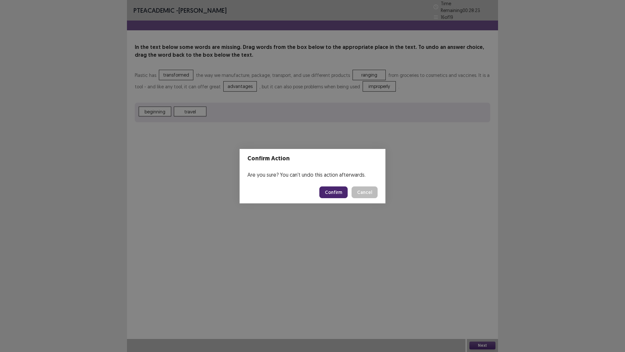
click at [334, 198] on footer "Confirm Cancel" at bounding box center [313, 192] width 146 height 22
click at [333, 195] on button "Confirm" at bounding box center [334, 192] width 28 height 12
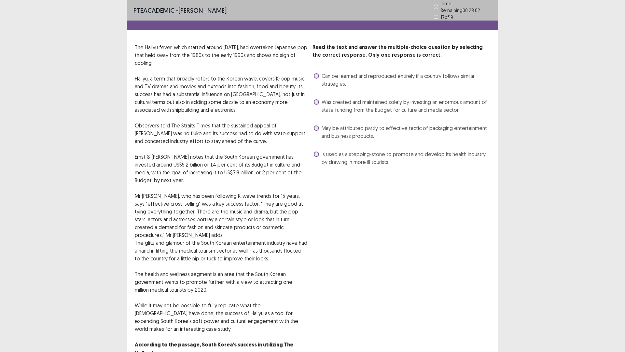
click at [322, 72] on label "Can be learned and reproduced entirely if a country follows similar strategies." at bounding box center [402, 80] width 177 height 16
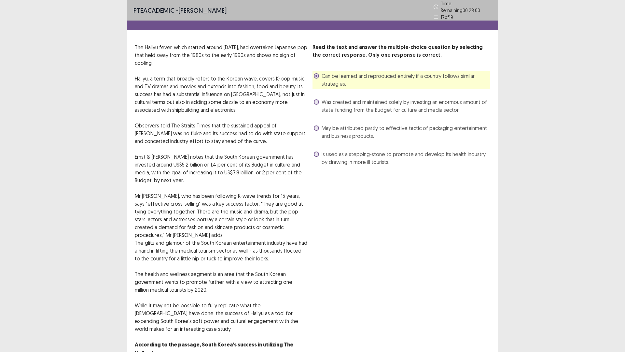
click at [324, 126] on span "May be attributed partly to effective tactic of packaging entertainment and bus…" at bounding box center [406, 132] width 169 height 16
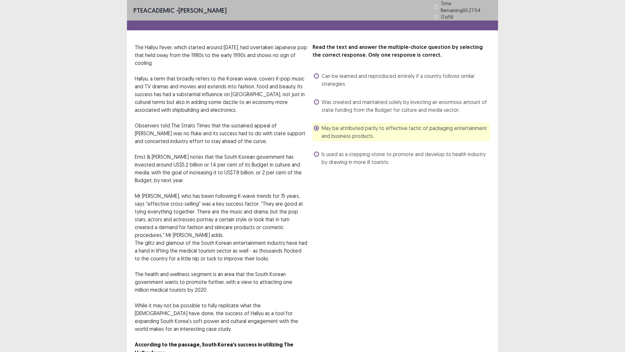
click at [331, 99] on span "Was created and maintained solely by investing an enormous amount of state fund…" at bounding box center [406, 106] width 169 height 16
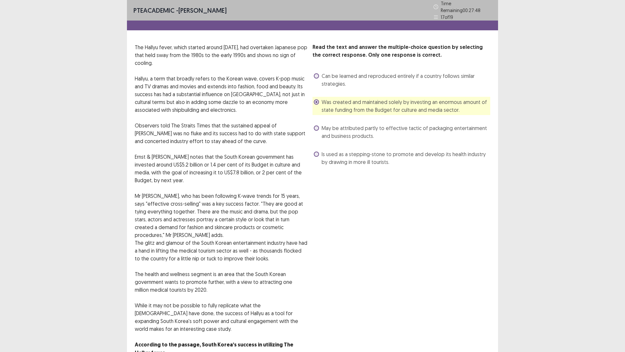
scroll to position [31, 0]
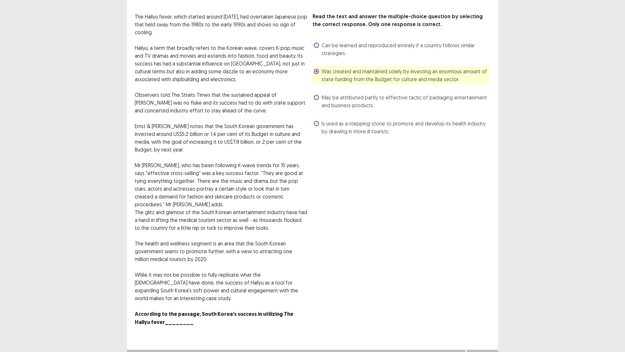
click at [352, 120] on span "Is used as a stepping-stone to promote and develop its health industry by drawi…" at bounding box center [406, 128] width 169 height 16
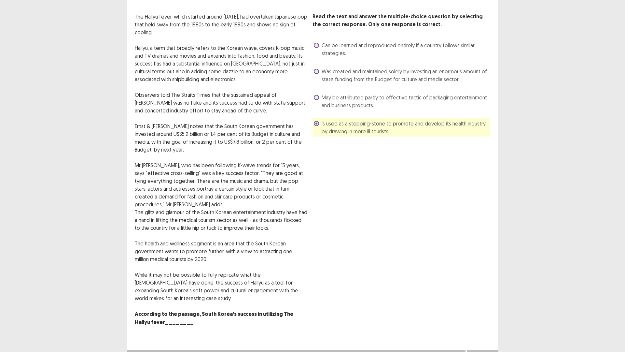
click at [483, 310] on button "Next" at bounding box center [483, 356] width 26 height 8
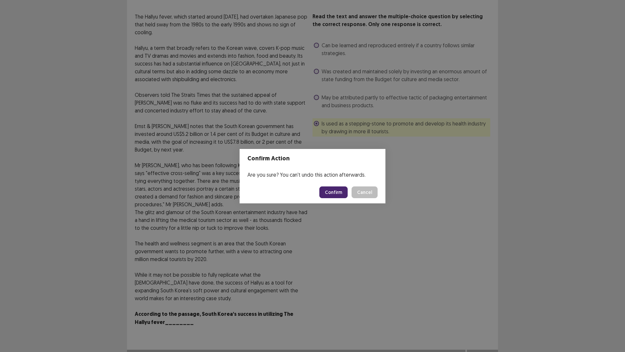
click at [329, 192] on button "Confirm" at bounding box center [334, 192] width 28 height 12
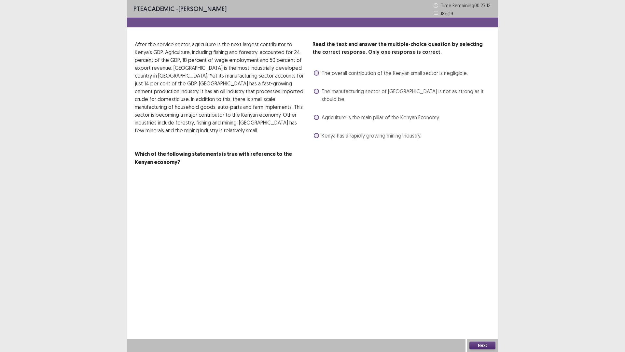
click at [320, 91] on label "The manufacturing sector of [GEOGRAPHIC_DATA] is not as strong as it should be." at bounding box center [402, 95] width 177 height 16
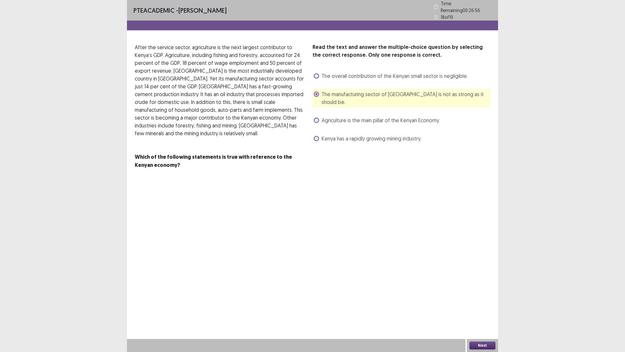
click at [324, 116] on span "Agriculture is the main pillar of the Kenyan Economy." at bounding box center [381, 120] width 118 height 8
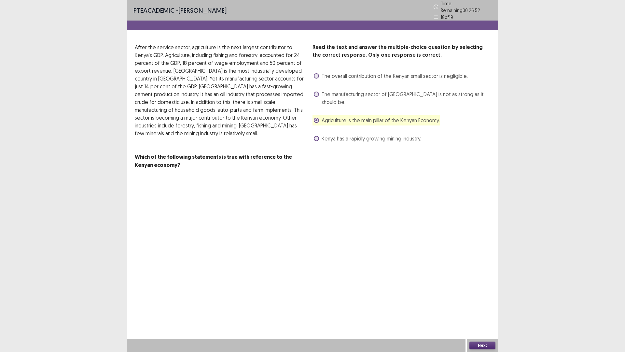
click at [483, 310] on button "Next" at bounding box center [483, 345] width 26 height 8
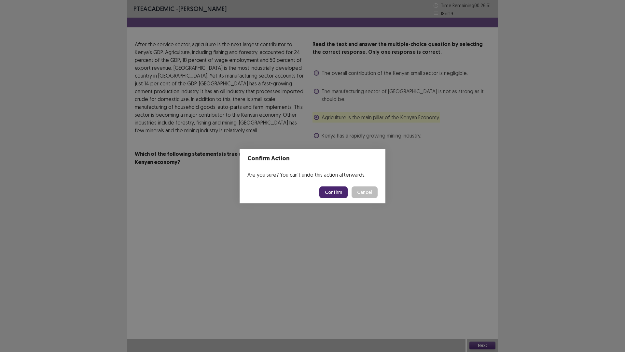
drag, startPoint x: 328, startPoint y: 186, endPoint x: 334, endPoint y: 189, distance: 6.1
click at [334, 189] on button "Confirm" at bounding box center [334, 192] width 28 height 12
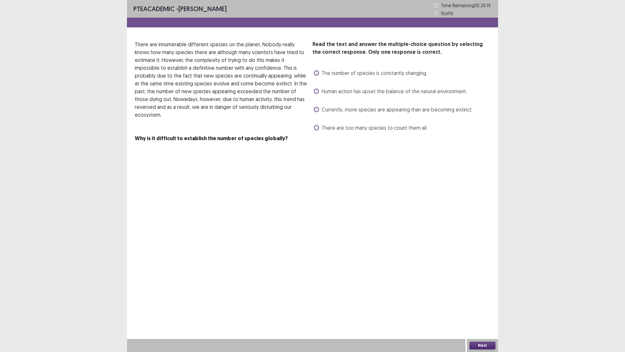
click at [335, 73] on span "The number of species is constantly changing." at bounding box center [375, 73] width 106 height 8
click at [389, 93] on span "Human action has upset the balance of the natural environment." at bounding box center [395, 91] width 146 height 8
click at [485, 310] on div "Next" at bounding box center [482, 345] width 31 height 13
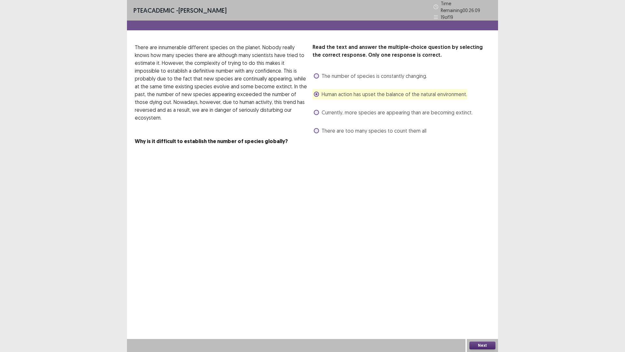
click at [484, 310] on button "Next" at bounding box center [483, 345] width 26 height 8
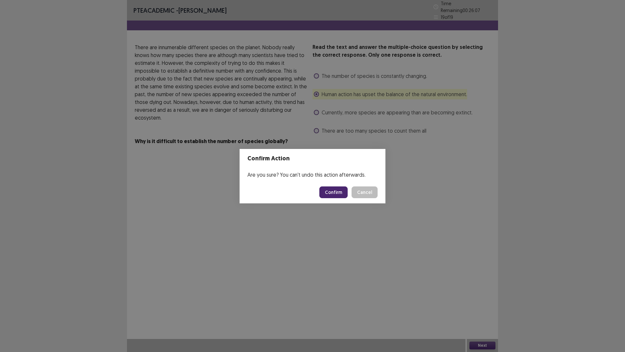
click at [325, 186] on button "Confirm" at bounding box center [334, 192] width 28 height 12
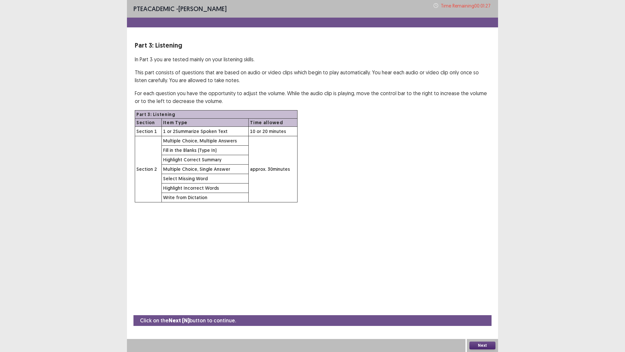
click at [479, 310] on button "Next" at bounding box center [483, 345] width 26 height 8
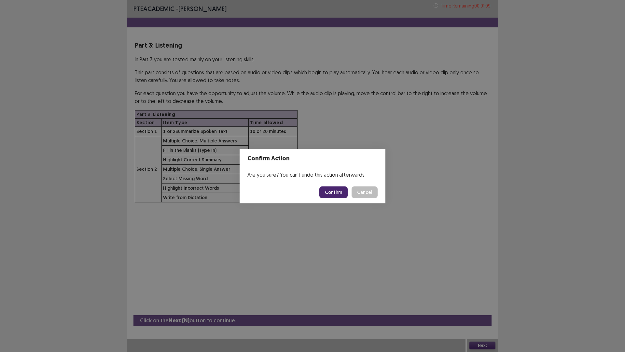
click at [339, 193] on button "Confirm" at bounding box center [334, 192] width 28 height 12
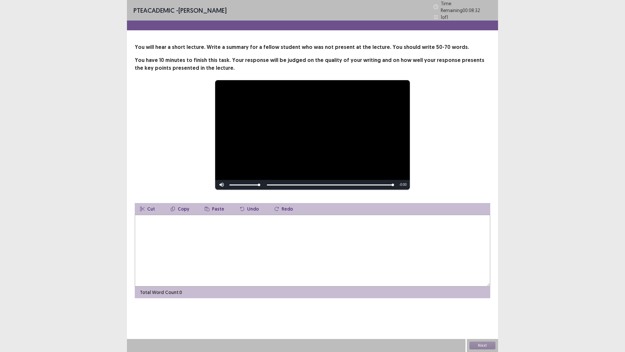
click at [208, 240] on textarea at bounding box center [313, 251] width 356 height 72
type textarea "*"
click at [323, 219] on textarea "**********" at bounding box center [313, 251] width 356 height 72
click at [361, 217] on textarea "**********" at bounding box center [313, 251] width 356 height 72
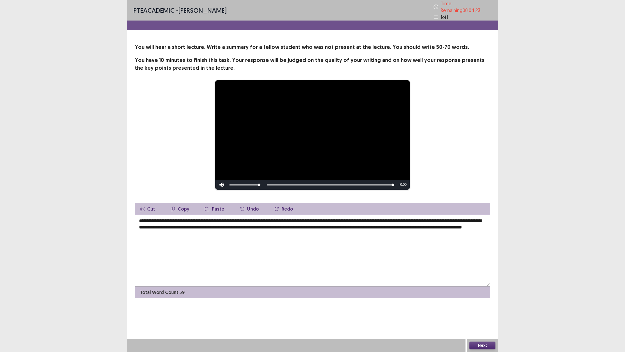
click at [138, 217] on textarea "**********" at bounding box center [313, 251] width 356 height 72
click at [177, 218] on textarea "**********" at bounding box center [313, 251] width 356 height 72
click at [176, 218] on textarea "**********" at bounding box center [313, 251] width 356 height 72
click at [203, 260] on textarea "**********" at bounding box center [313, 251] width 356 height 72
click at [386, 242] on textarea "**********" at bounding box center [313, 251] width 356 height 72
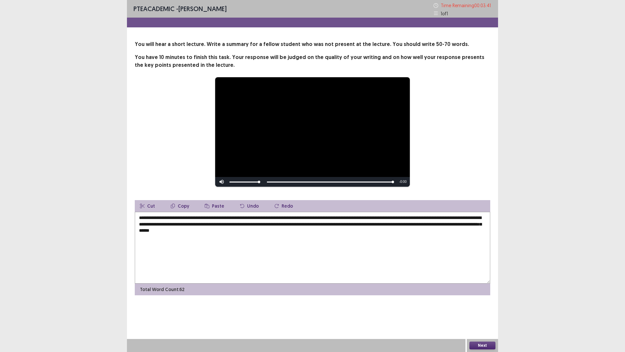
drag, startPoint x: 218, startPoint y: 231, endPoint x: 221, endPoint y: 233, distance: 3.4
click at [219, 231] on textarea "**********" at bounding box center [313, 248] width 356 height 72
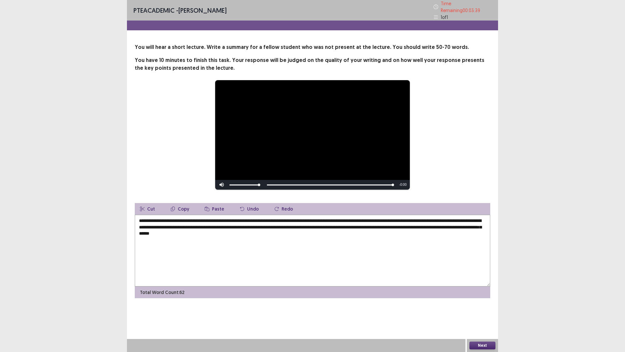
click at [222, 248] on textarea "**********" at bounding box center [313, 251] width 356 height 72
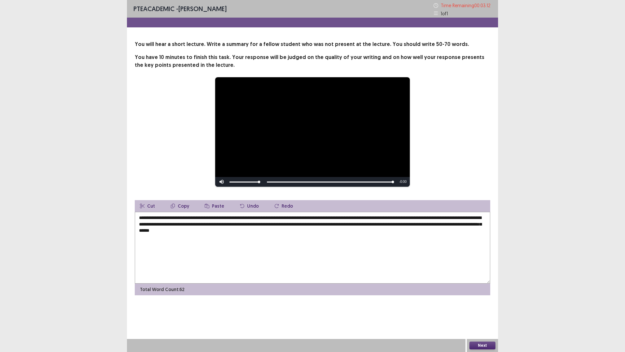
type textarea "**********"
click at [481, 310] on button "Next" at bounding box center [483, 345] width 26 height 8
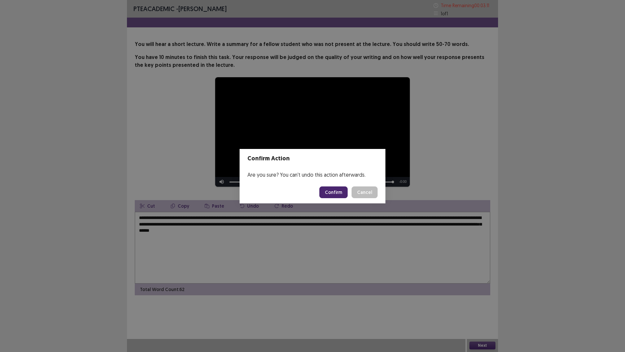
click at [328, 193] on button "Confirm" at bounding box center [334, 192] width 28 height 12
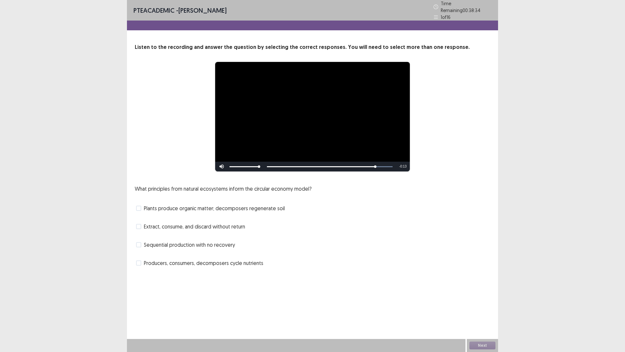
click at [140, 260] on span at bounding box center [138, 262] width 5 height 5
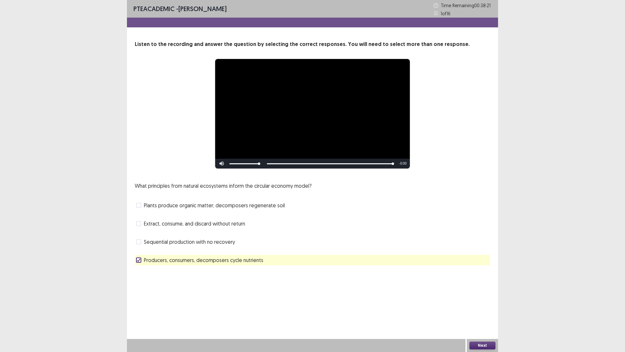
click at [481, 310] on button "Next" at bounding box center [483, 345] width 26 height 8
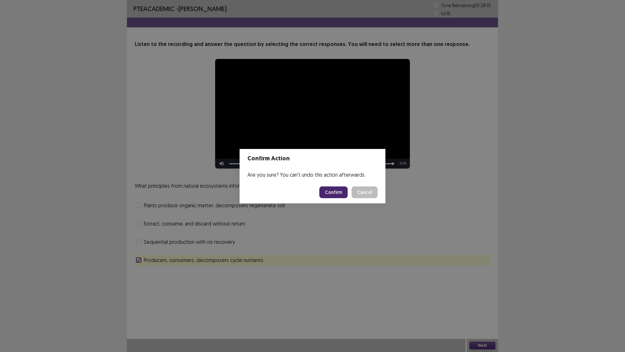
click at [335, 191] on button "Confirm" at bounding box center [334, 192] width 28 height 12
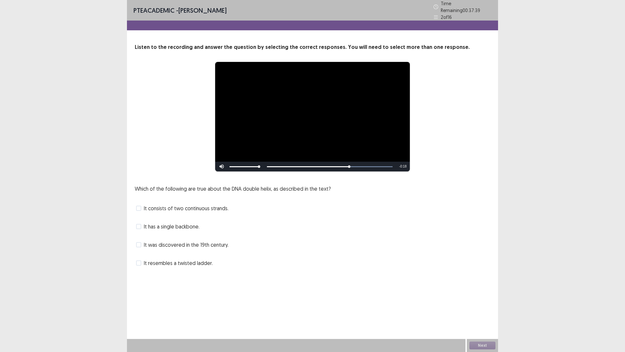
click at [141, 260] on span at bounding box center [138, 262] width 5 height 5
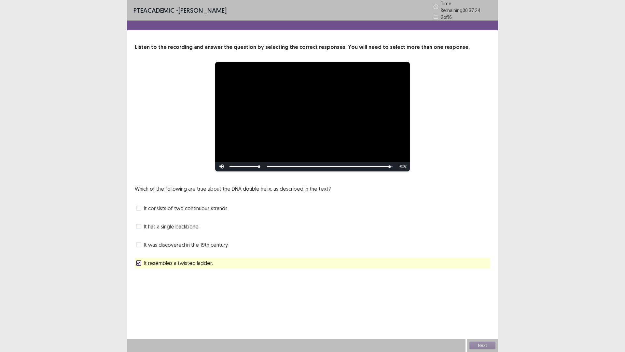
click at [143, 206] on label "It consists of two continuous strands." at bounding box center [182, 208] width 93 height 8
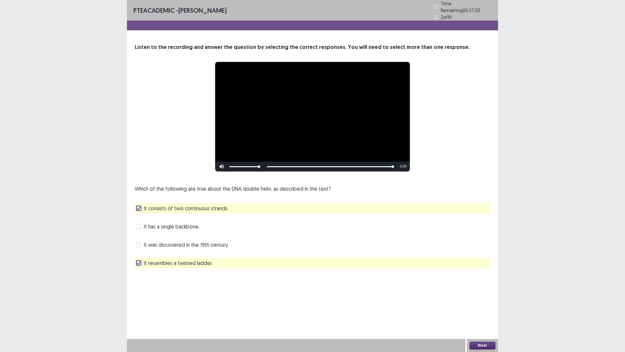
click at [474, 310] on button "Next" at bounding box center [483, 345] width 26 height 8
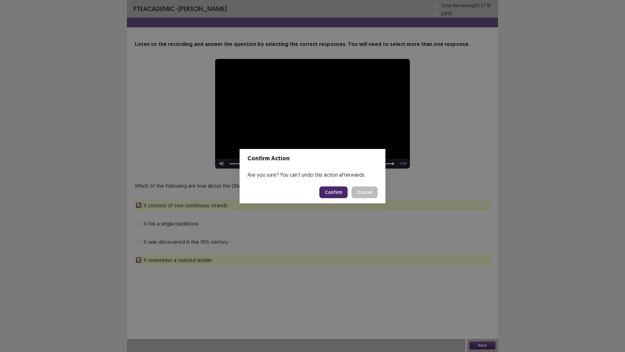
click at [335, 198] on footer "Confirm Cancel" at bounding box center [313, 192] width 146 height 22
click at [332, 191] on button "Confirm" at bounding box center [334, 192] width 28 height 12
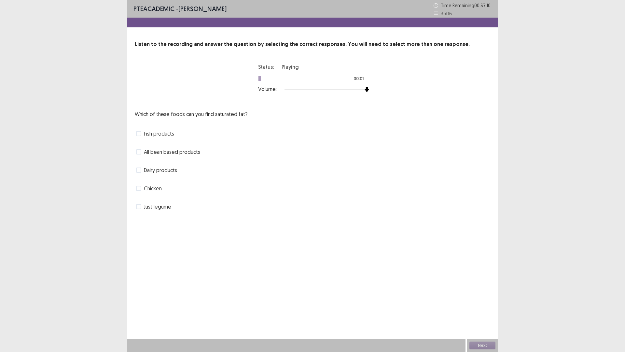
click at [365, 89] on div at bounding box center [326, 89] width 82 height 5
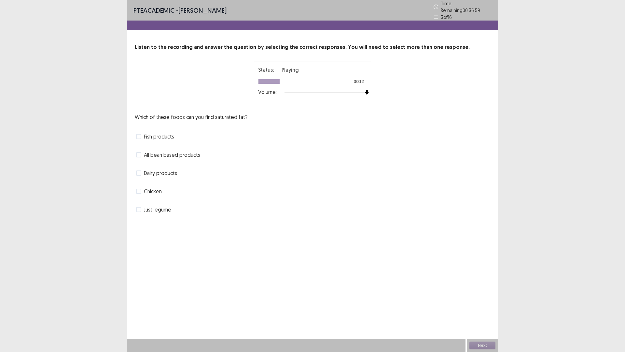
click at [139, 189] on span at bounding box center [138, 191] width 5 height 5
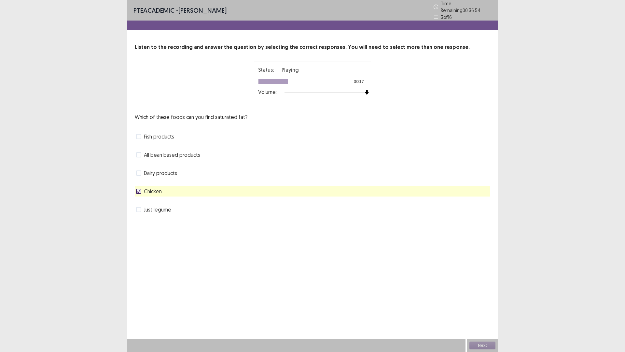
click at [145, 169] on span "Dairy products" at bounding box center [160, 173] width 33 height 8
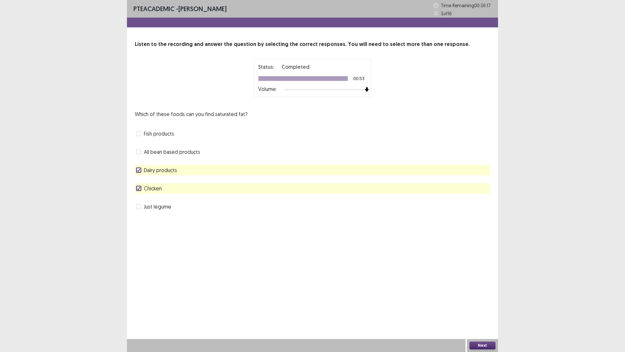
click at [475, 310] on button "Next" at bounding box center [483, 345] width 26 height 8
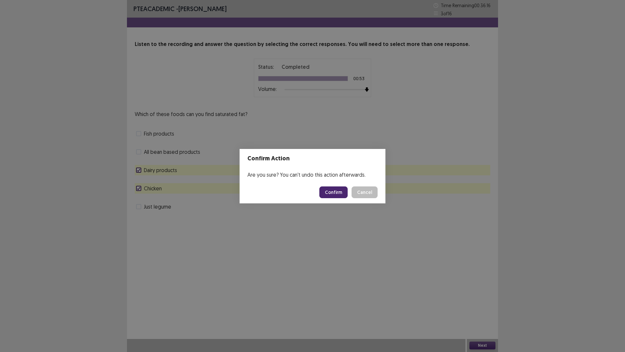
click at [329, 191] on button "Confirm" at bounding box center [334, 192] width 28 height 12
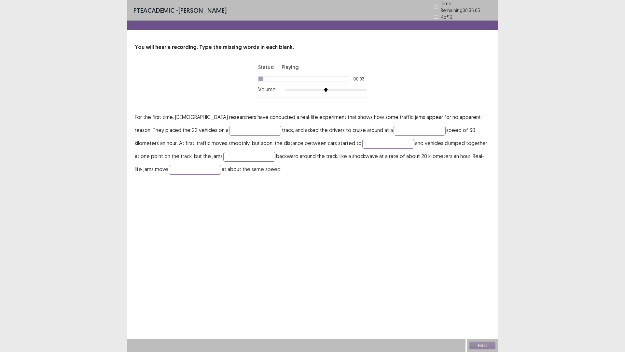
click at [364, 87] on div at bounding box center [326, 89] width 82 height 5
click at [229, 129] on input "text" at bounding box center [255, 131] width 52 height 10
type input "******"
click at [394, 127] on input "text" at bounding box center [420, 131] width 52 height 10
type input "********"
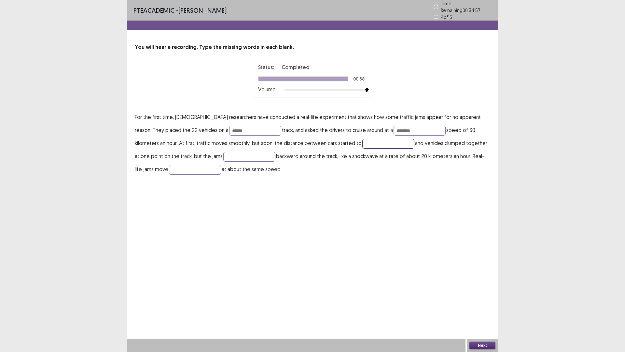
click at [363, 143] on input "text" at bounding box center [389, 144] width 52 height 10
type input "****"
click at [223, 155] on input "text" at bounding box center [249, 157] width 52 height 10
type input "******"
click at [169, 165] on input "text" at bounding box center [195, 170] width 52 height 10
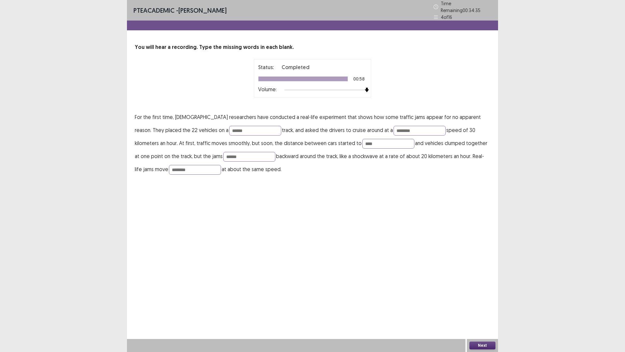
click at [481, 310] on button "Next" at bounding box center [483, 345] width 26 height 8
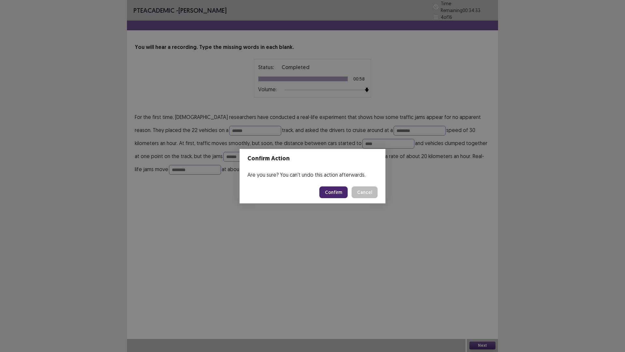
drag, startPoint x: 363, startPoint y: 192, endPoint x: 342, endPoint y: 191, distance: 21.2
click at [362, 193] on button "Cancel" at bounding box center [365, 192] width 26 height 12
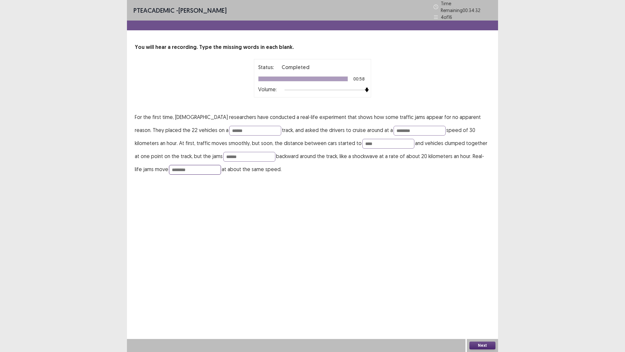
drag, startPoint x: 159, startPoint y: 162, endPoint x: 160, endPoint y: 166, distance: 4.5
click at [169, 165] on input "********" at bounding box center [195, 170] width 52 height 10
type input "*********"
click at [473, 310] on div "Next" at bounding box center [482, 345] width 31 height 13
click at [473, 310] on button "Next" at bounding box center [483, 345] width 26 height 8
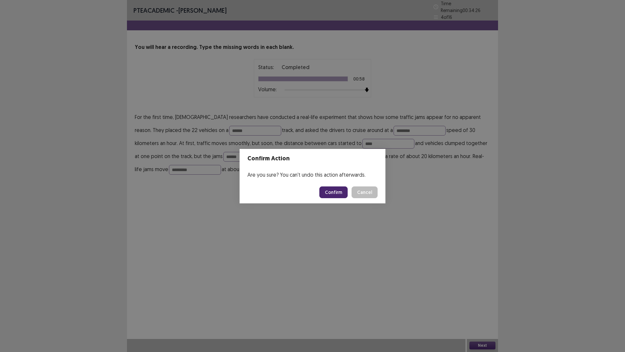
click at [344, 188] on button "Confirm" at bounding box center [334, 192] width 28 height 12
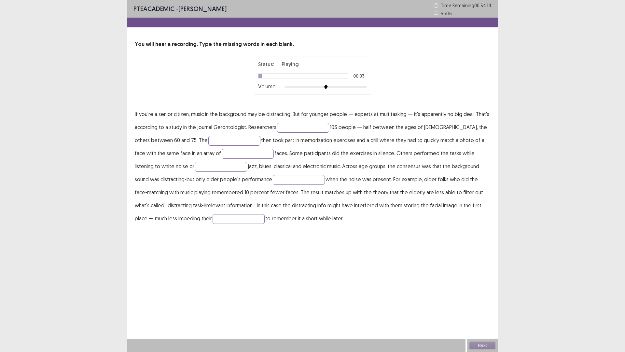
click at [365, 86] on div at bounding box center [326, 86] width 82 height 5
click at [311, 125] on input "text" at bounding box center [303, 128] width 52 height 10
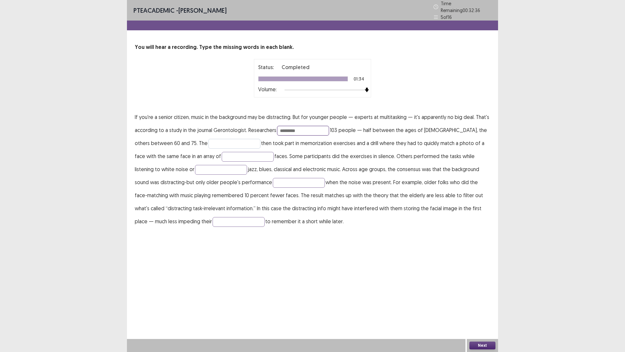
type input "*********"
click at [208, 139] on input "text" at bounding box center [234, 144] width 52 height 10
type input "**********"
click at [226, 154] on input "text" at bounding box center [248, 157] width 52 height 10
type input "*********"
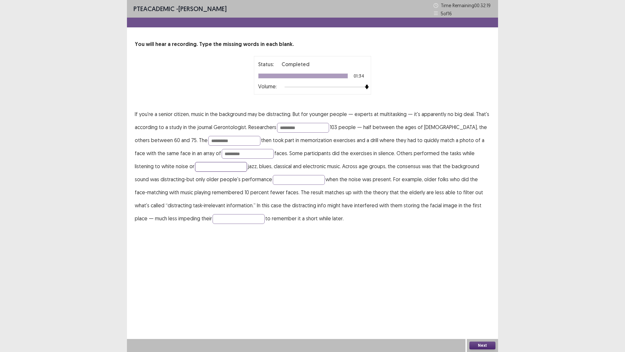
click at [195, 170] on input "text" at bounding box center [221, 167] width 52 height 10
type input "**********"
click at [273, 177] on input "text" at bounding box center [299, 180] width 52 height 10
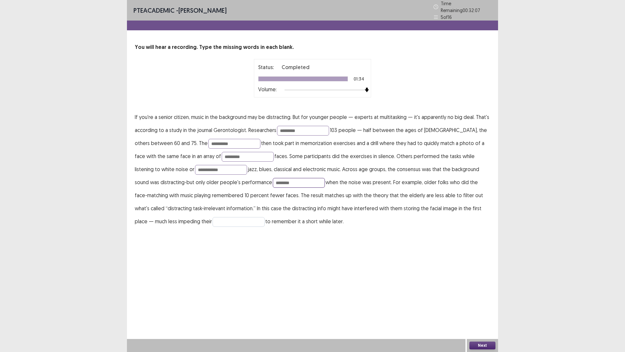
type input "********"
click at [213, 217] on input "text" at bounding box center [239, 222] width 52 height 10
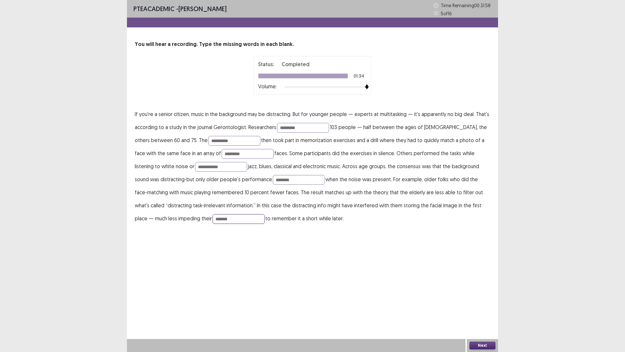
type input "*******"
click at [479, 310] on button "Next" at bounding box center [483, 345] width 26 height 8
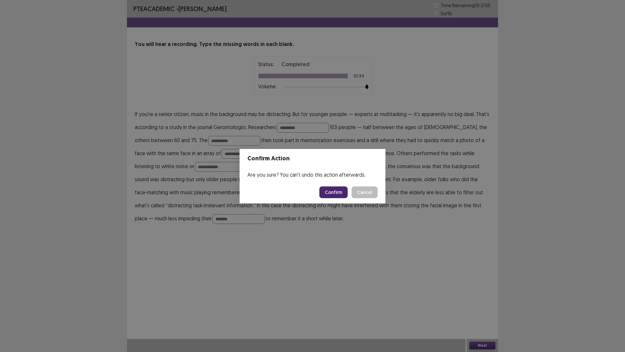
click at [329, 193] on button "Confirm" at bounding box center [334, 192] width 28 height 12
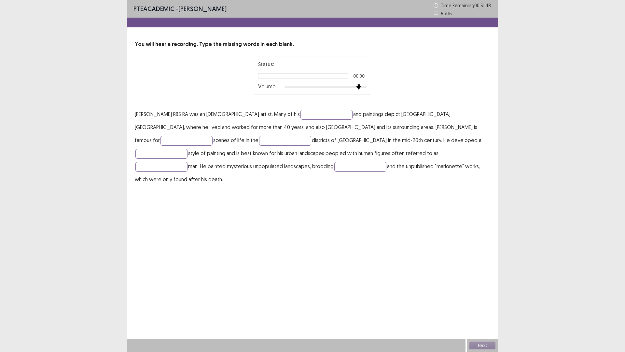
click at [361, 86] on div at bounding box center [326, 86] width 82 height 5
click at [301, 114] on input "text" at bounding box center [327, 115] width 52 height 10
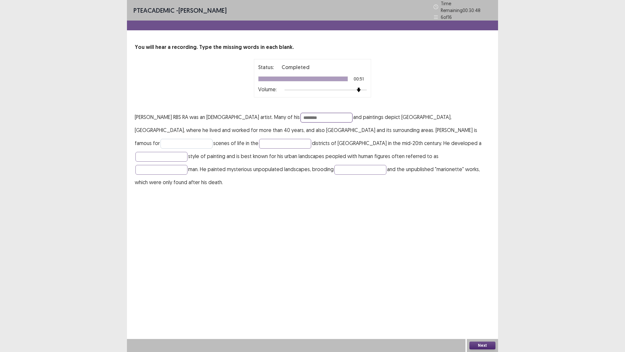
type input "********"
click at [213, 139] on input "text" at bounding box center [187, 144] width 52 height 10
type input "********"
click at [259, 140] on input "text" at bounding box center [285, 144] width 52 height 10
type input "**********"
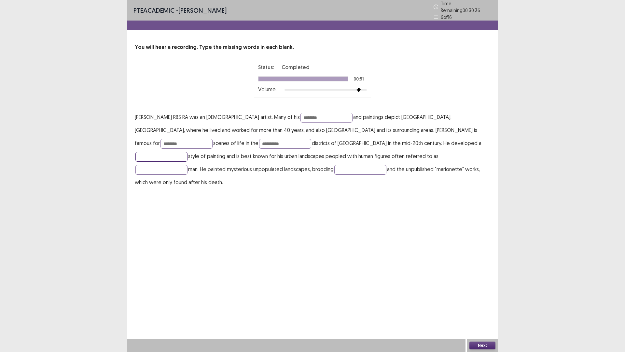
click at [188, 152] on input "text" at bounding box center [162, 157] width 52 height 10
type input "**********"
click at [188, 165] on input "text" at bounding box center [162, 170] width 52 height 10
type input "**********"
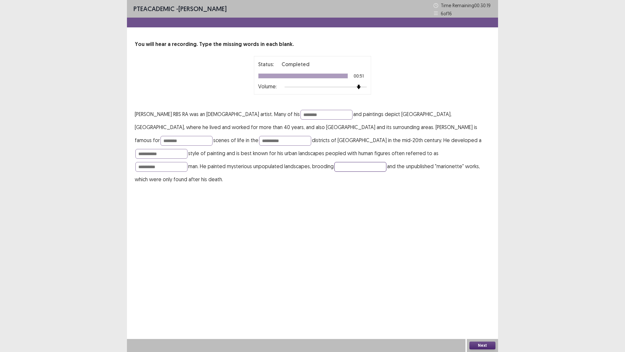
click at [335, 163] on input "text" at bounding box center [361, 167] width 52 height 10
type input "********"
click at [474, 310] on button "Next" at bounding box center [483, 345] width 26 height 8
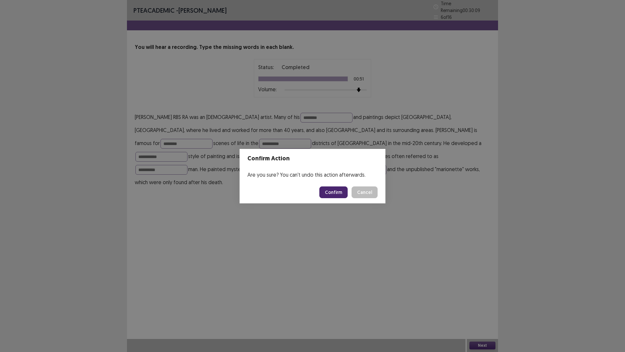
click at [338, 189] on button "Confirm" at bounding box center [334, 192] width 28 height 12
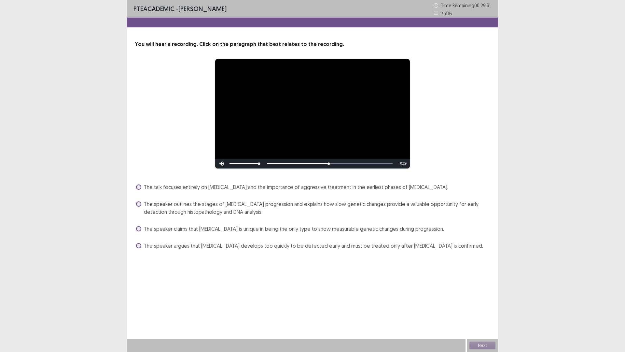
click at [139, 204] on span at bounding box center [138, 203] width 5 height 5
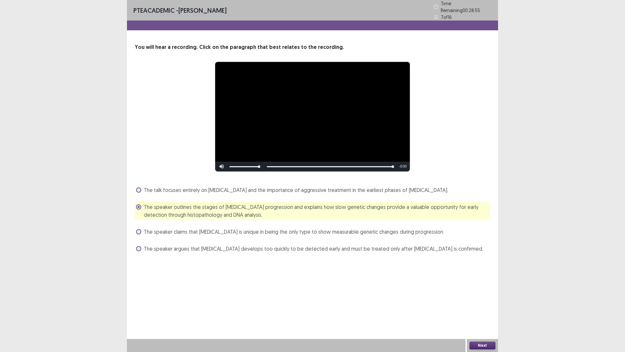
click at [483, 310] on button "Next" at bounding box center [483, 345] width 26 height 8
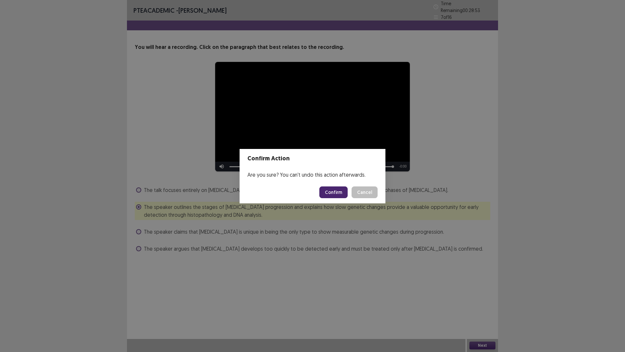
click at [328, 196] on button "Confirm" at bounding box center [334, 192] width 28 height 12
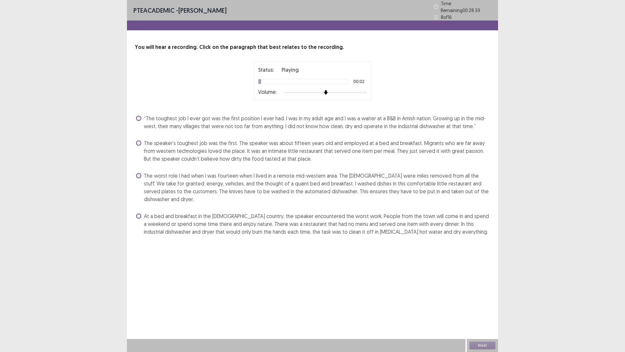
drag, startPoint x: 360, startPoint y: 86, endPoint x: 361, endPoint y: 90, distance: 4.0
click at [360, 88] on div "Status: Playing 00:02 Volume:" at bounding box center [312, 81] width 109 height 30
click at [361, 91] on div at bounding box center [326, 92] width 82 height 5
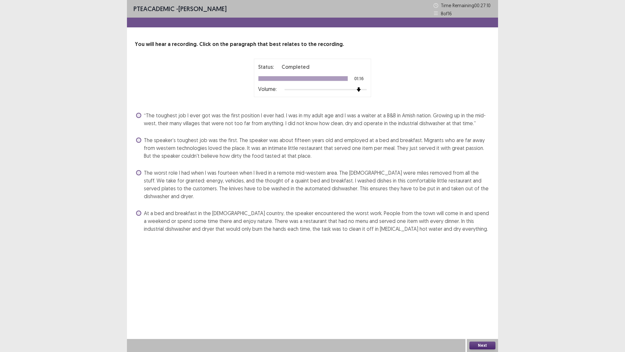
click at [146, 209] on span "At a bed and breakfast in the [DEMOGRAPHIC_DATA] country, the speaker encounter…" at bounding box center [317, 220] width 347 height 23
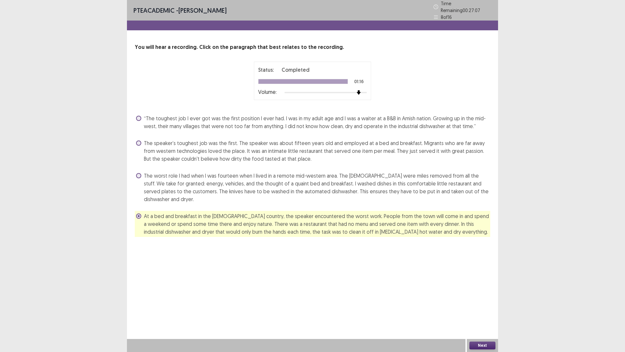
click at [475, 310] on button "Next" at bounding box center [483, 345] width 26 height 8
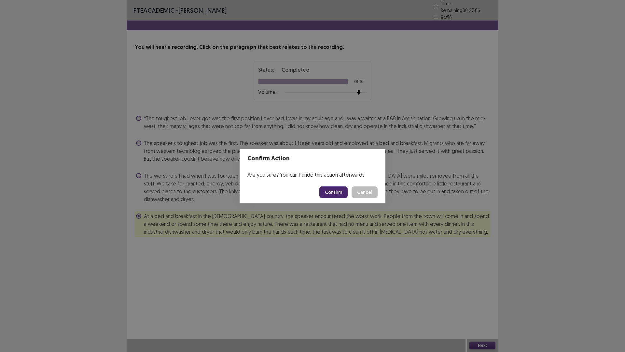
click at [337, 190] on button "Confirm" at bounding box center [334, 192] width 28 height 12
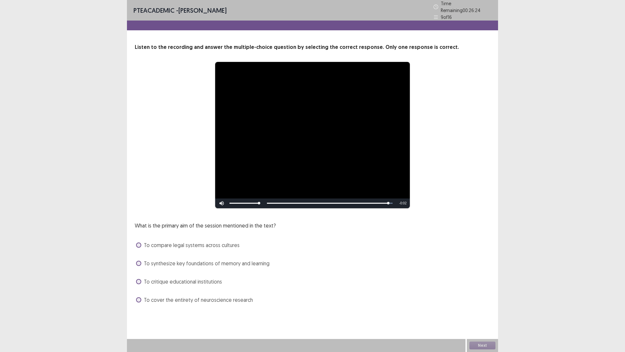
click at [261, 261] on span "To synthesize key foundations of memory and learning" at bounding box center [207, 263] width 126 height 8
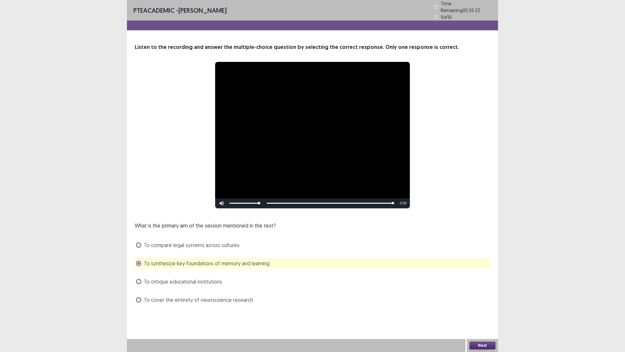
click at [486, 310] on div "Next" at bounding box center [482, 345] width 31 height 13
click at [480, 310] on button "Next" at bounding box center [483, 345] width 26 height 8
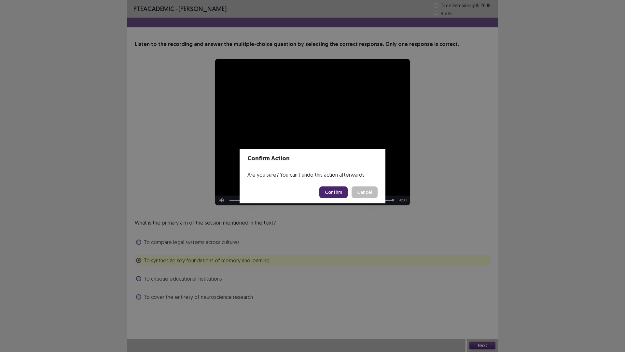
click at [328, 184] on footer "Confirm Cancel" at bounding box center [313, 192] width 146 height 22
click at [334, 189] on button "Confirm" at bounding box center [334, 192] width 28 height 12
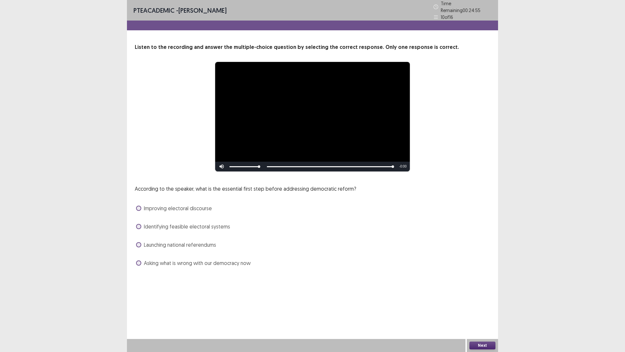
click at [141, 204] on label "Improving electoral discourse" at bounding box center [174, 208] width 76 height 8
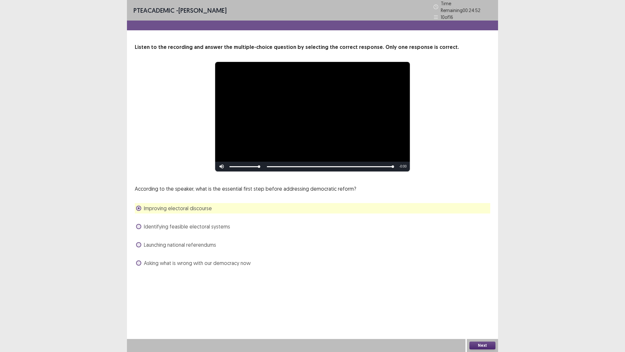
click at [152, 227] on span "Identifying feasible electoral systems" at bounding box center [187, 226] width 86 height 8
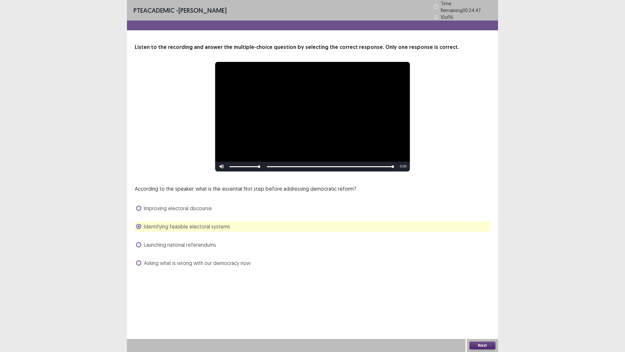
click at [214, 204] on div "Improving electoral discourse" at bounding box center [313, 208] width 356 height 10
click at [483, 310] on button "Next" at bounding box center [483, 345] width 26 height 8
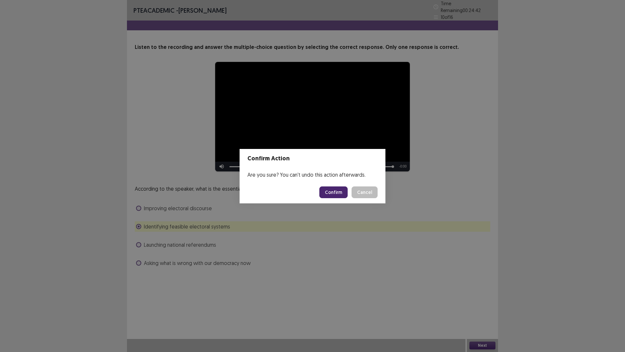
click at [333, 179] on div "Are you sure? You can't undo this action afterwards." at bounding box center [313, 174] width 146 height 13
click at [333, 192] on button "Confirm" at bounding box center [334, 192] width 28 height 12
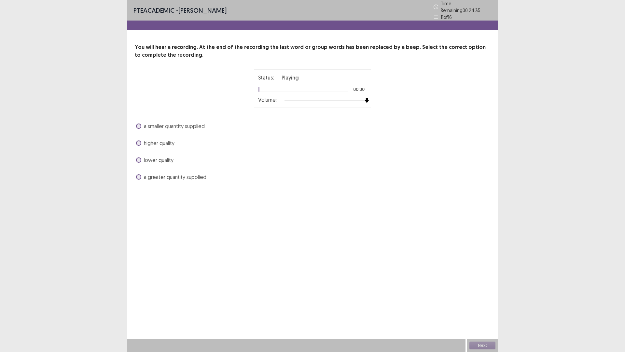
click at [365, 98] on div at bounding box center [326, 100] width 82 height 5
click at [138, 174] on span at bounding box center [138, 176] width 5 height 5
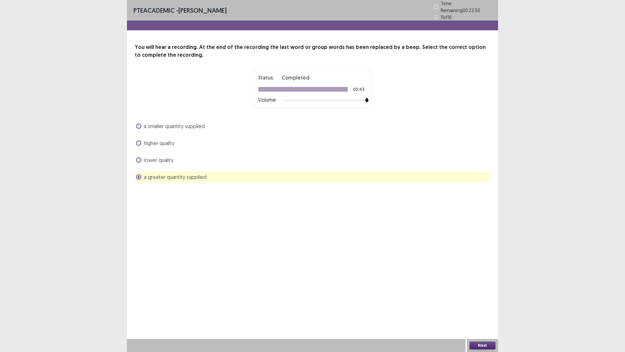
click at [486, 310] on button "Next" at bounding box center [483, 345] width 26 height 8
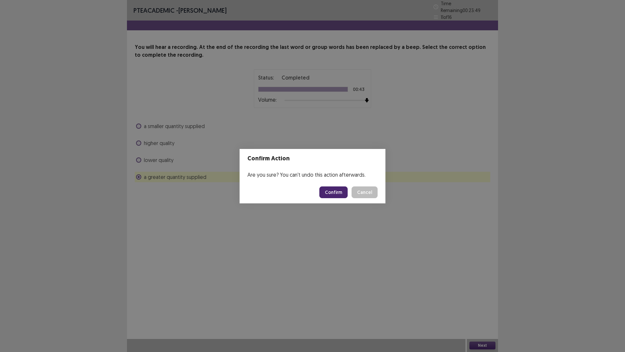
click at [341, 188] on button "Confirm" at bounding box center [334, 192] width 28 height 12
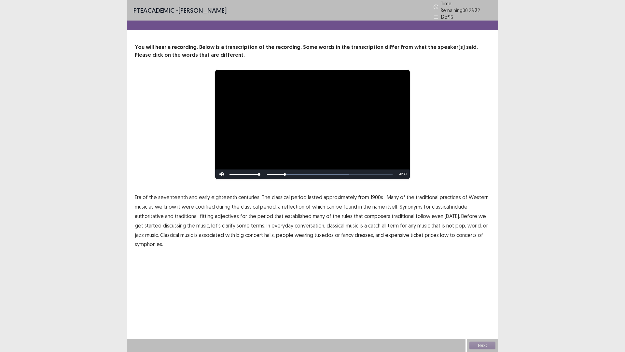
click at [374, 196] on span "1900s" at bounding box center [377, 197] width 13 height 8
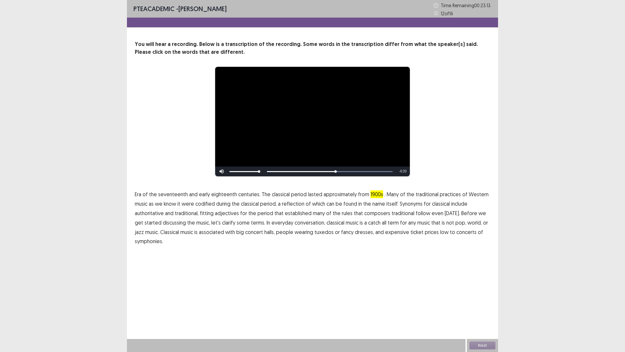
click at [398, 214] on span "traditional" at bounding box center [403, 213] width 23 height 8
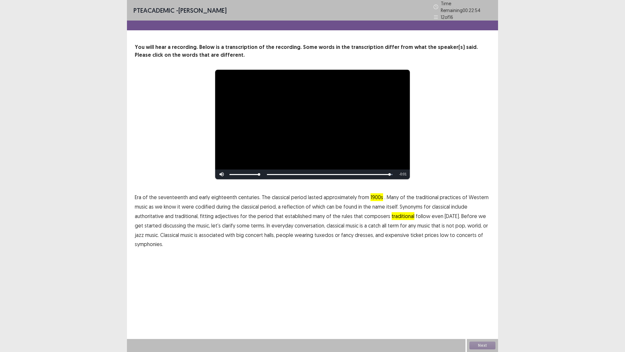
click at [440, 233] on span "low" at bounding box center [444, 235] width 8 height 8
click at [484, 310] on button "Next" at bounding box center [483, 345] width 26 height 8
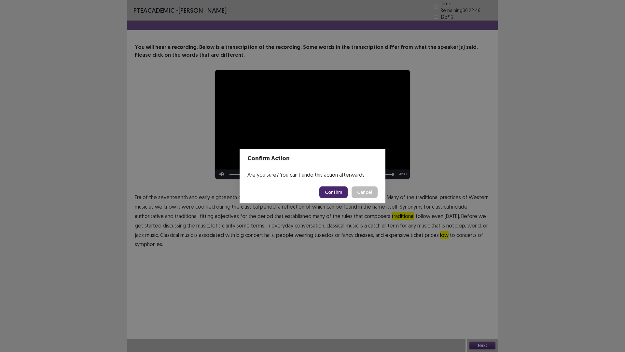
click at [332, 193] on button "Confirm" at bounding box center [334, 192] width 28 height 12
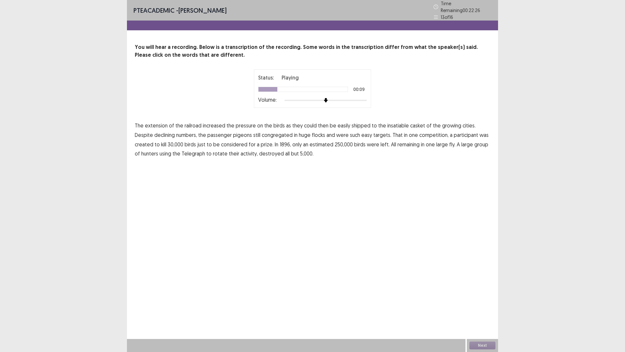
click at [416, 124] on span "casket" at bounding box center [417, 126] width 15 height 8
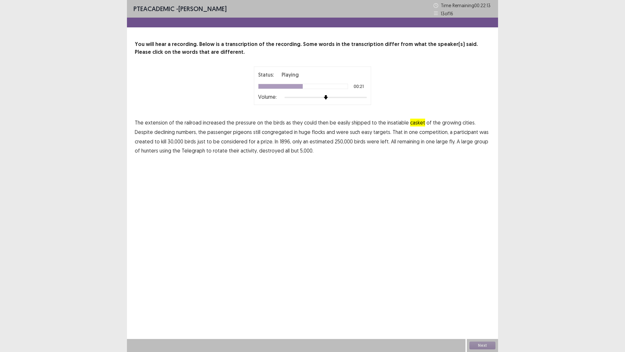
click at [153, 137] on span "created" at bounding box center [144, 141] width 19 height 8
click at [450, 140] on span "fly." at bounding box center [453, 141] width 6 height 8
click at [213, 151] on span "rotate" at bounding box center [220, 151] width 15 height 8
click at [478, 310] on button "Next" at bounding box center [483, 345] width 26 height 8
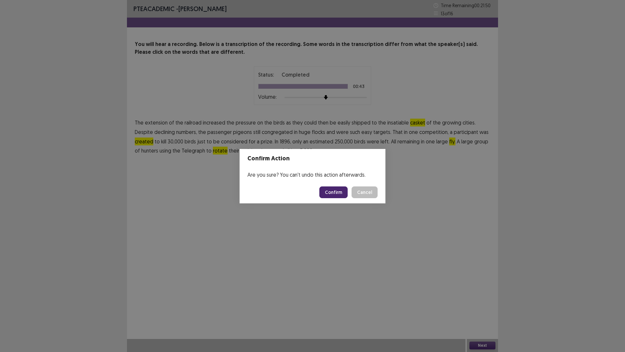
click at [334, 189] on button "Confirm" at bounding box center [334, 192] width 28 height 12
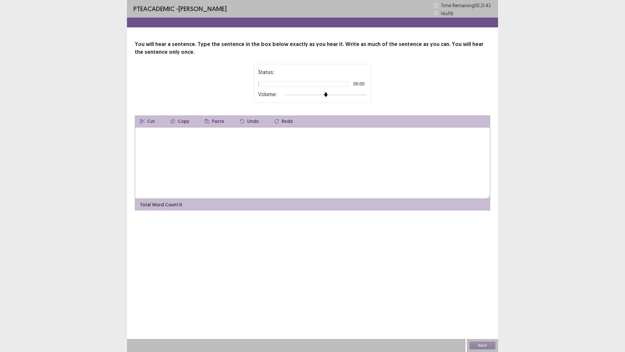
click at [363, 90] on div "Status: 00:00 Volume:" at bounding box center [312, 83] width 109 height 30
click at [366, 93] on div at bounding box center [326, 94] width 82 height 5
click at [199, 157] on textarea at bounding box center [313, 163] width 356 height 72
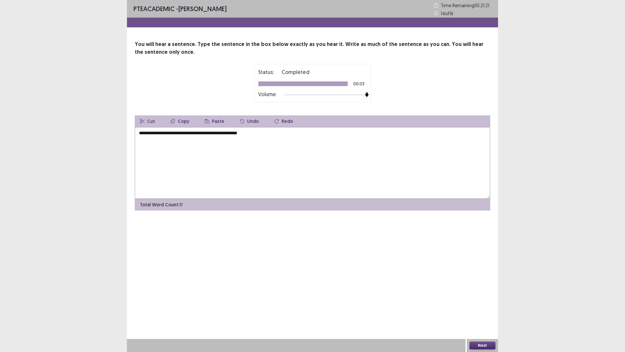
click at [177, 133] on textarea "**********" at bounding box center [313, 163] width 356 height 72
click at [165, 135] on textarea "**********" at bounding box center [313, 163] width 356 height 72
click at [170, 133] on textarea "**********" at bounding box center [313, 163] width 356 height 72
click at [199, 143] on textarea "**********" at bounding box center [313, 163] width 356 height 72
click at [203, 133] on textarea "**********" at bounding box center [313, 163] width 356 height 72
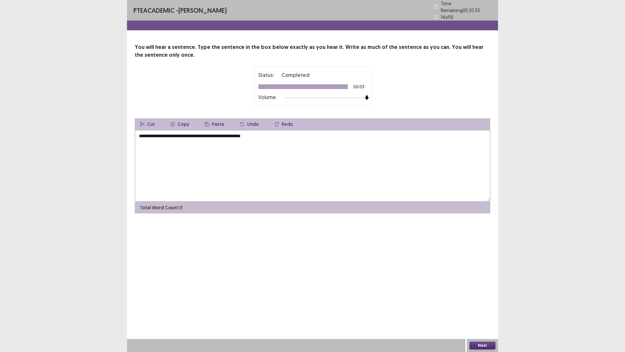
type textarea "**********"
click at [474, 310] on button "Next" at bounding box center [483, 345] width 26 height 8
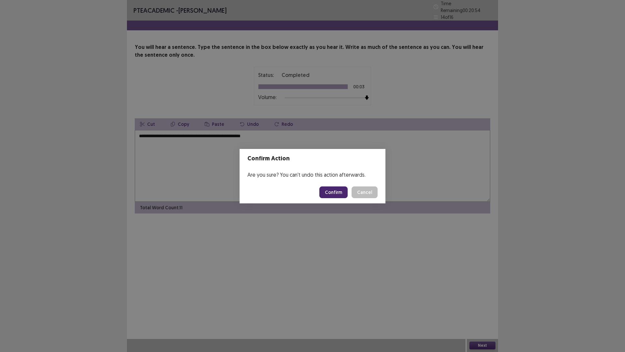
click at [335, 190] on button "Confirm" at bounding box center [334, 192] width 28 height 12
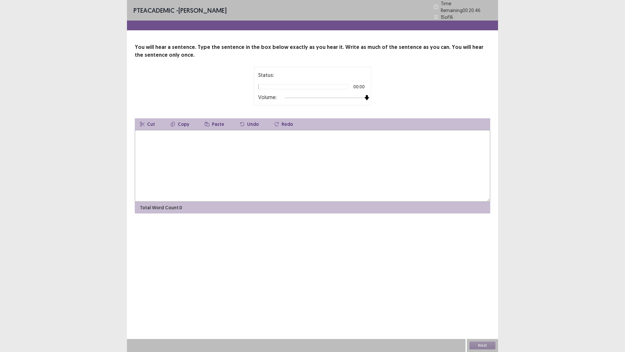
click at [366, 95] on div at bounding box center [326, 97] width 82 height 5
click at [302, 160] on textarea at bounding box center [313, 166] width 356 height 72
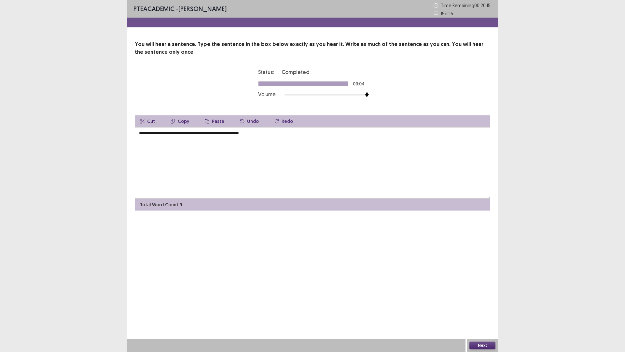
type textarea "**********"
click at [486, 310] on button "Next" at bounding box center [483, 345] width 26 height 8
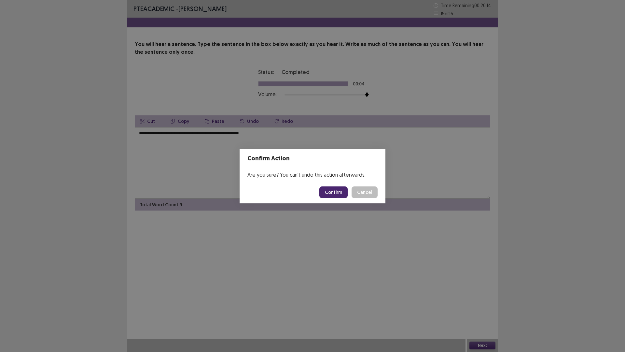
click at [340, 190] on button "Confirm" at bounding box center [334, 192] width 28 height 12
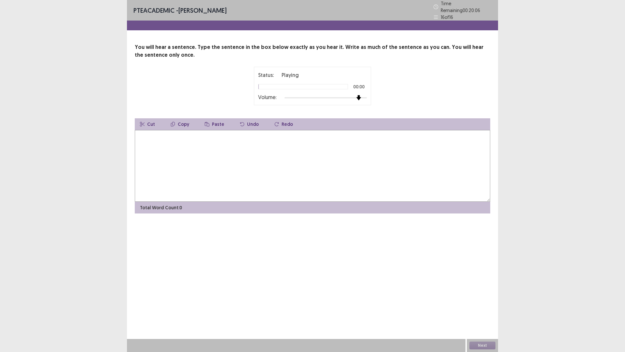
click at [361, 95] on div at bounding box center [326, 97] width 82 height 5
click at [366, 95] on div at bounding box center [326, 97] width 82 height 5
click at [269, 166] on textarea at bounding box center [313, 166] width 356 height 72
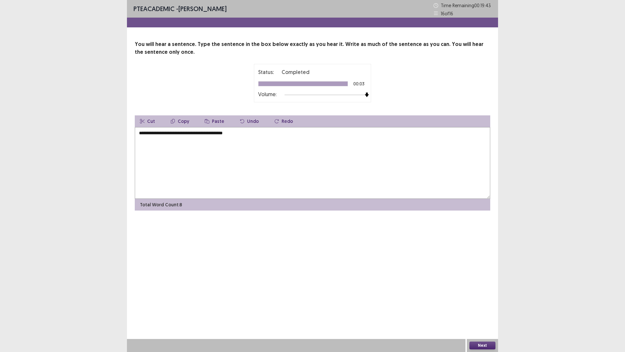
type textarea "**********"
click at [472, 310] on button "Next" at bounding box center [483, 345] width 26 height 8
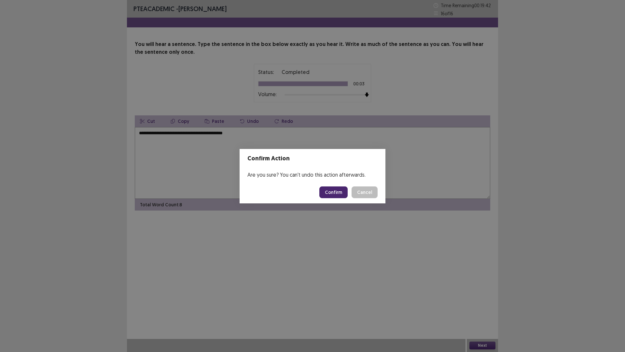
click at [338, 190] on button "Confirm" at bounding box center [334, 192] width 28 height 12
